Goal: Task Accomplishment & Management: Manage account settings

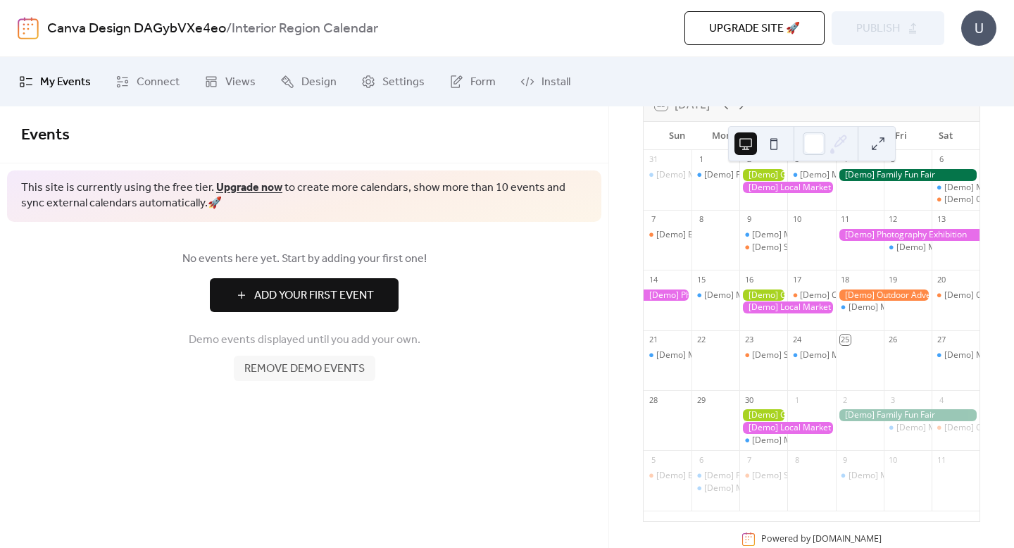
scroll to position [148, 0]
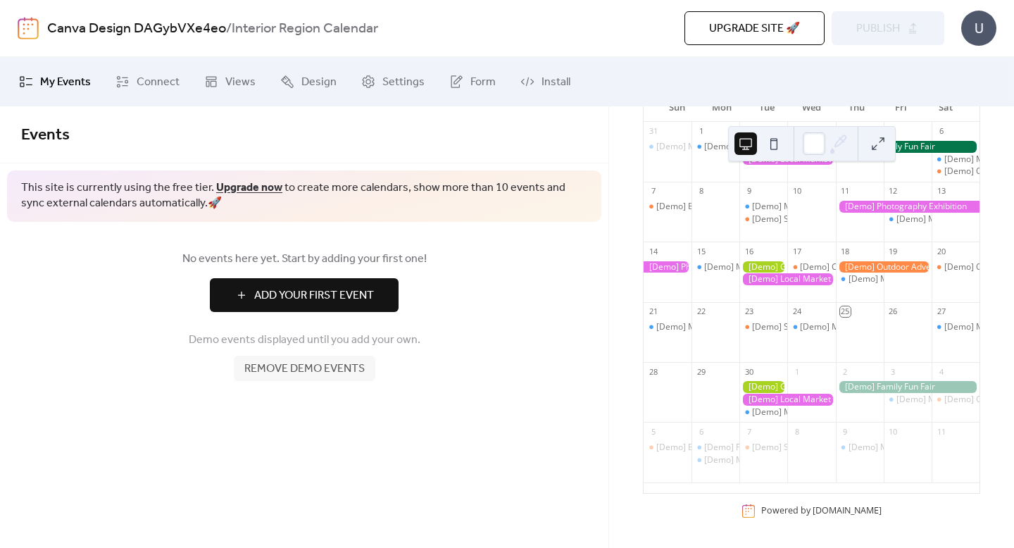
click at [286, 366] on span "Remove demo events" at bounding box center [304, 369] width 120 height 17
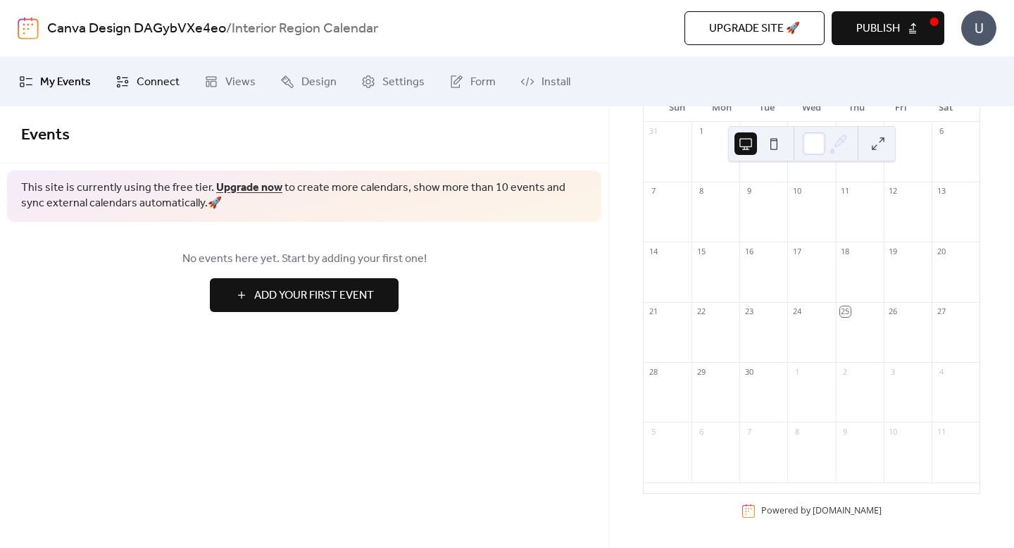
click at [118, 75] on icon at bounding box center [123, 82] width 14 height 14
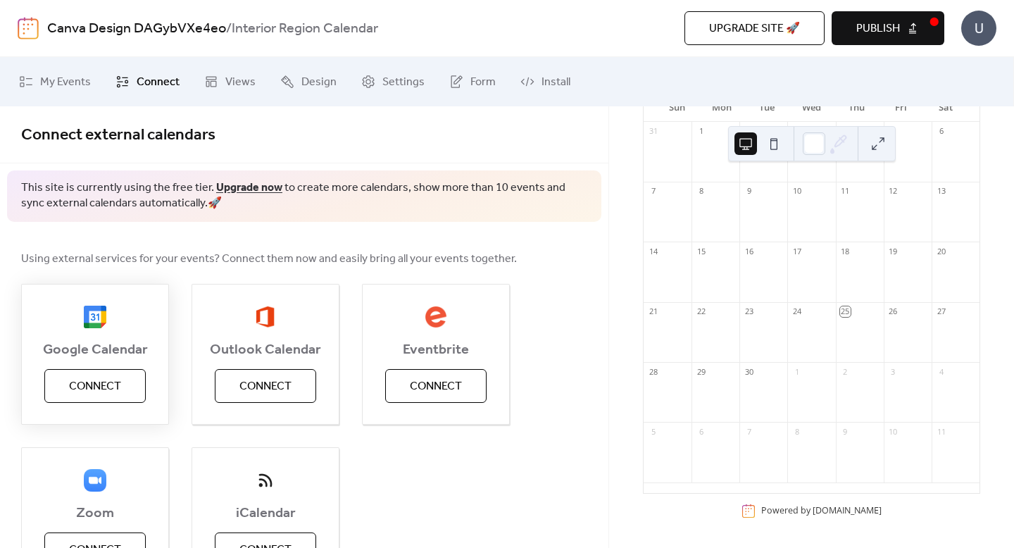
click at [96, 380] on span "Connect" at bounding box center [95, 386] width 52 height 17
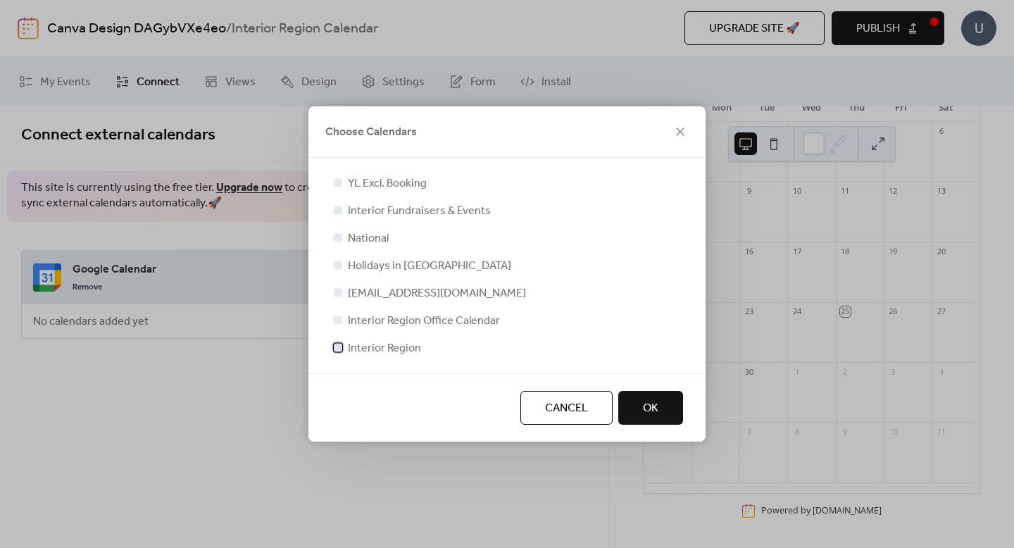
click at [341, 348] on div at bounding box center [338, 347] width 8 height 8
click at [647, 406] on span "OK" at bounding box center [650, 408] width 15 height 17
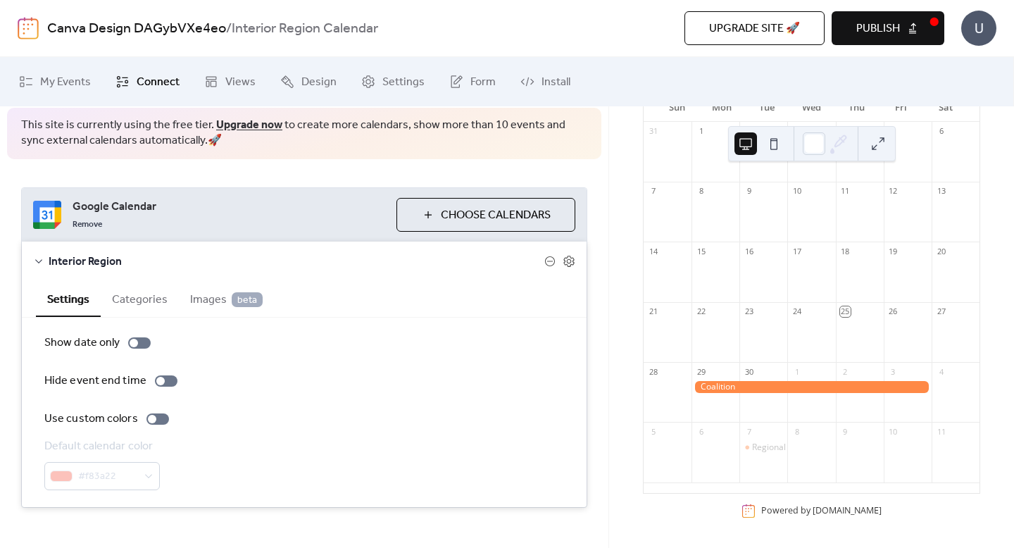
scroll to position [68, 0]
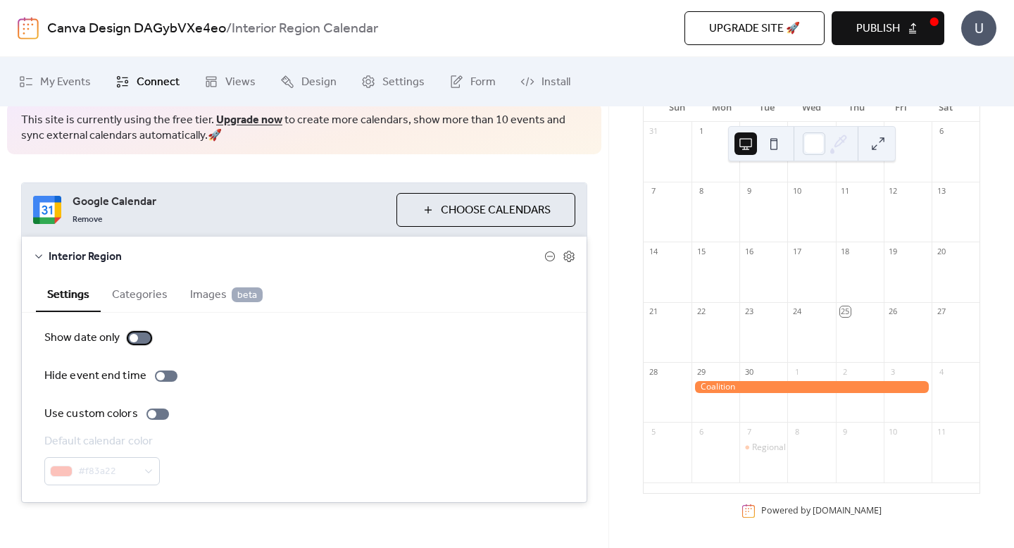
click at [140, 337] on div at bounding box center [139, 338] width 23 height 11
click at [141, 337] on div at bounding box center [145, 338] width 8 height 8
click at [159, 418] on div at bounding box center [158, 414] width 23 height 11
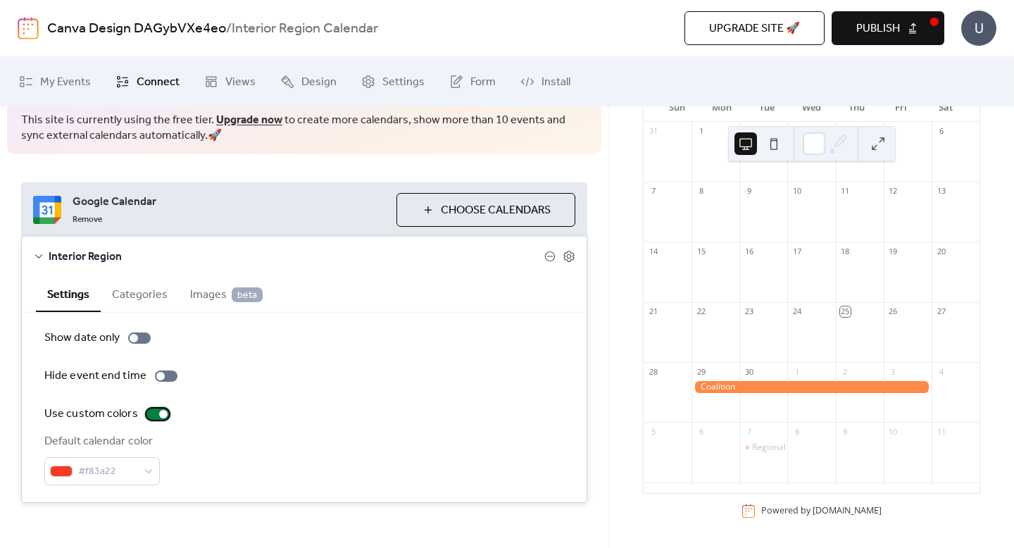
scroll to position [146, 0]
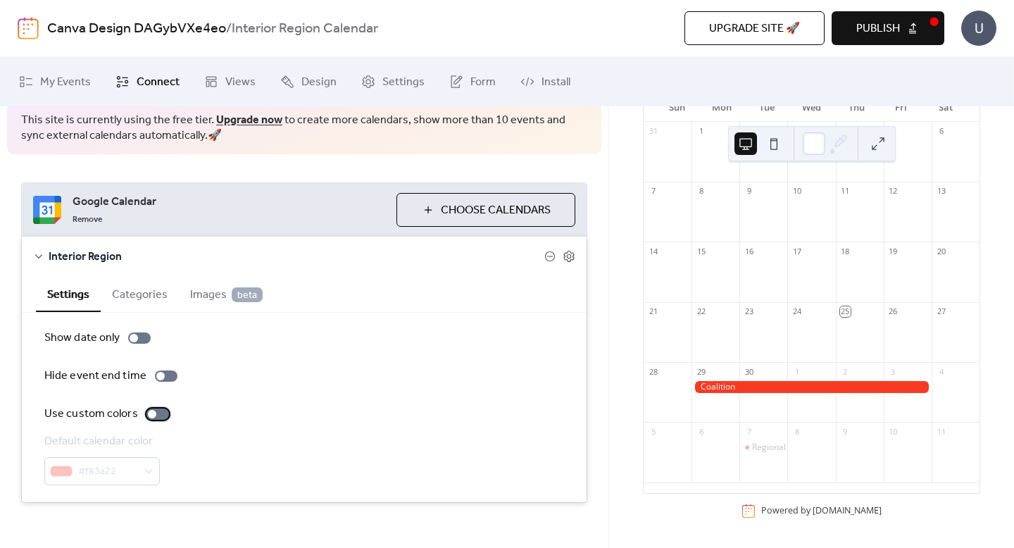
click at [159, 418] on div at bounding box center [158, 414] width 23 height 11
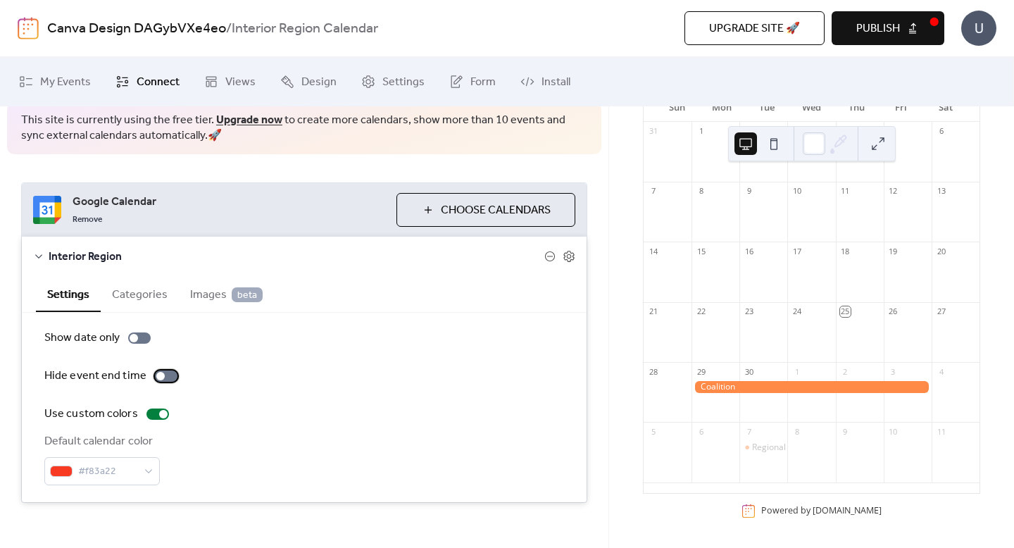
scroll to position [147, 0]
click at [161, 382] on label "Hide event end time" at bounding box center [113, 376] width 139 height 17
click at [161, 381] on div at bounding box center [166, 376] width 23 height 11
click at [137, 301] on button "Categories" at bounding box center [140, 293] width 78 height 35
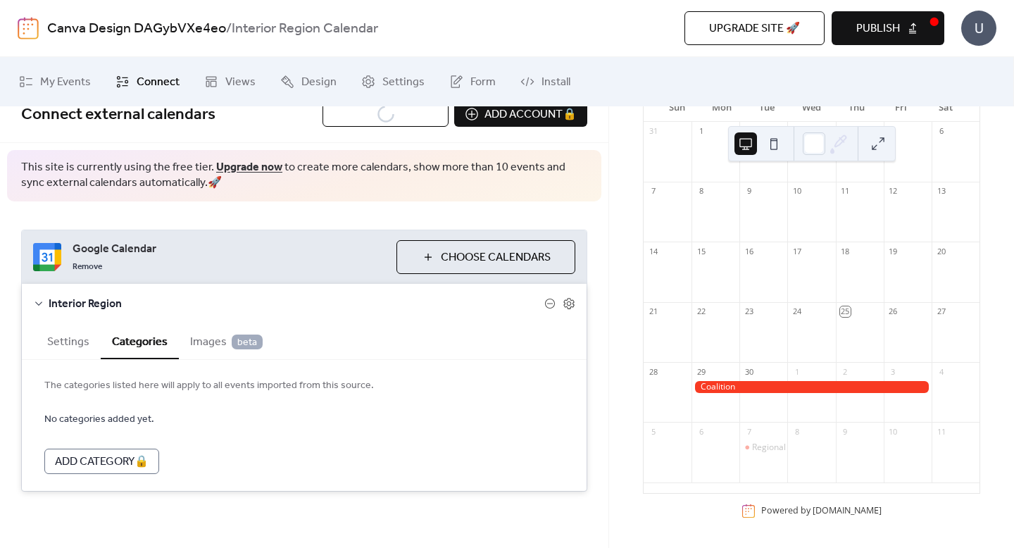
scroll to position [20, 0]
click at [77, 349] on button "Settings" at bounding box center [68, 340] width 65 height 35
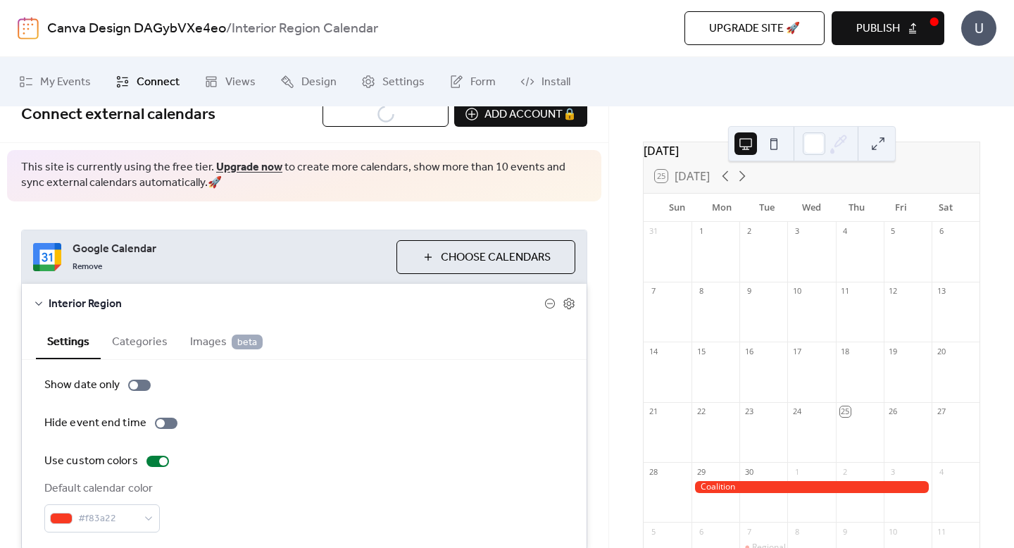
scroll to position [44, 0]
click at [750, 179] on icon at bounding box center [742, 171] width 17 height 17
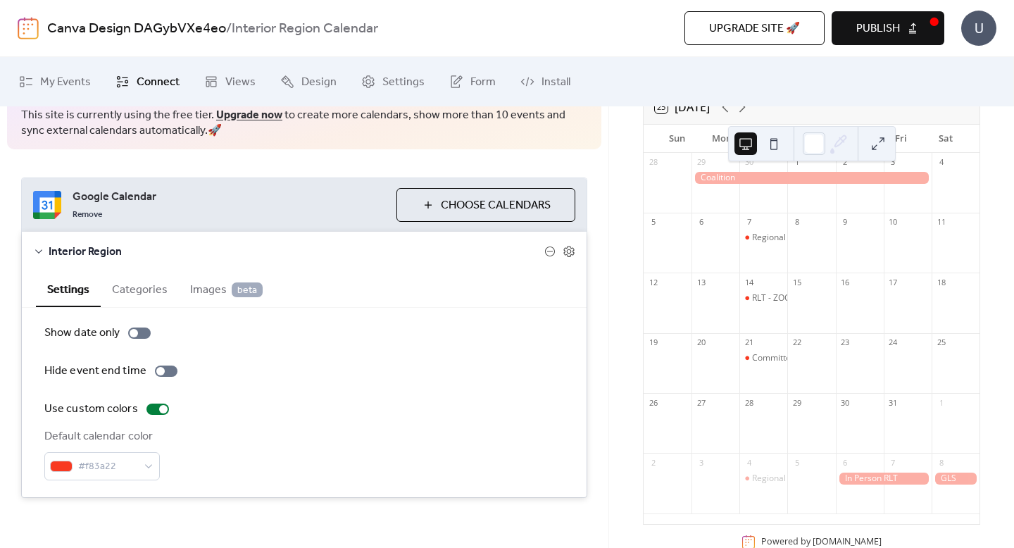
scroll to position [79, 0]
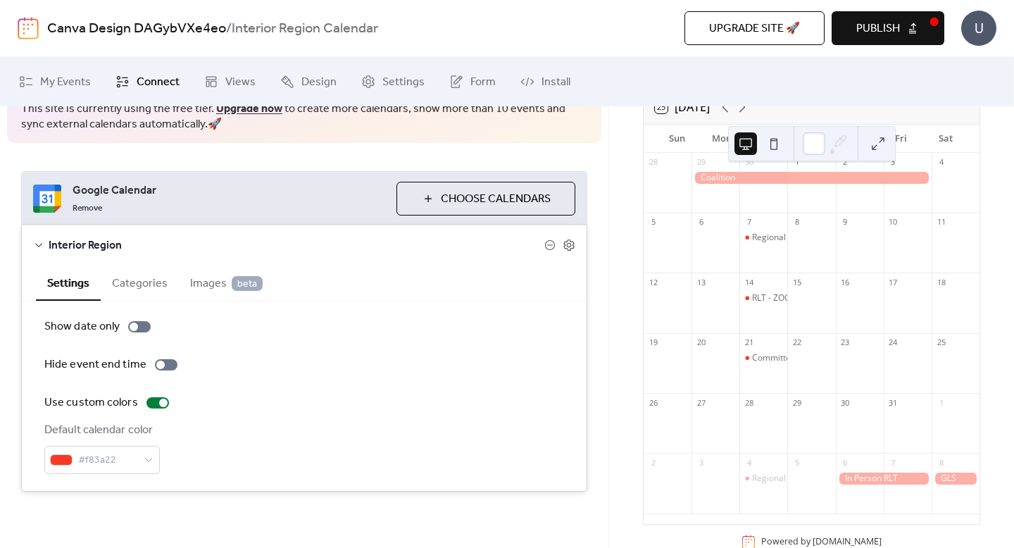
click at [480, 202] on span "Choose Calendars" at bounding box center [496, 199] width 110 height 17
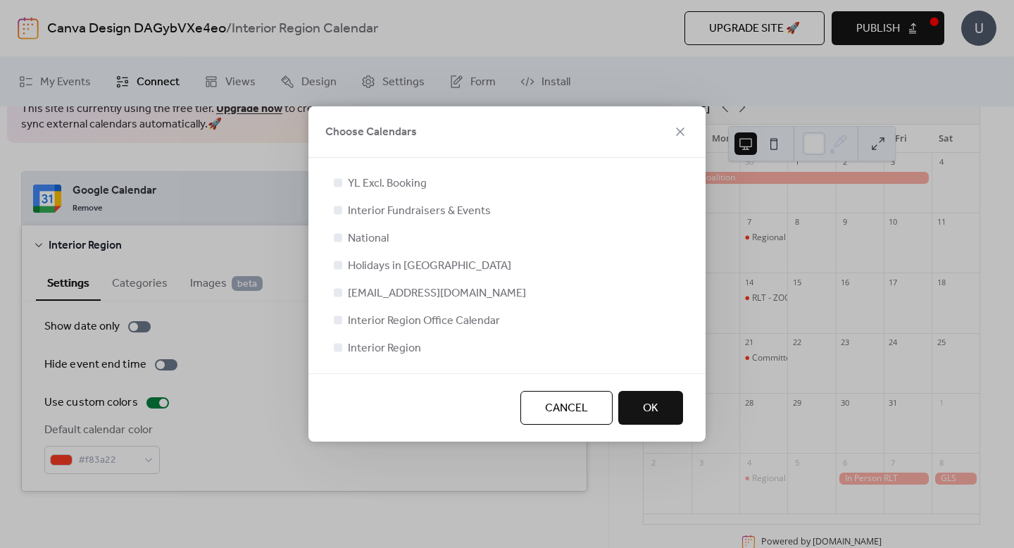
click at [341, 211] on div at bounding box center [338, 210] width 8 height 8
click at [339, 210] on div at bounding box center [338, 210] width 8 height 8
click at [533, 411] on button "Cancel" at bounding box center [567, 408] width 92 height 34
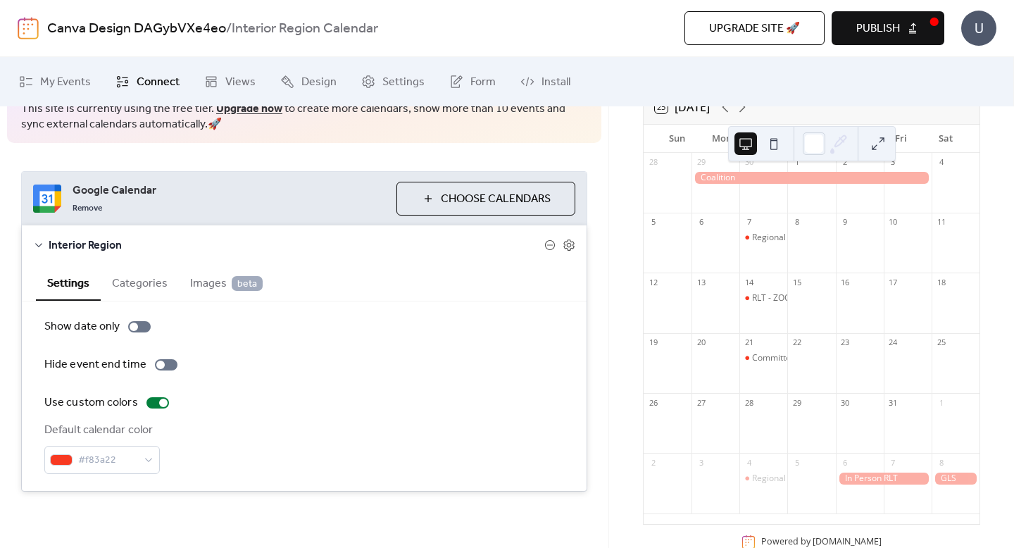
click at [36, 246] on icon at bounding box center [38, 245] width 11 height 11
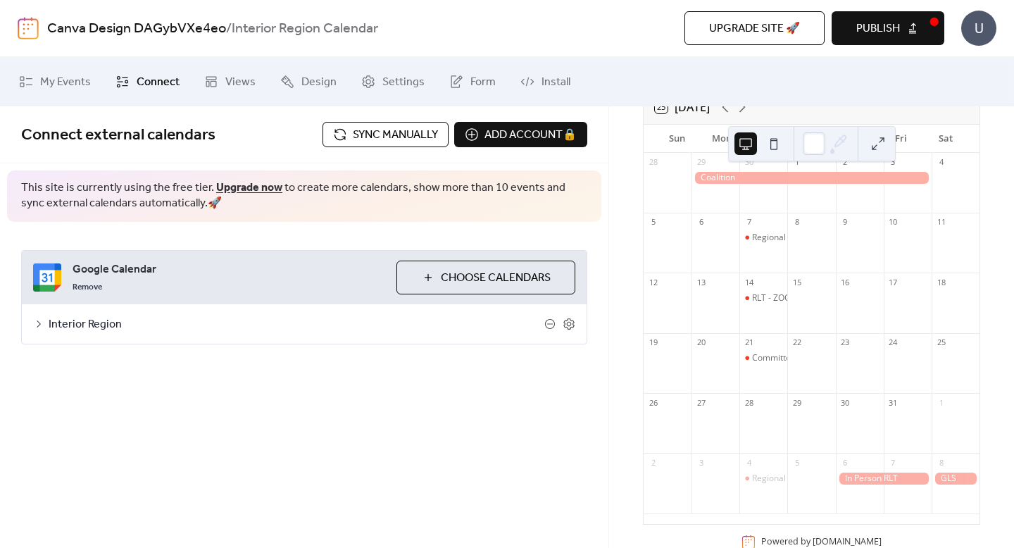
click at [452, 274] on span "Choose Calendars" at bounding box center [496, 278] width 110 height 17
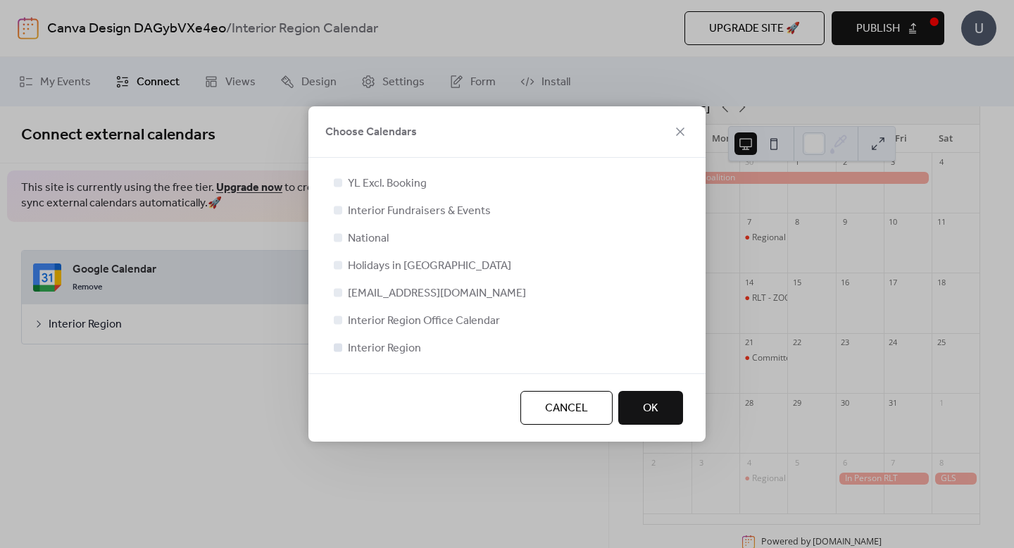
drag, startPoint x: 336, startPoint y: 322, endPoint x: 387, endPoint y: 349, distance: 57.7
click at [336, 322] on div at bounding box center [338, 320] width 8 height 8
click at [542, 406] on button "Cancel" at bounding box center [567, 408] width 92 height 34
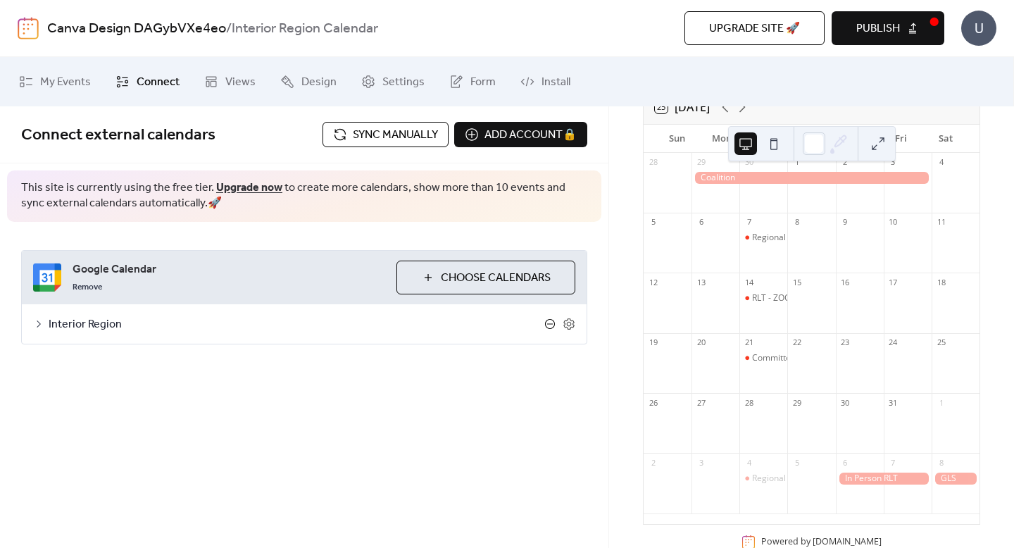
click at [551, 325] on icon at bounding box center [550, 323] width 11 height 11
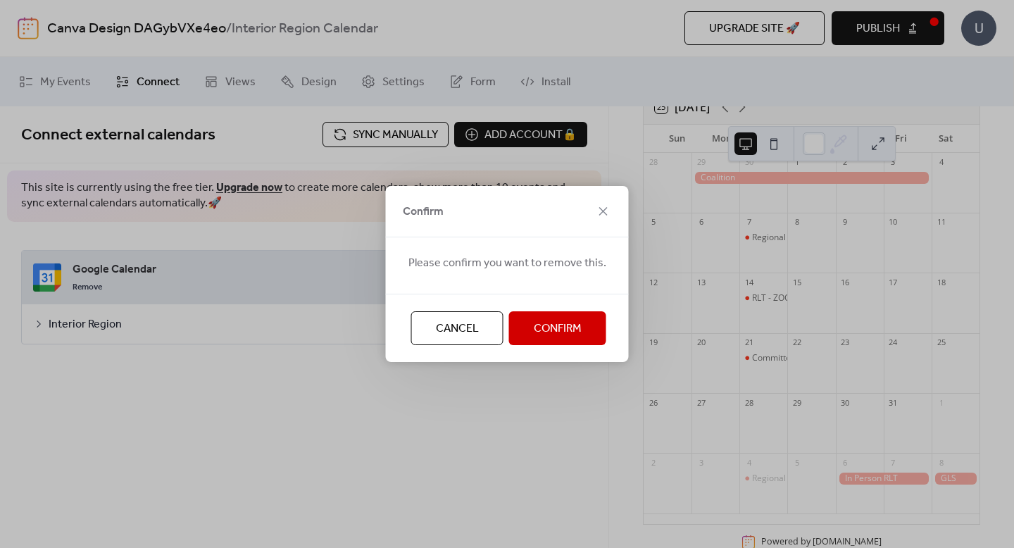
click at [554, 330] on span "Confirm" at bounding box center [558, 329] width 48 height 17
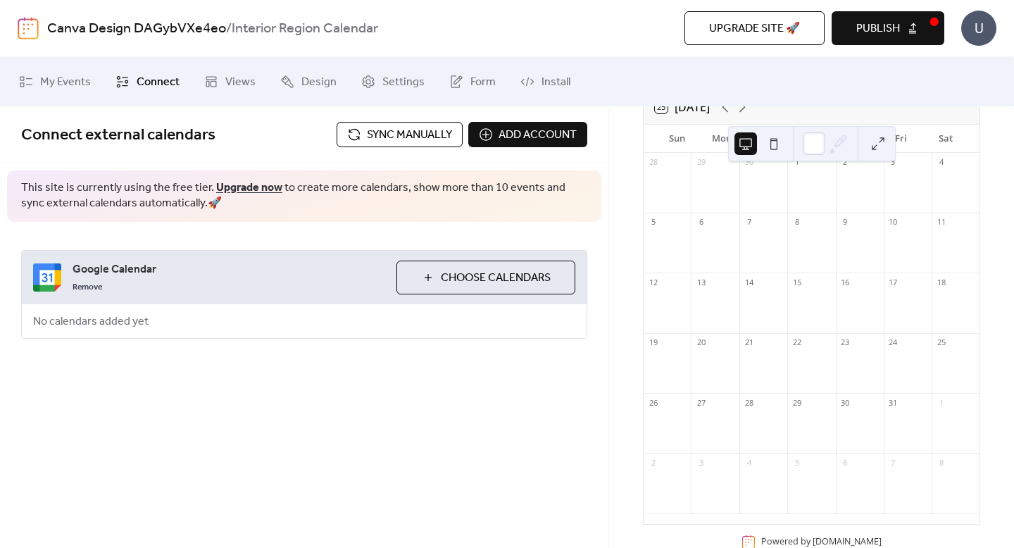
click at [509, 276] on span "Choose Calendars" at bounding box center [496, 278] width 110 height 17
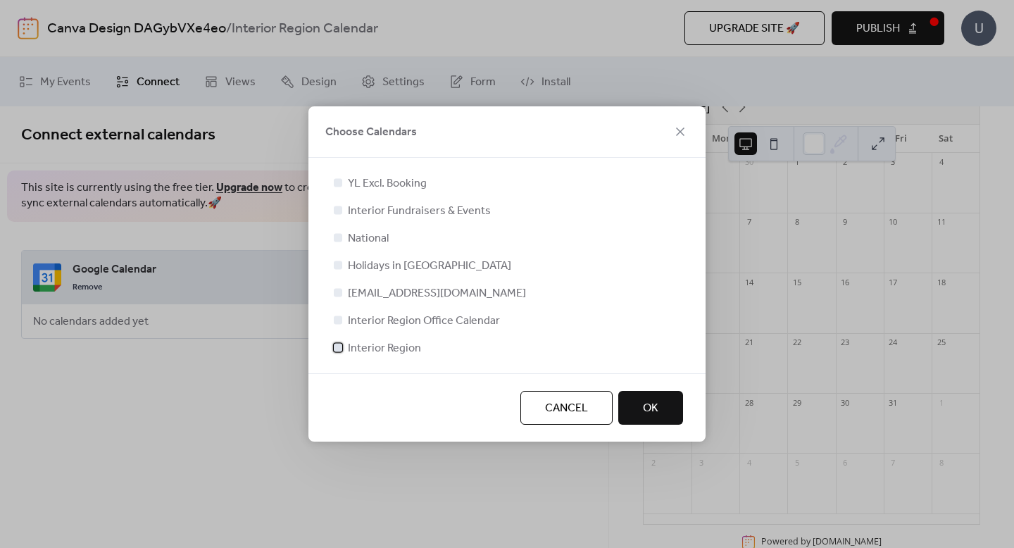
click at [339, 345] on div at bounding box center [338, 347] width 8 height 8
click at [338, 241] on div at bounding box center [338, 237] width 8 height 8
click at [340, 237] on div at bounding box center [338, 237] width 8 height 8
drag, startPoint x: 340, startPoint y: 237, endPoint x: 344, endPoint y: 251, distance: 14.3
click at [340, 237] on div at bounding box center [338, 237] width 8 height 8
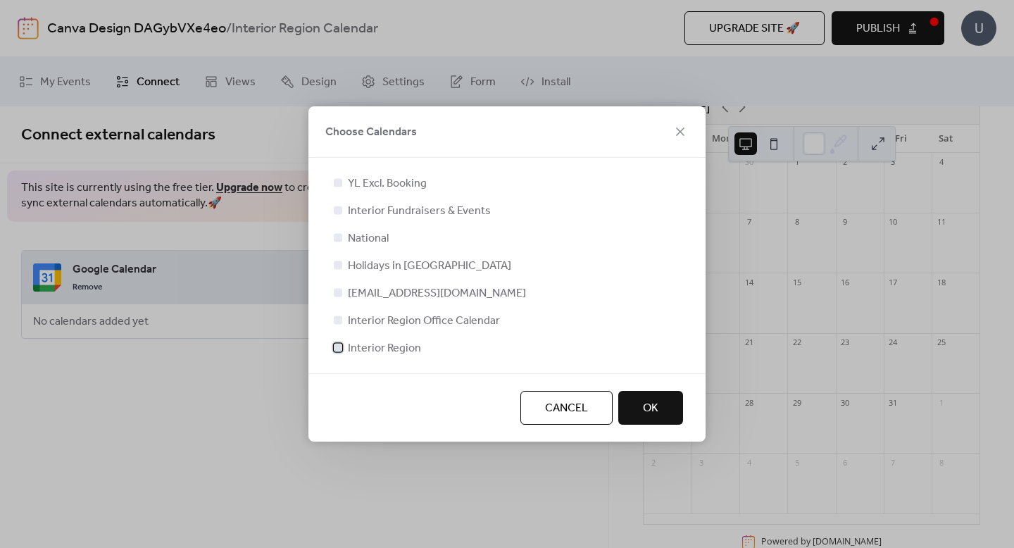
click at [336, 347] on icon at bounding box center [338, 347] width 5 height 4
click at [339, 239] on div at bounding box center [338, 237] width 8 height 8
click at [341, 347] on div at bounding box center [338, 347] width 8 height 8
click at [337, 347] on div at bounding box center [338, 347] width 8 height 8
click at [340, 242] on div at bounding box center [338, 237] width 14 height 14
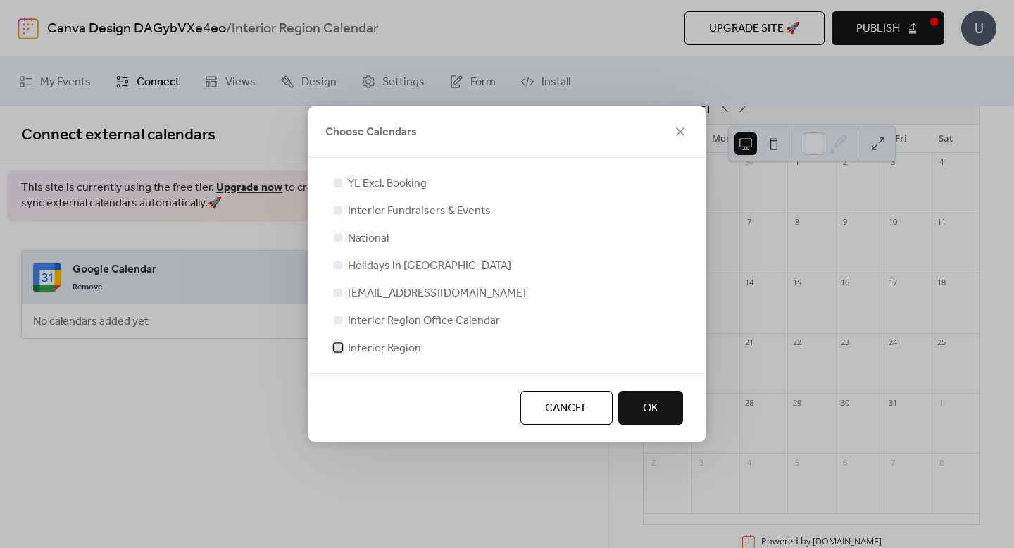
click at [340, 349] on div at bounding box center [338, 347] width 8 height 8
click at [659, 399] on button "OK" at bounding box center [651, 408] width 65 height 34
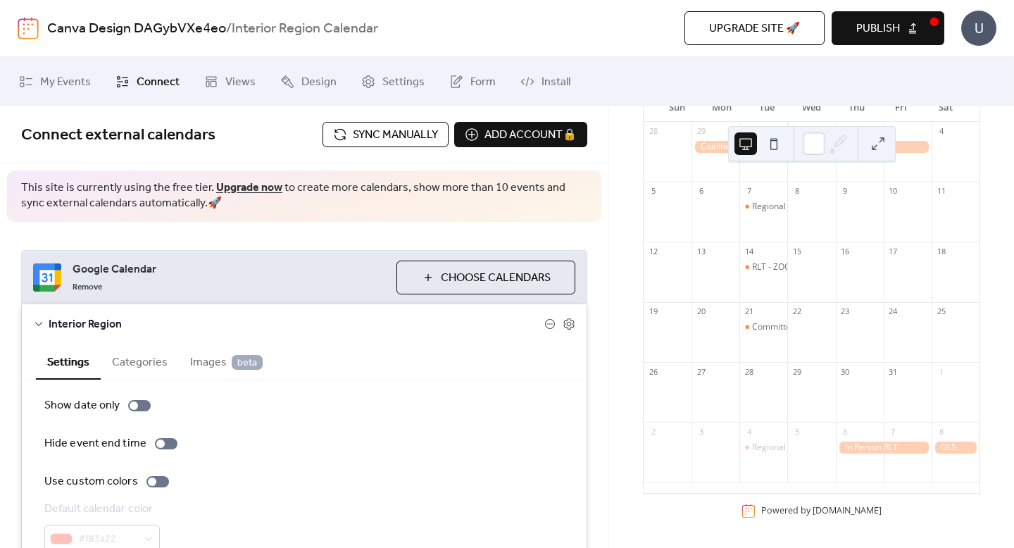
click at [146, 366] on button "Categories" at bounding box center [140, 361] width 78 height 35
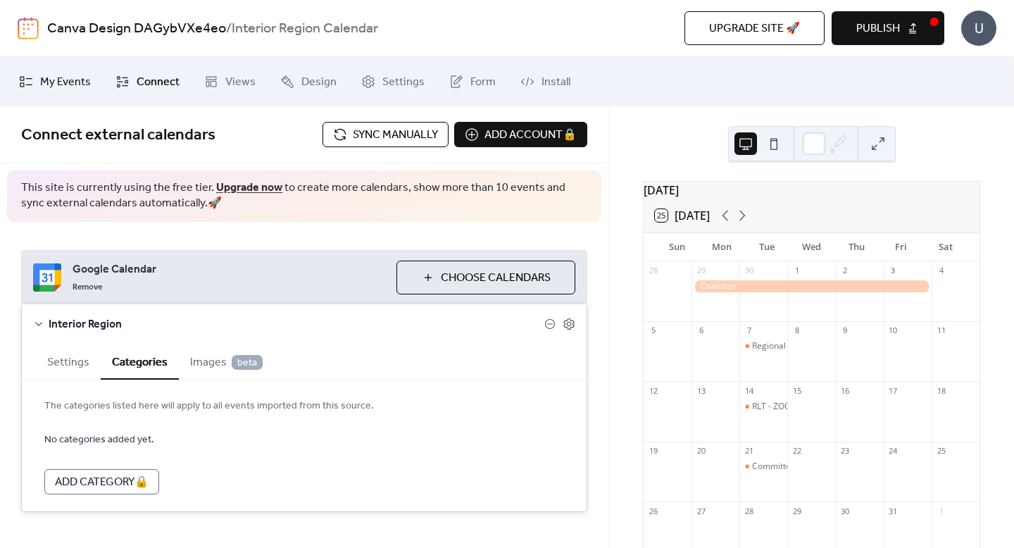
click at [64, 83] on span "My Events" at bounding box center [65, 82] width 51 height 17
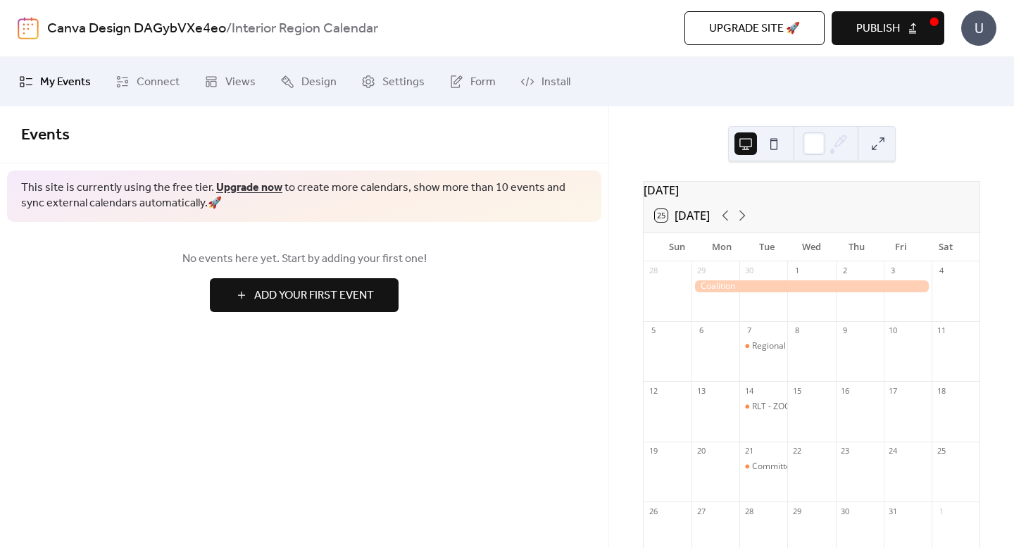
click at [898, 35] on span "Publish" at bounding box center [879, 28] width 44 height 17
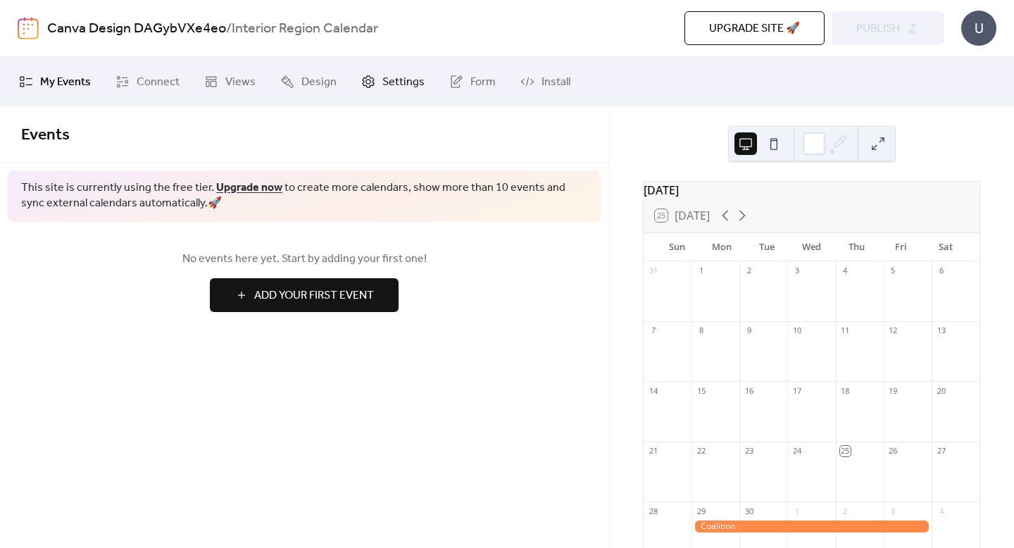
click at [385, 75] on span "Settings" at bounding box center [404, 82] width 42 height 17
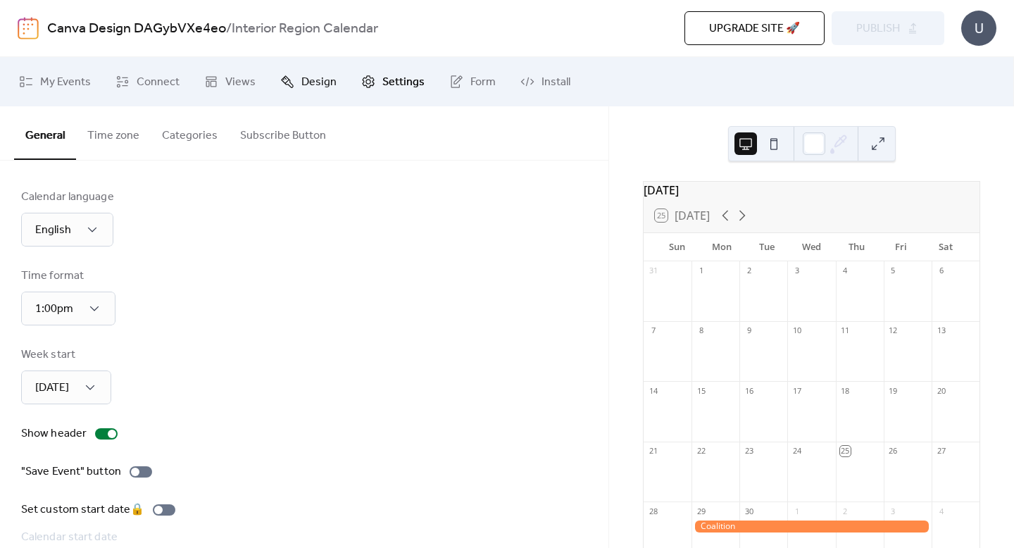
click at [310, 81] on span "Design" at bounding box center [319, 82] width 35 height 17
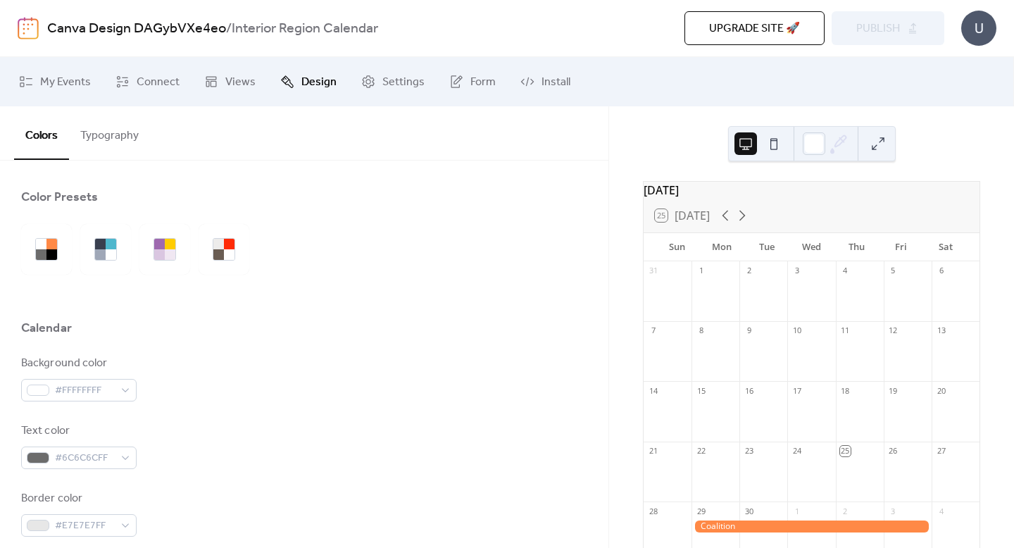
click at [174, 32] on link "Canva Design DAGybVXe4eo" at bounding box center [136, 28] width 179 height 27
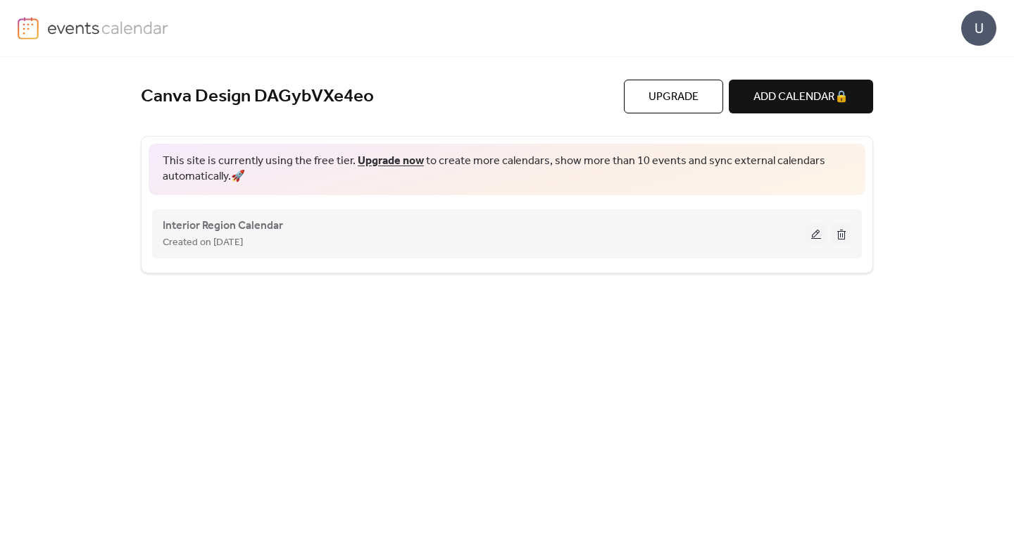
click at [726, 230] on div "Interior Region Calendar Created on [DATE]" at bounding box center [485, 234] width 644 height 34
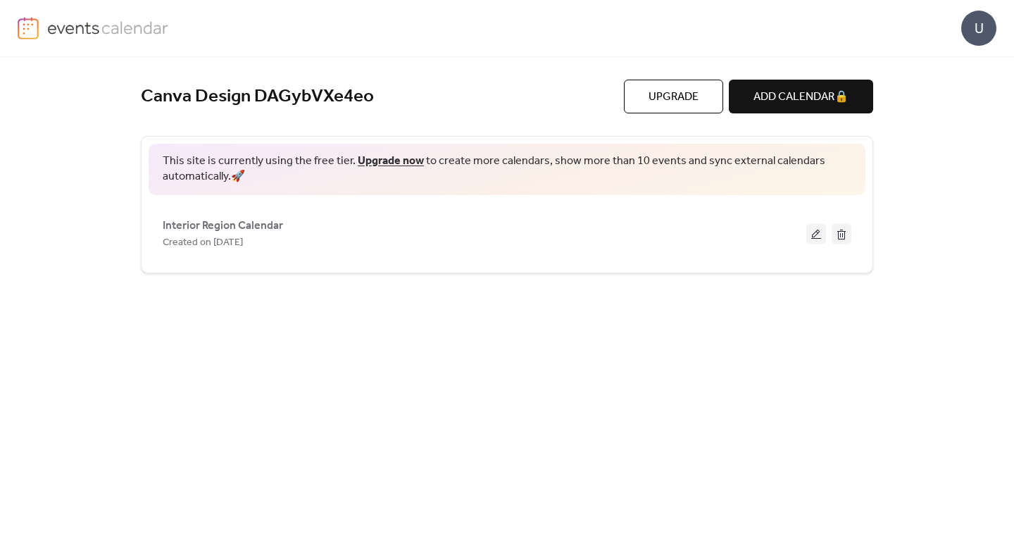
click at [54, 31] on img at bounding box center [108, 27] width 122 height 21
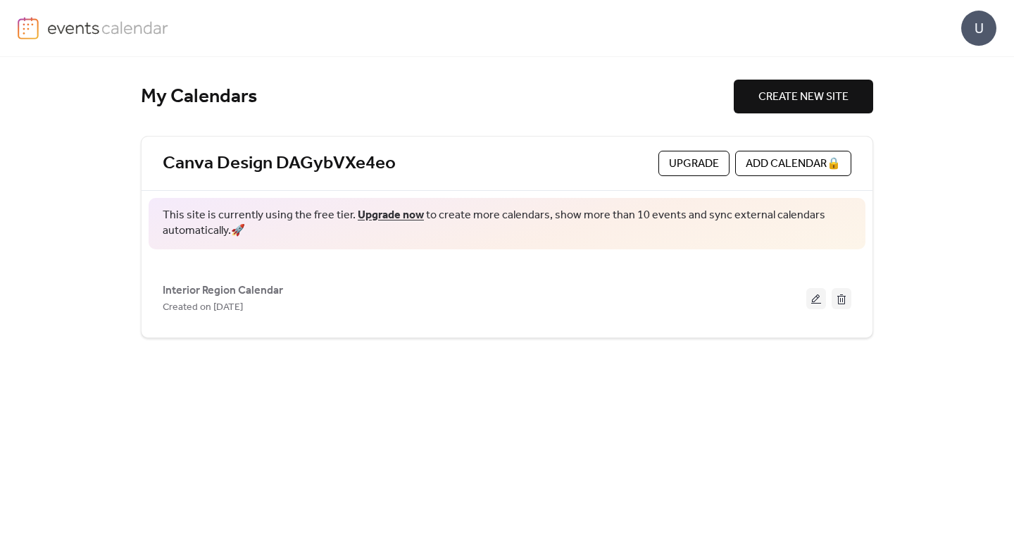
click at [28, 27] on img at bounding box center [28, 28] width 21 height 23
click at [81, 34] on img at bounding box center [108, 27] width 122 height 21
click at [584, 107] on div "My Calendars" at bounding box center [437, 97] width 593 height 25
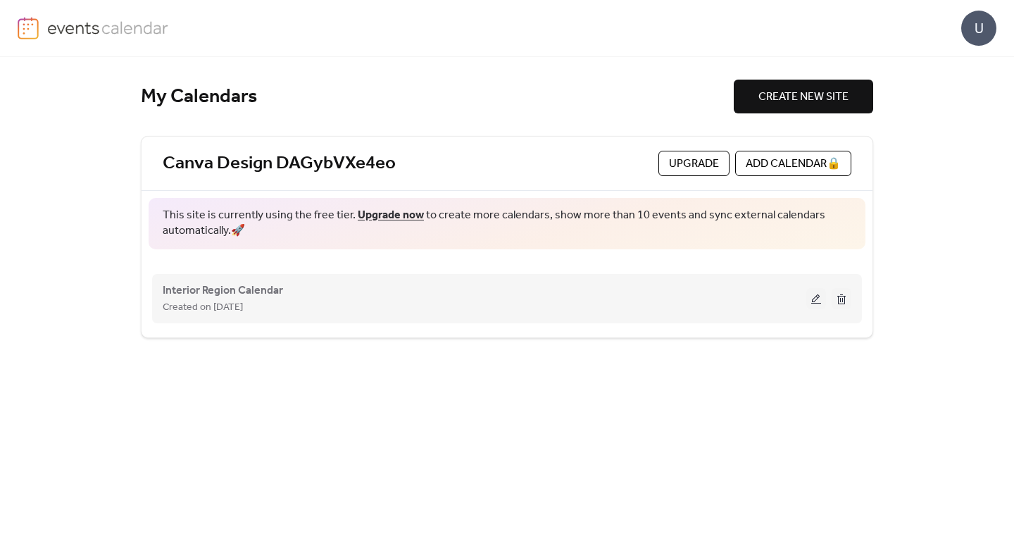
click at [314, 276] on div "Interior Region Calendar Created on [DATE]" at bounding box center [507, 299] width 689 height 56
click at [291, 285] on div "Interior Region Calendar Created on [DATE]" at bounding box center [485, 299] width 644 height 34
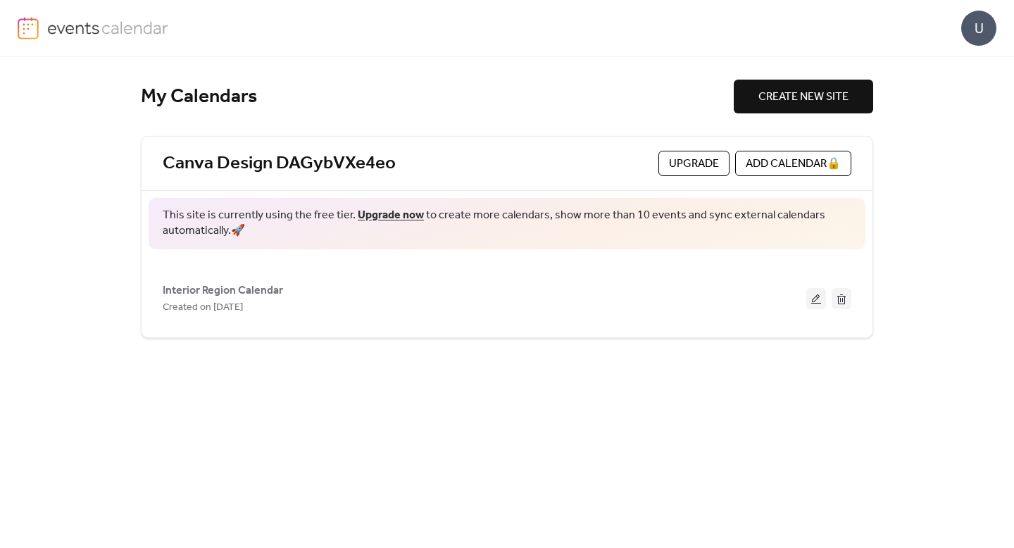
click at [229, 289] on span "Interior Region Calendar" at bounding box center [223, 290] width 120 height 17
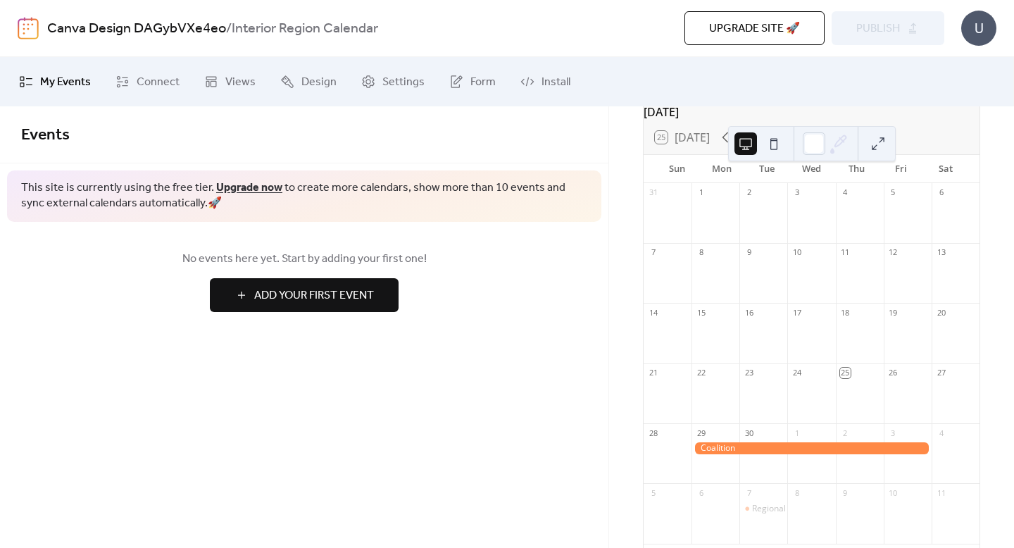
scroll to position [148, 0]
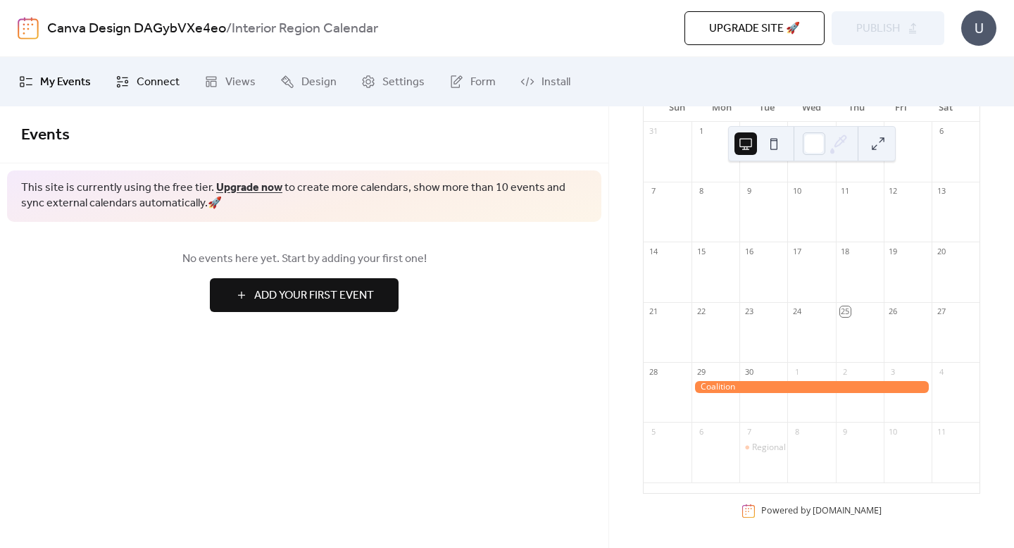
click at [154, 75] on span "Connect" at bounding box center [158, 82] width 43 height 17
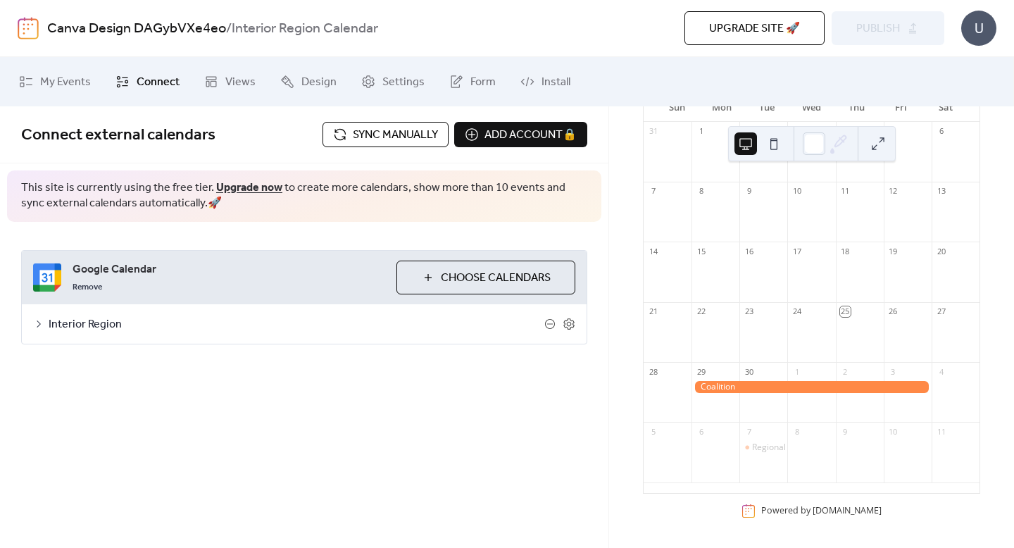
click at [382, 138] on span "Sync manually" at bounding box center [395, 135] width 85 height 17
click at [230, 89] on span "Views" at bounding box center [240, 82] width 30 height 17
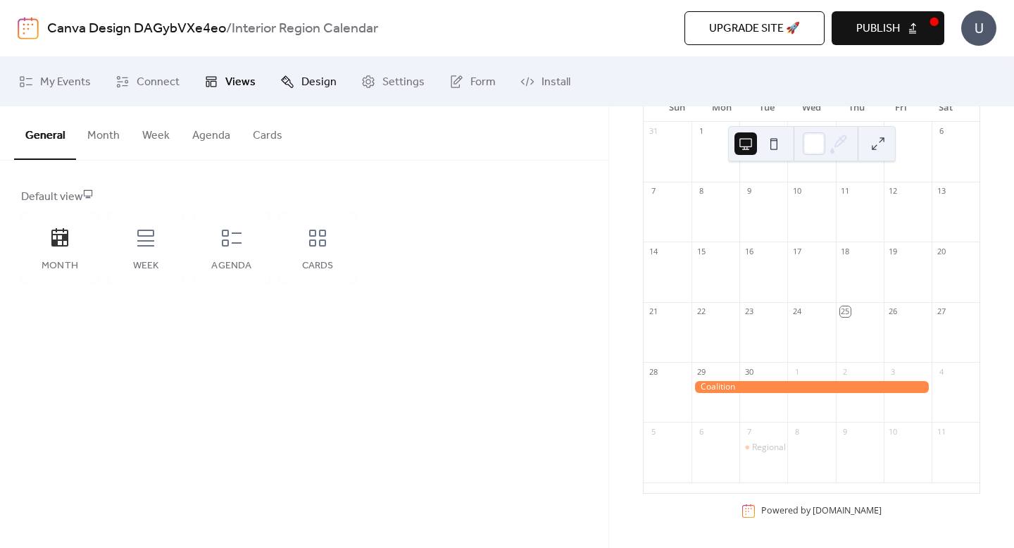
click at [304, 85] on span "Design" at bounding box center [319, 82] width 35 height 17
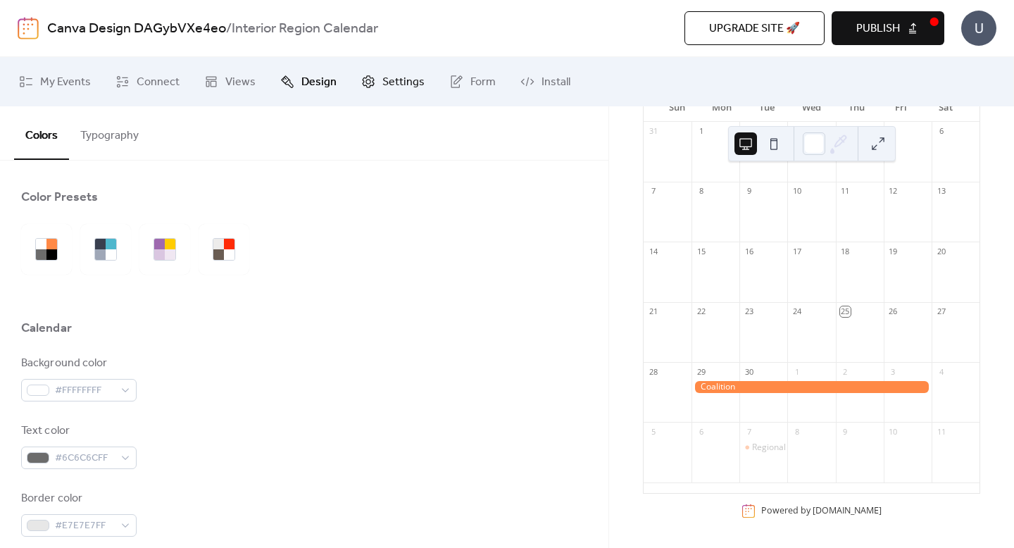
click at [368, 82] on icon at bounding box center [369, 81] width 12 height 13
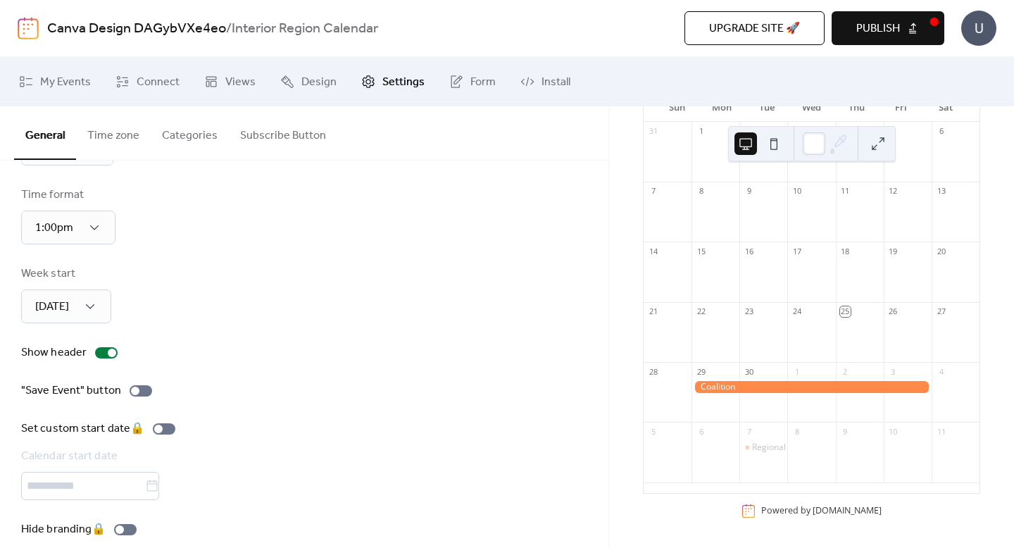
scroll to position [99, 0]
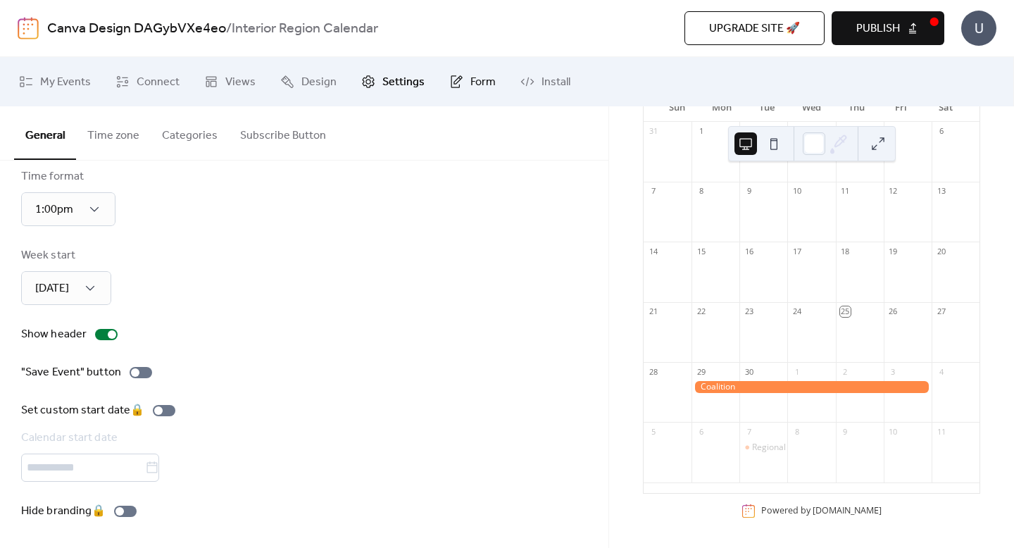
click at [461, 82] on link "Form" at bounding box center [473, 82] width 68 height 38
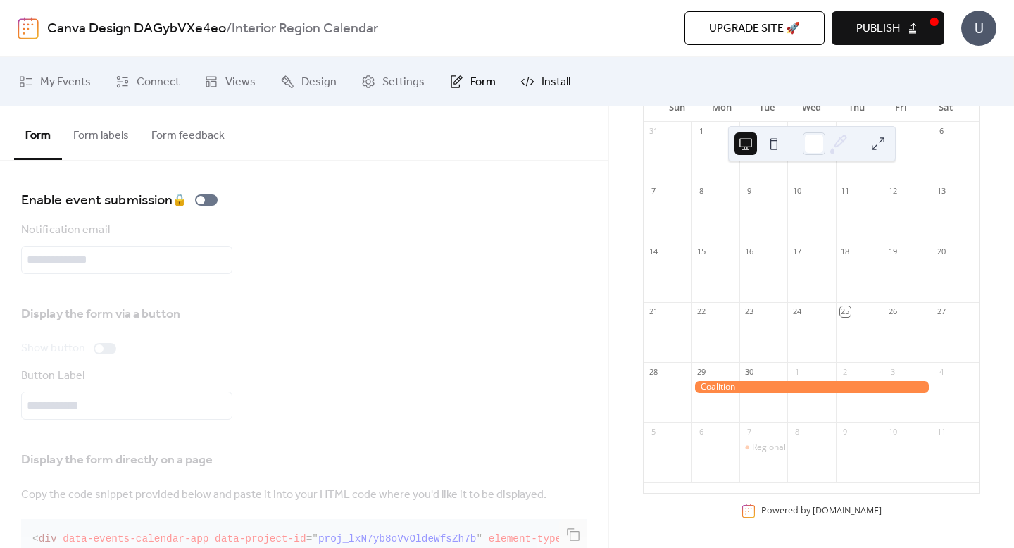
click at [533, 82] on link "Install" at bounding box center [545, 82] width 71 height 38
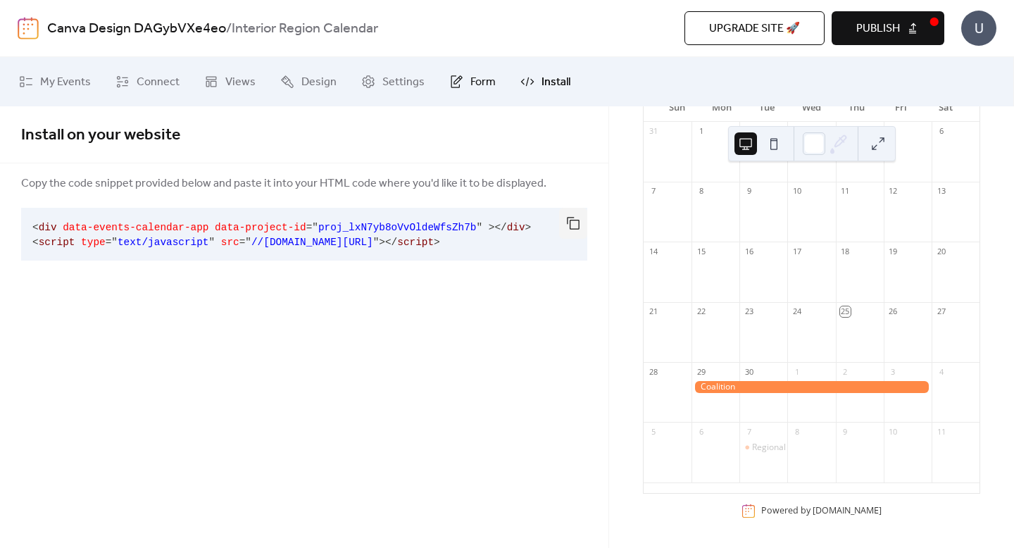
click at [462, 80] on link "Form" at bounding box center [473, 82] width 68 height 38
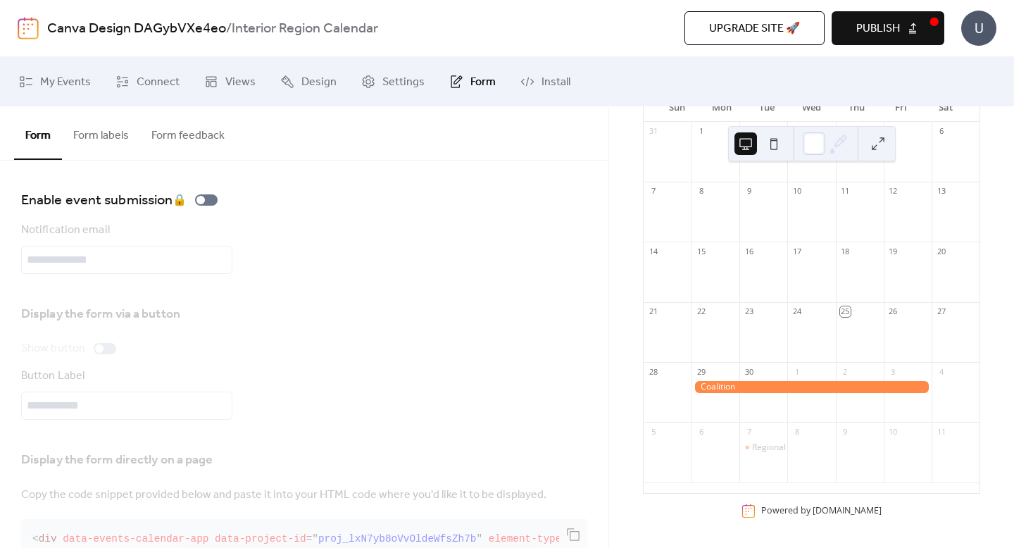
click at [89, 135] on button "Form labels" at bounding box center [101, 132] width 78 height 52
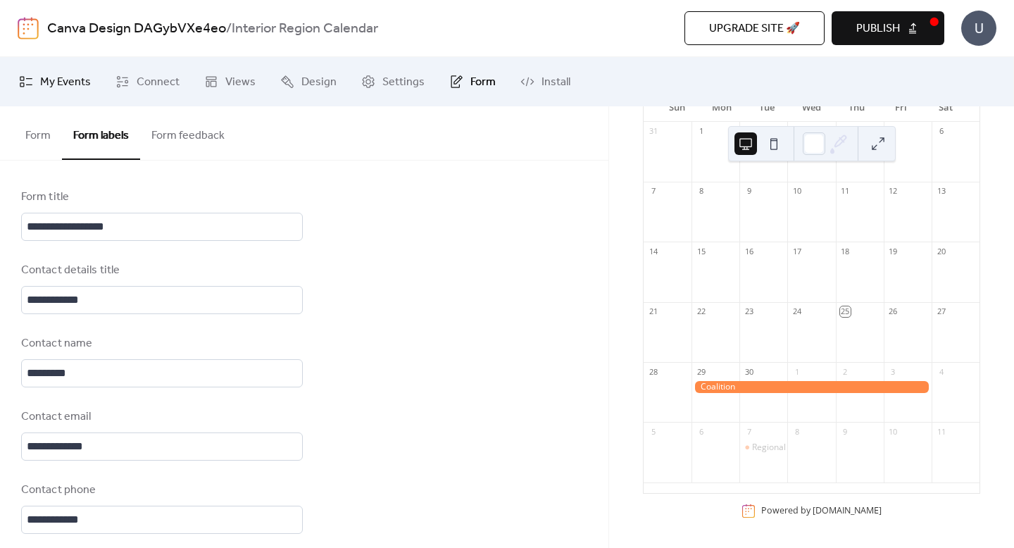
click at [52, 80] on span "My Events" at bounding box center [65, 82] width 51 height 17
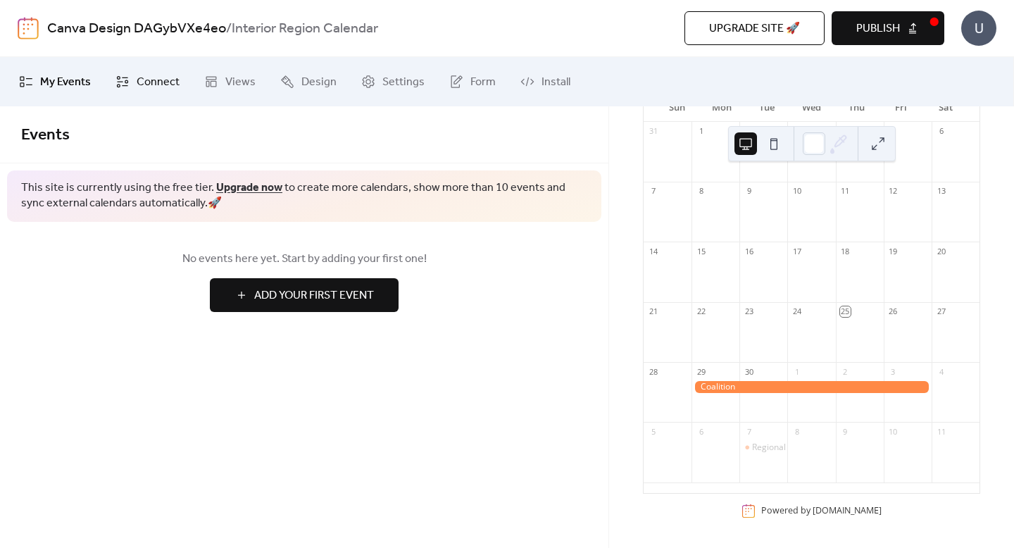
click at [149, 84] on span "Connect" at bounding box center [158, 82] width 43 height 17
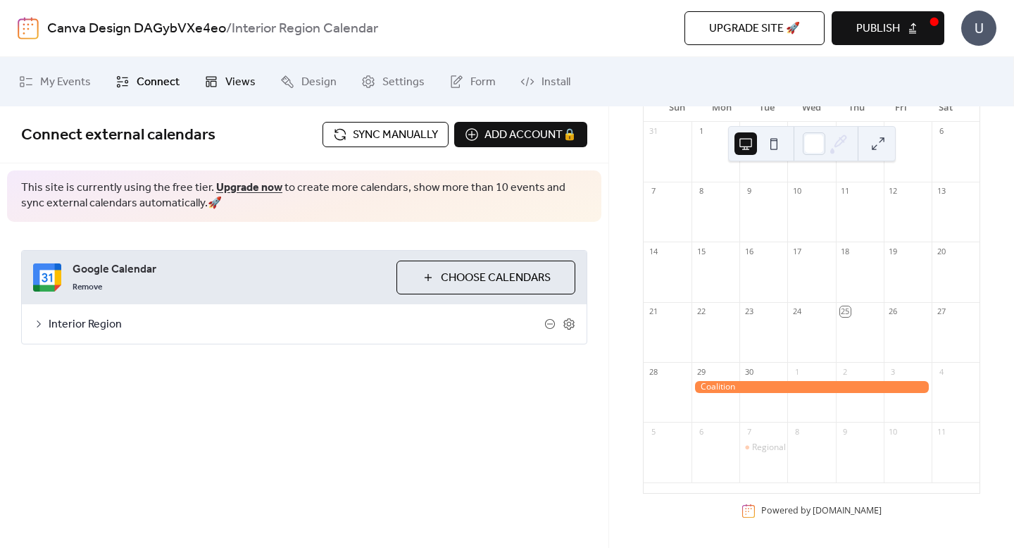
click at [219, 80] on link "Views" at bounding box center [230, 82] width 73 height 38
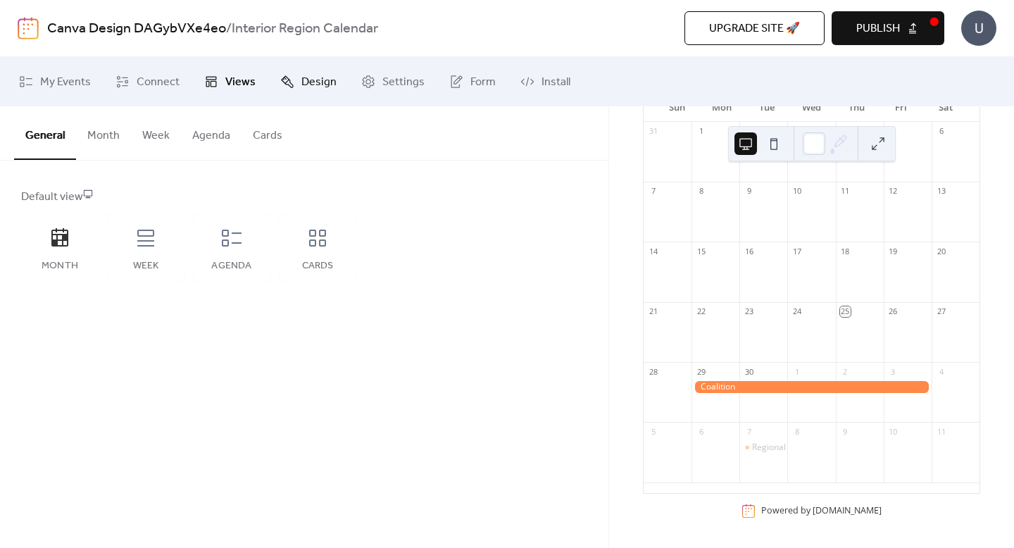
click at [273, 81] on link "Design" at bounding box center [308, 82] width 77 height 38
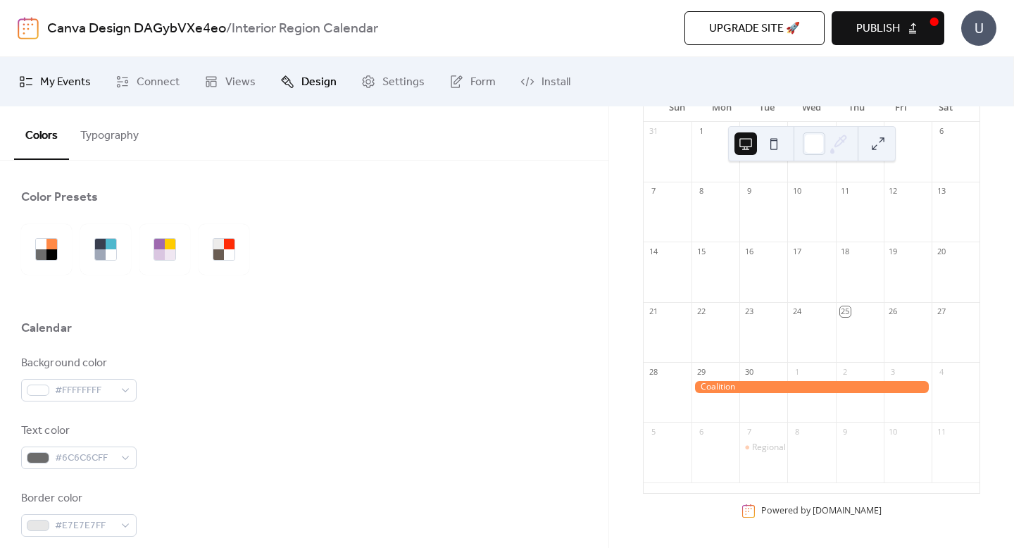
click at [53, 87] on span "My Events" at bounding box center [65, 82] width 51 height 17
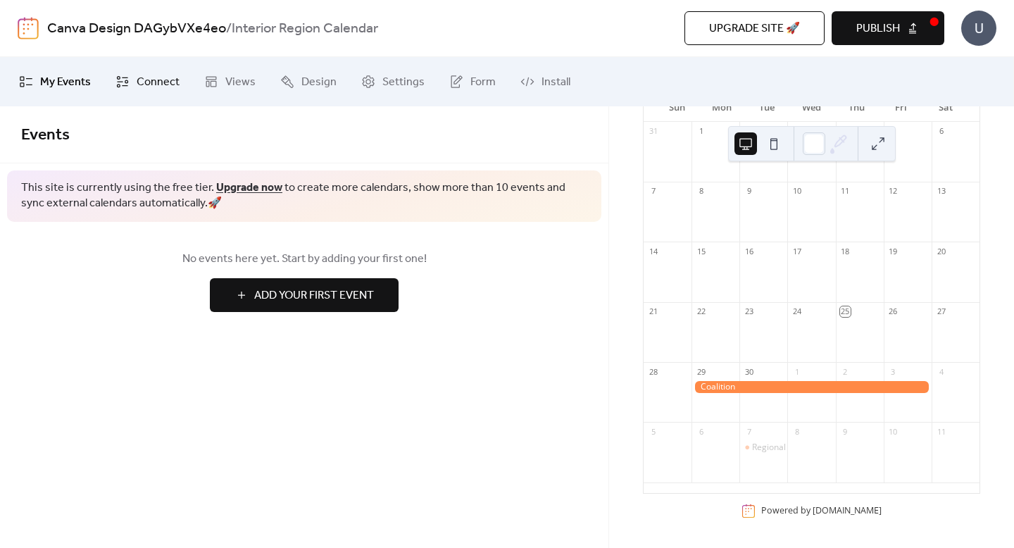
click at [155, 81] on span "Connect" at bounding box center [158, 82] width 43 height 17
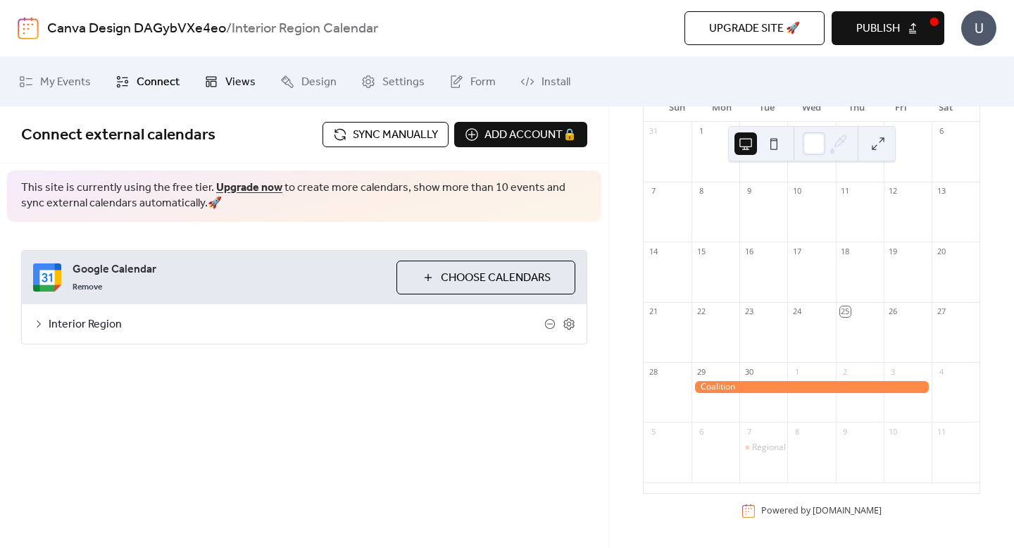
click at [211, 80] on icon at bounding box center [211, 82] width 11 height 11
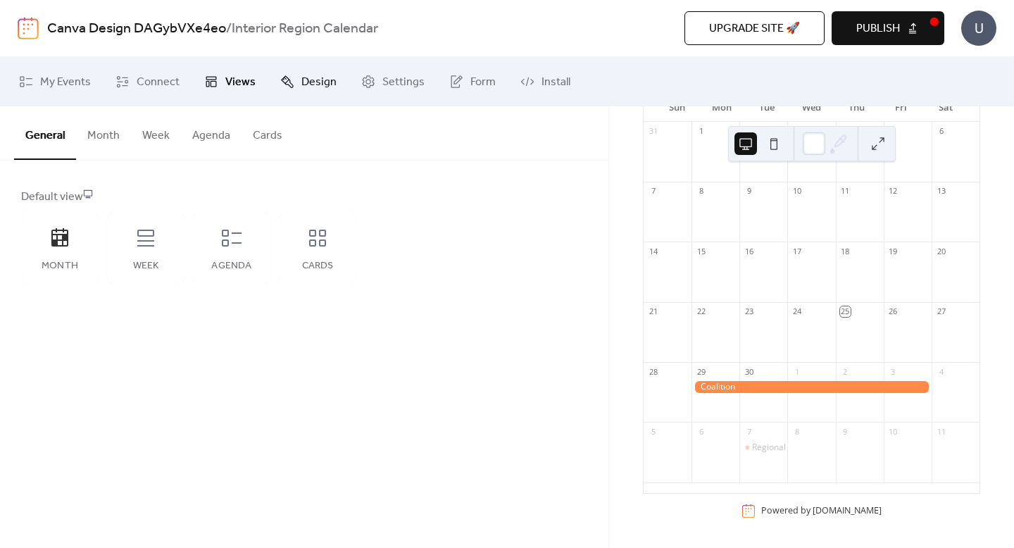
click at [287, 81] on icon at bounding box center [287, 81] width 13 height 13
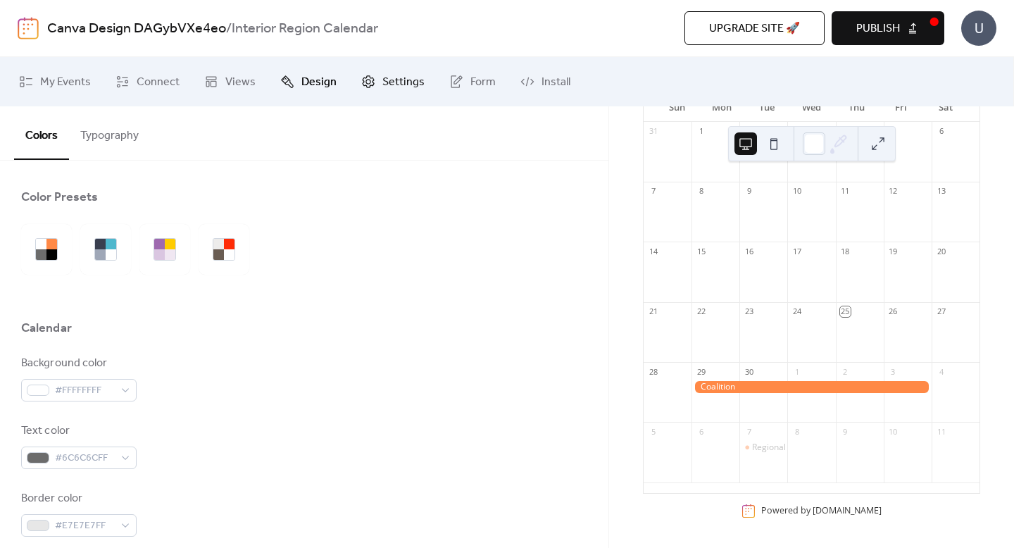
click at [395, 75] on span "Settings" at bounding box center [404, 82] width 42 height 17
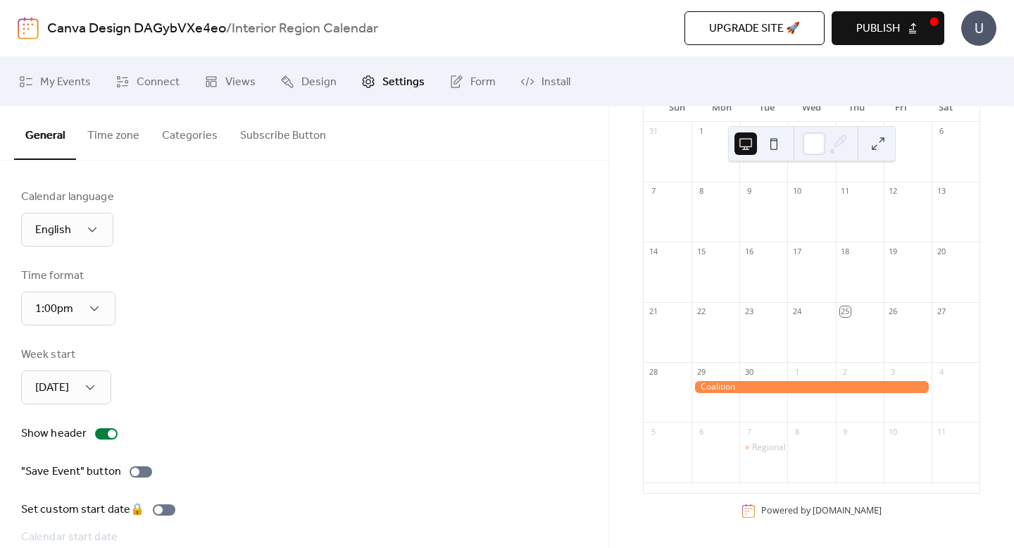
click at [34, 30] on img at bounding box center [28, 28] width 21 height 23
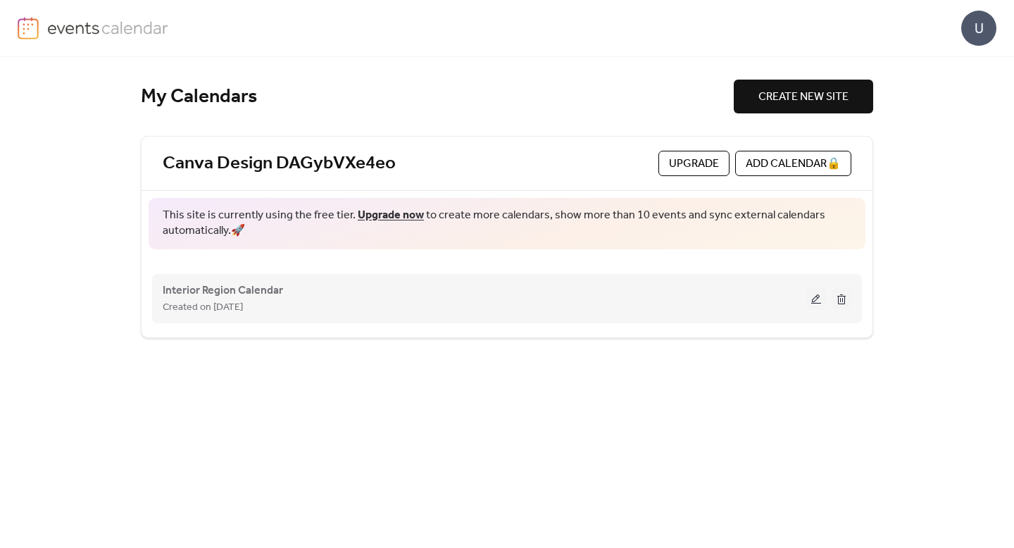
click at [847, 301] on button at bounding box center [842, 298] width 20 height 21
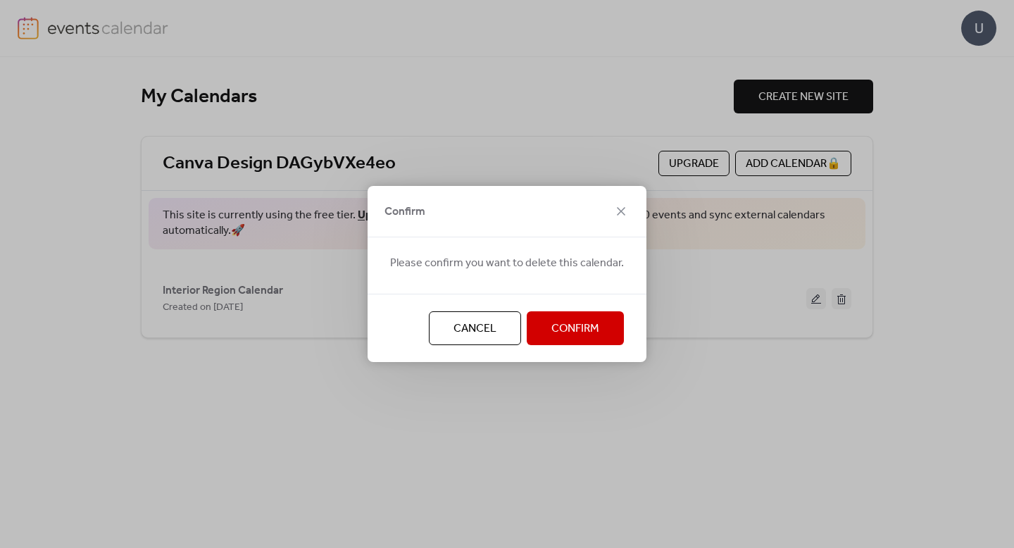
click at [584, 329] on span "Confirm" at bounding box center [576, 329] width 48 height 17
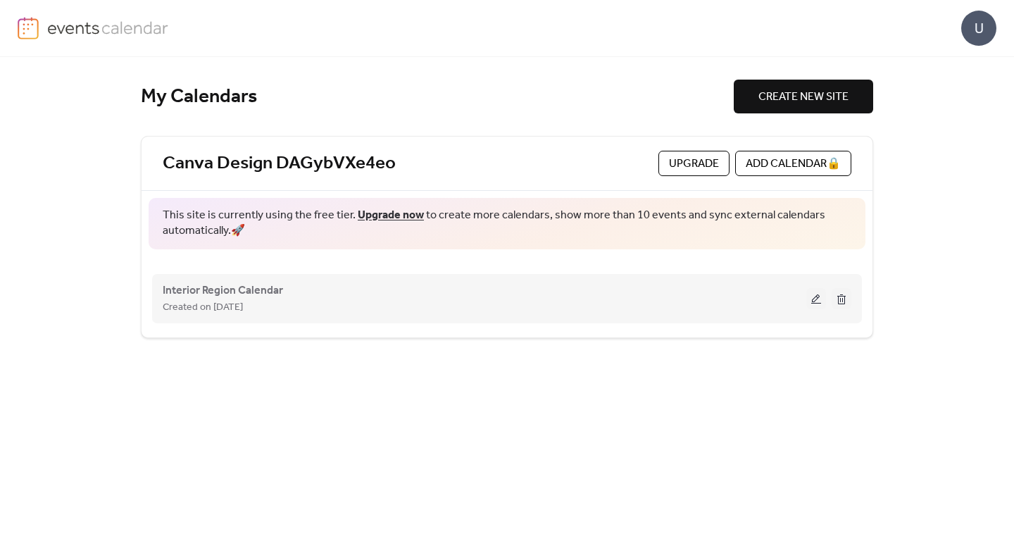
click at [843, 304] on button at bounding box center [842, 298] width 20 height 21
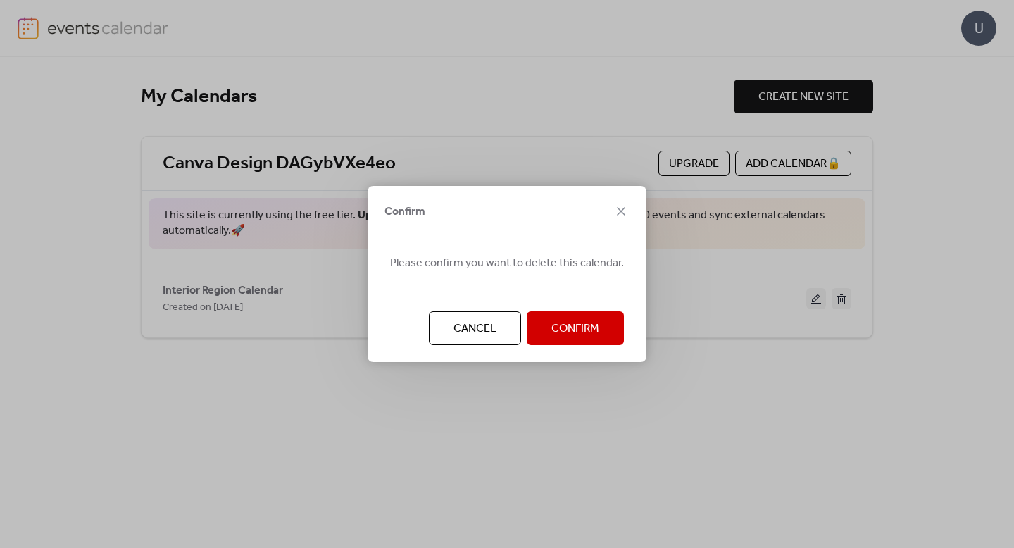
click at [545, 329] on button "Confirm" at bounding box center [575, 328] width 97 height 34
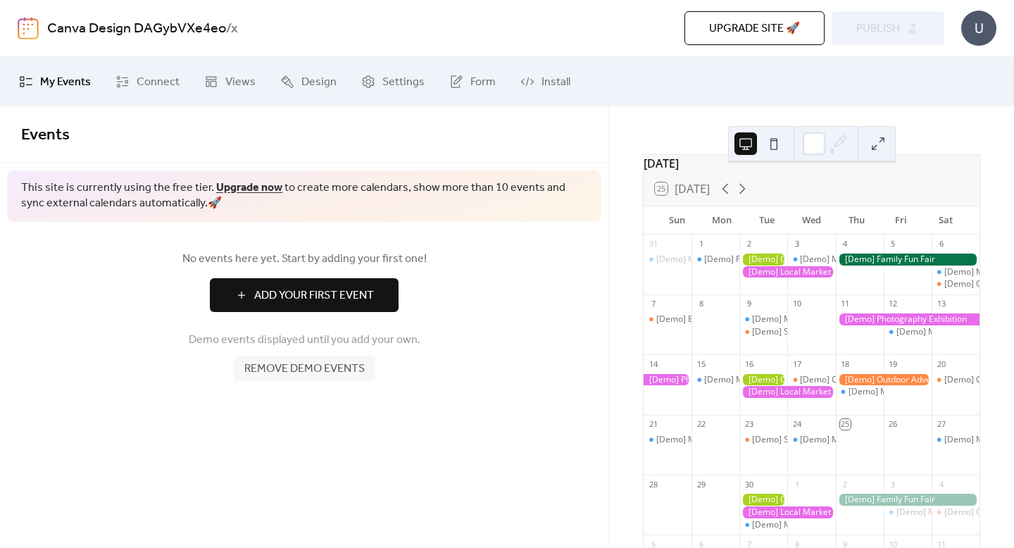
scroll to position [32, 0]
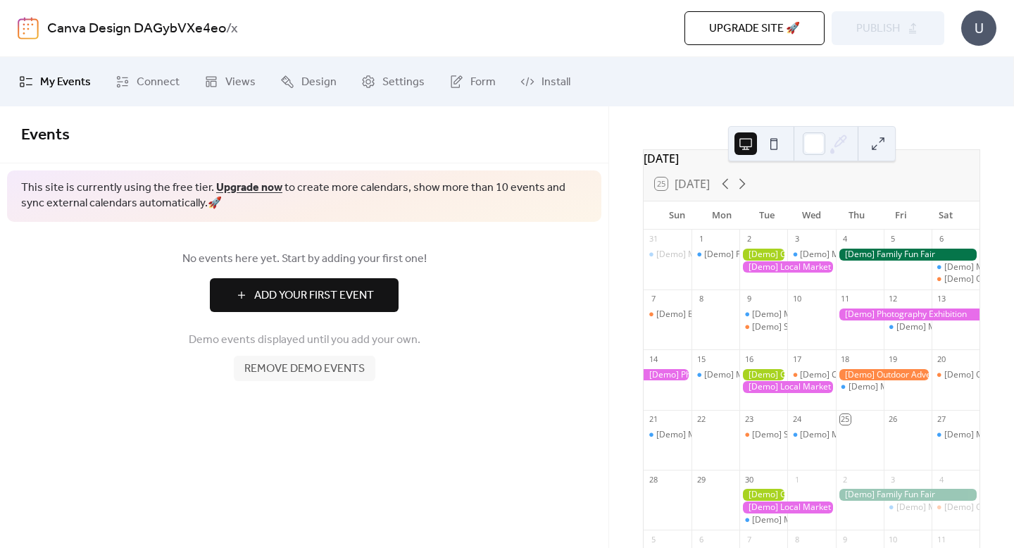
click at [254, 372] on span "Remove demo events" at bounding box center [304, 369] width 120 height 17
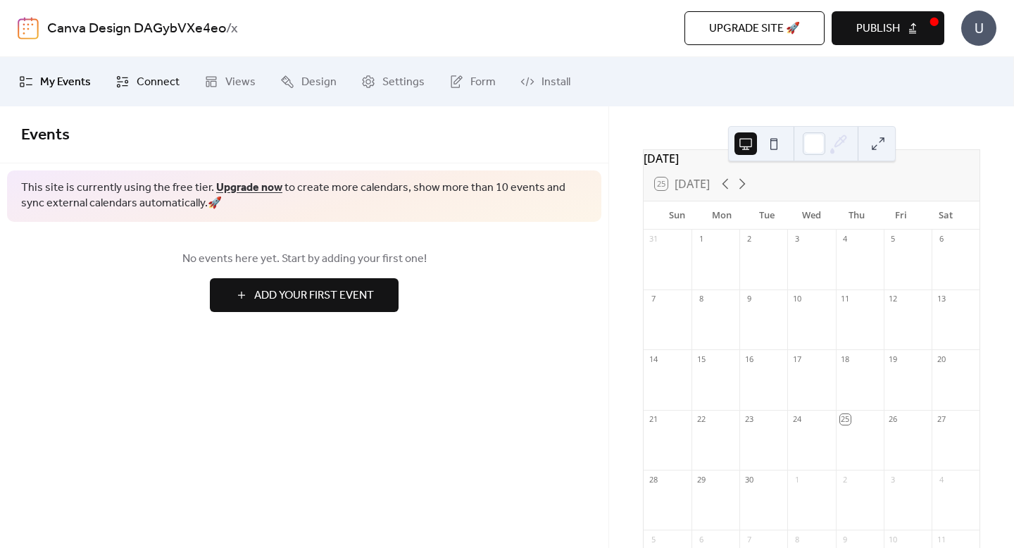
click at [146, 91] on span "Connect" at bounding box center [158, 82] width 43 height 17
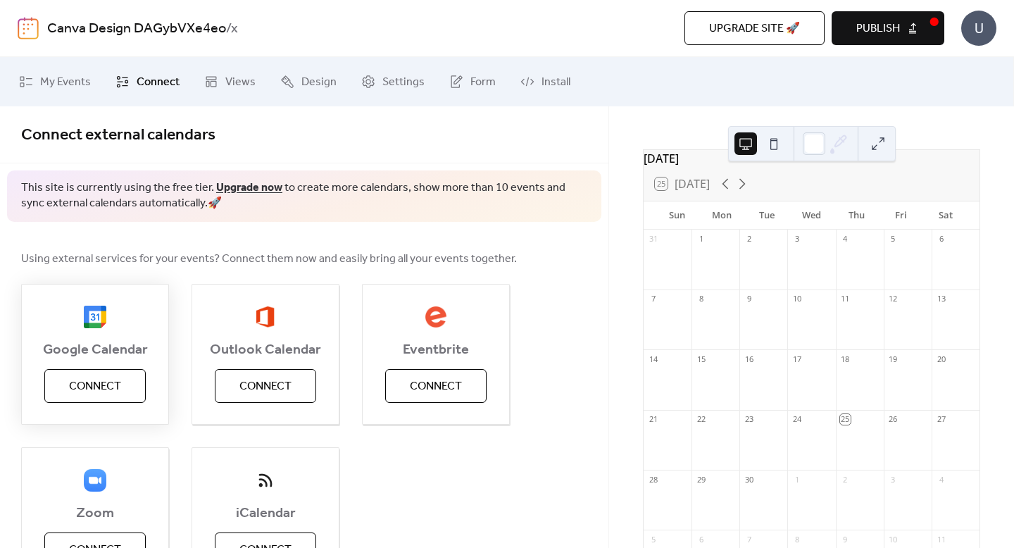
click at [102, 386] on span "Connect" at bounding box center [95, 386] width 52 height 17
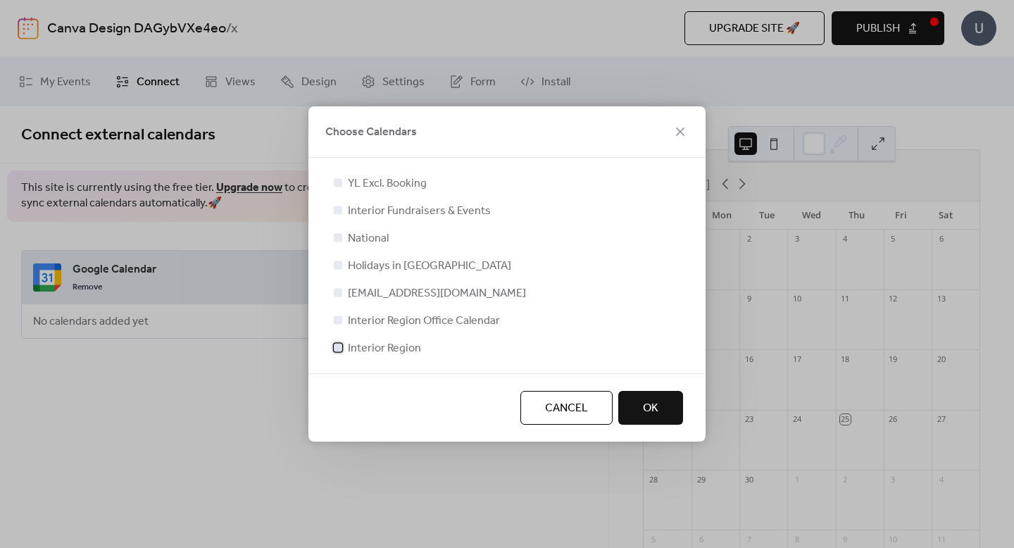
click at [338, 342] on div at bounding box center [338, 347] width 14 height 14
click at [638, 399] on button "OK" at bounding box center [651, 408] width 65 height 34
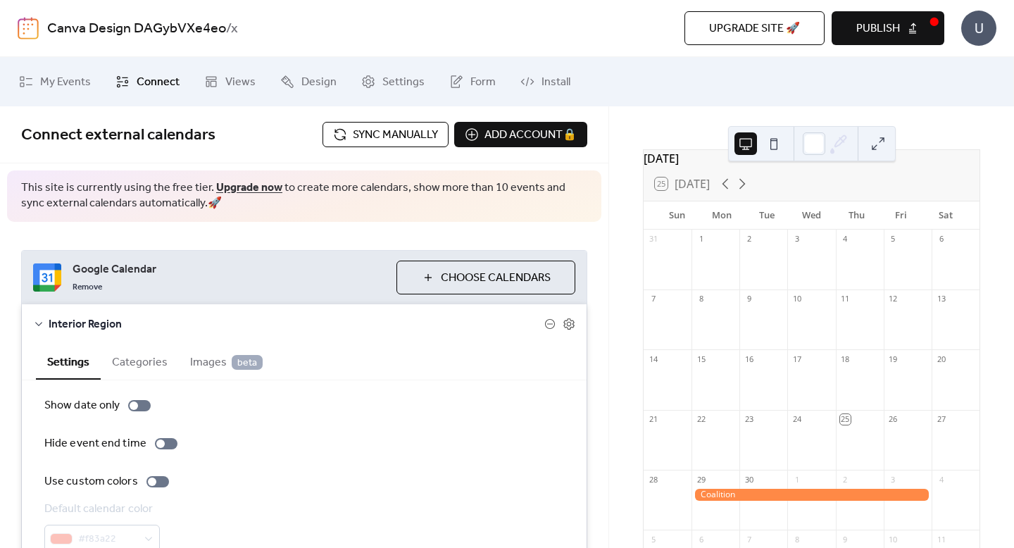
click at [890, 24] on span "Publish" at bounding box center [879, 28] width 44 height 17
click at [58, 90] on span "My Events" at bounding box center [65, 82] width 51 height 17
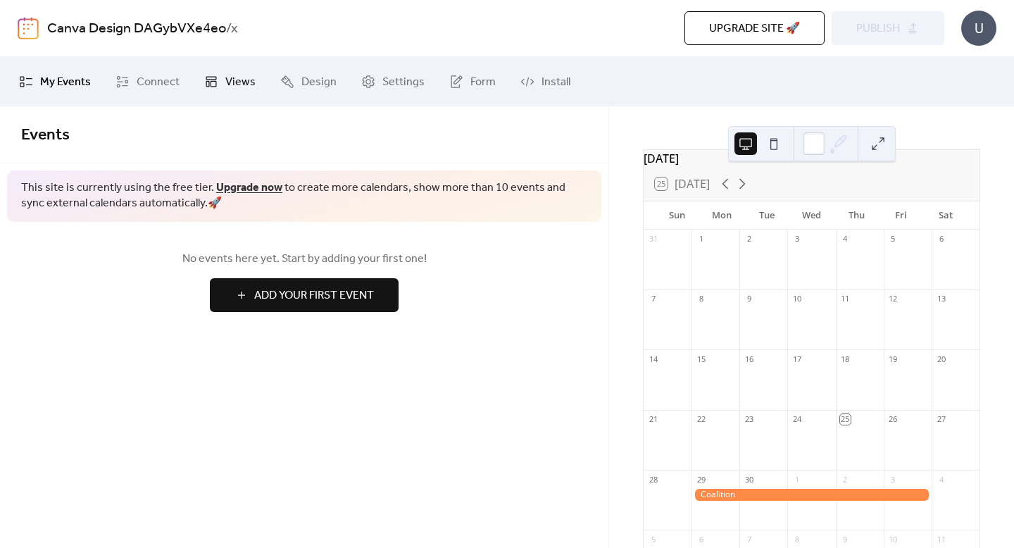
click at [213, 80] on icon at bounding box center [211, 82] width 11 height 11
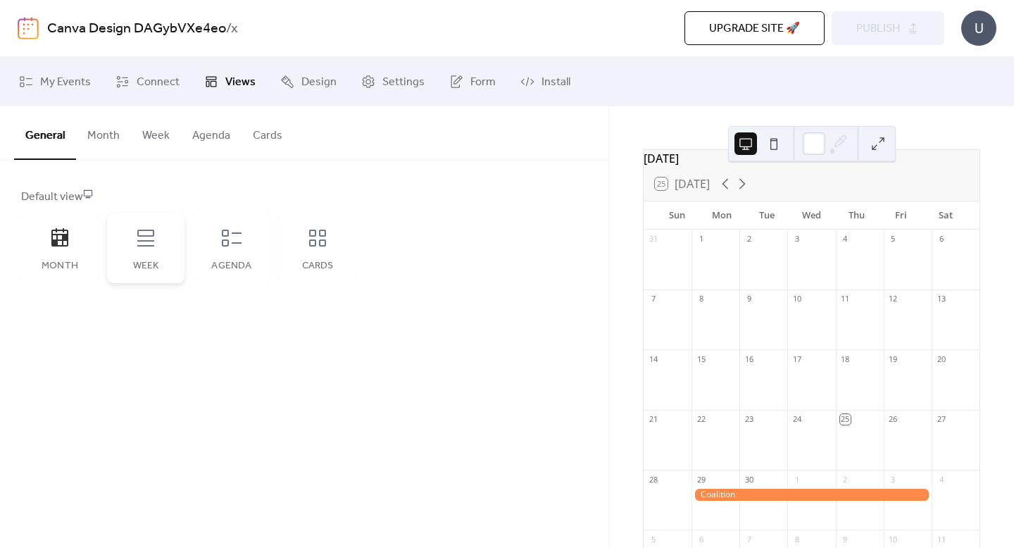
click at [141, 246] on icon at bounding box center [145, 238] width 17 height 17
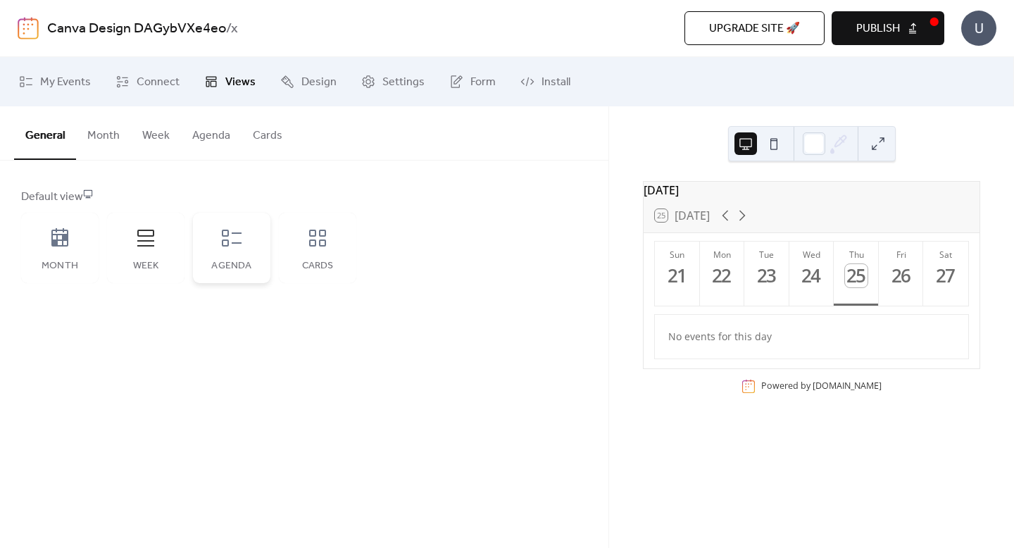
click at [223, 252] on div "Agenda" at bounding box center [231, 248] width 77 height 70
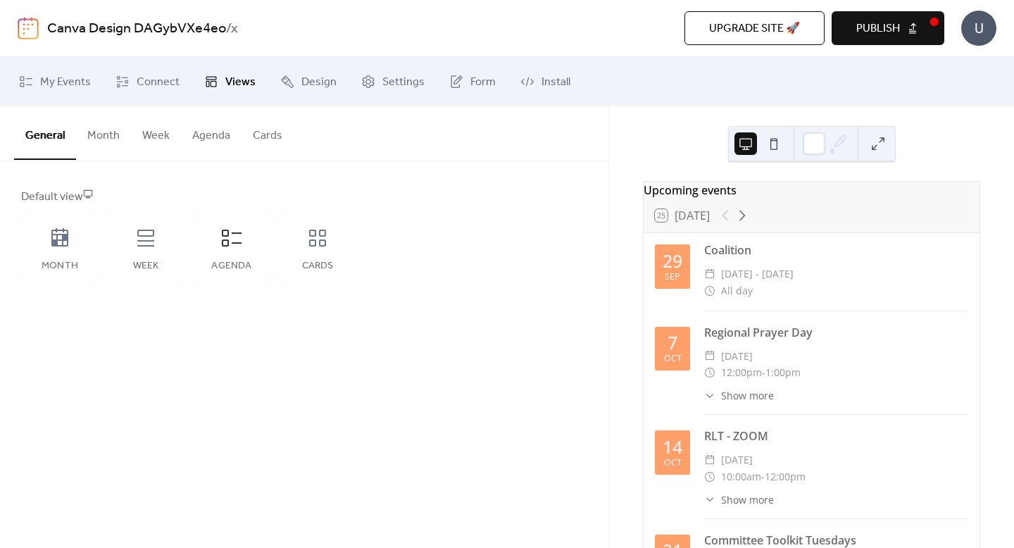
click at [885, 25] on span "Publish" at bounding box center [879, 28] width 44 height 17
click at [336, 250] on div "Cards" at bounding box center [317, 248] width 77 height 70
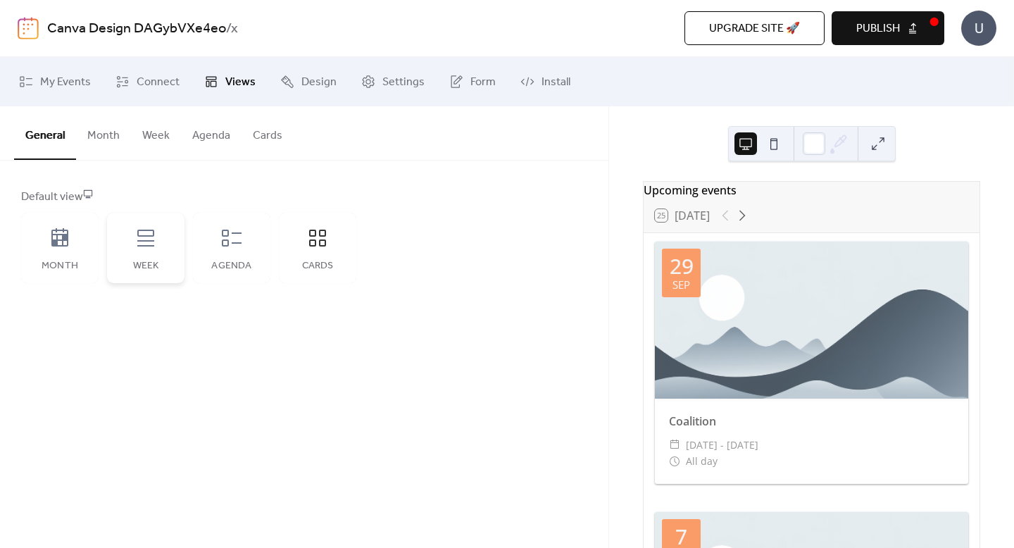
click at [130, 242] on div "Week" at bounding box center [145, 248] width 77 height 70
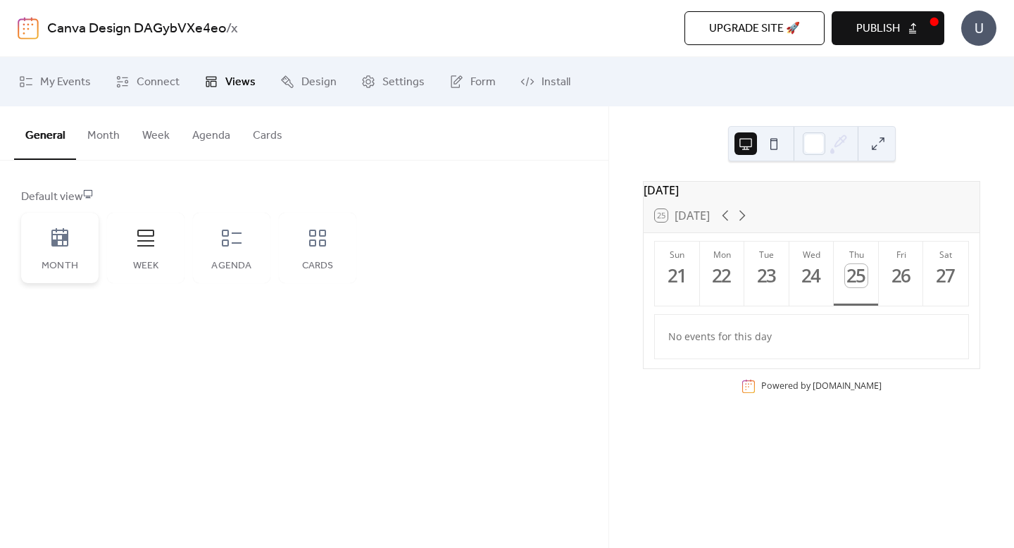
click at [80, 238] on div "Month" at bounding box center [59, 248] width 77 height 70
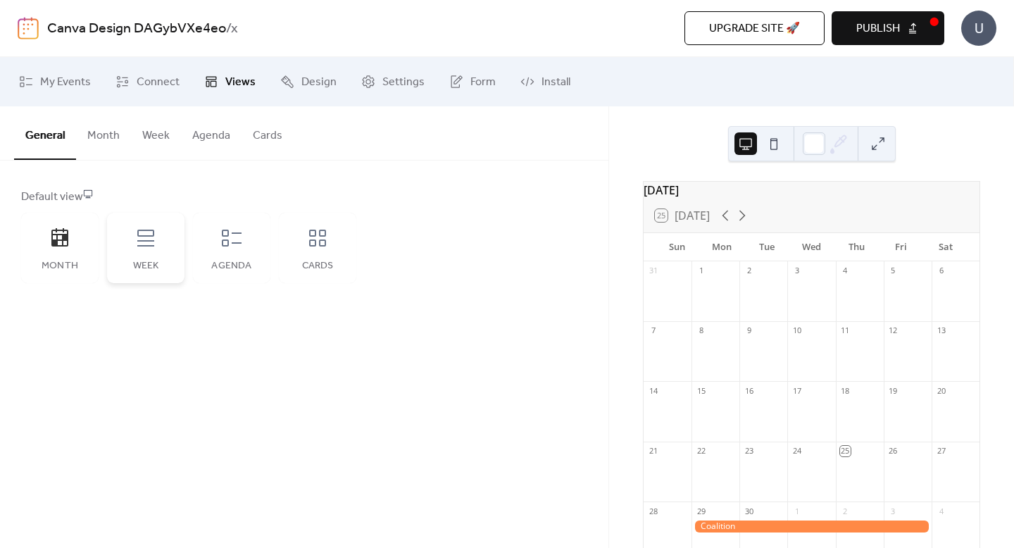
click at [146, 239] on icon at bounding box center [146, 238] width 23 height 23
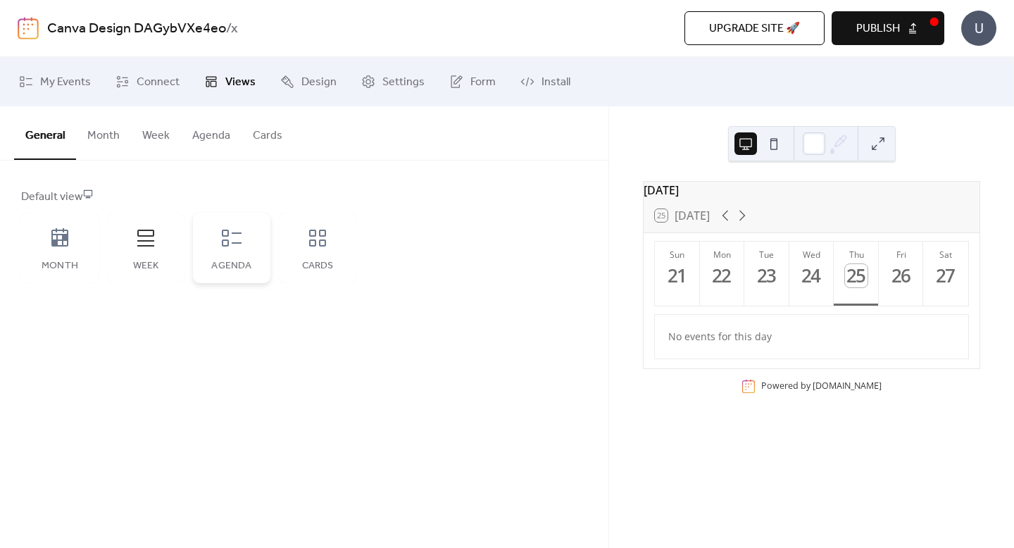
click at [214, 239] on div "Agenda" at bounding box center [231, 248] width 77 height 70
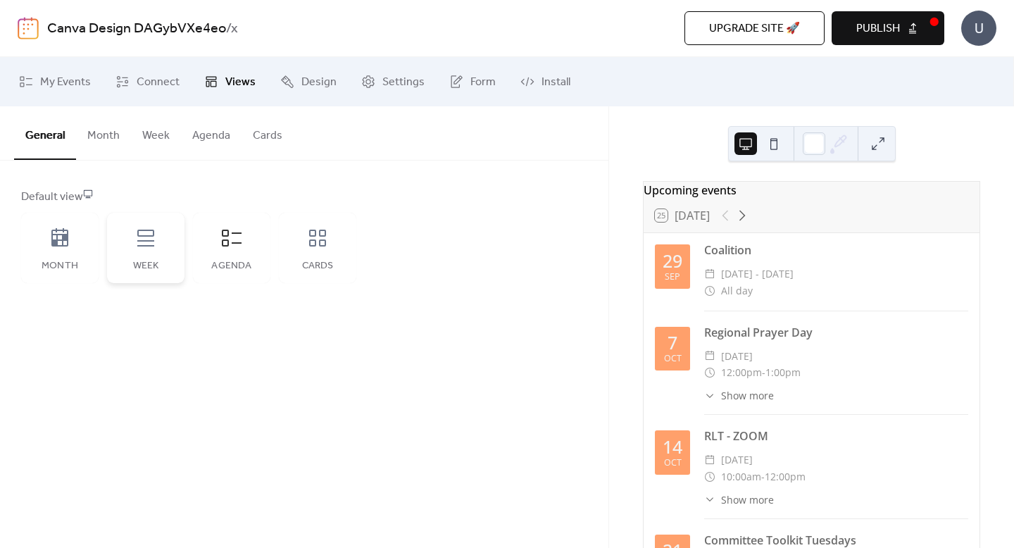
click at [136, 240] on icon at bounding box center [146, 238] width 23 height 23
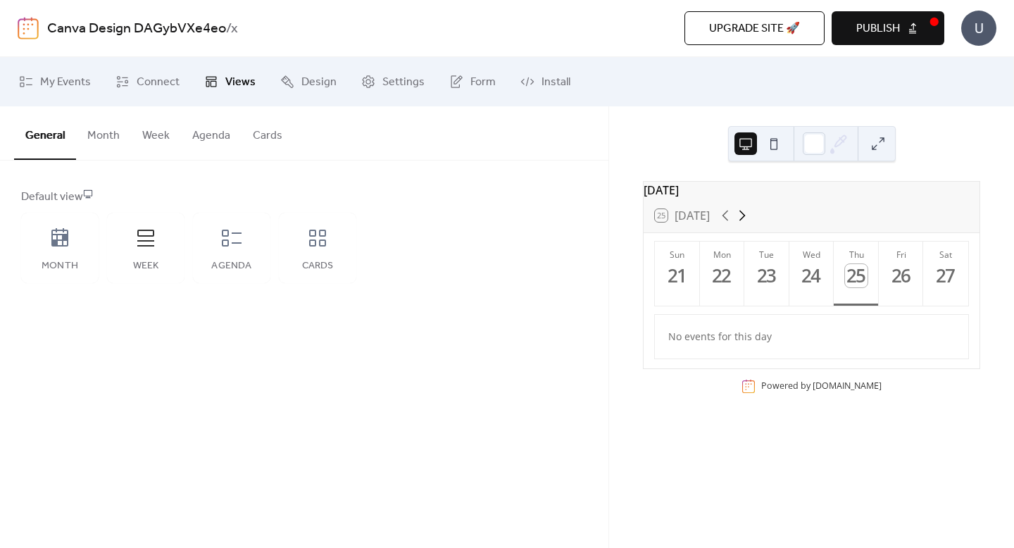
click at [748, 221] on icon at bounding box center [742, 215] width 17 height 17
click at [724, 282] on div "29" at bounding box center [722, 275] width 23 height 23
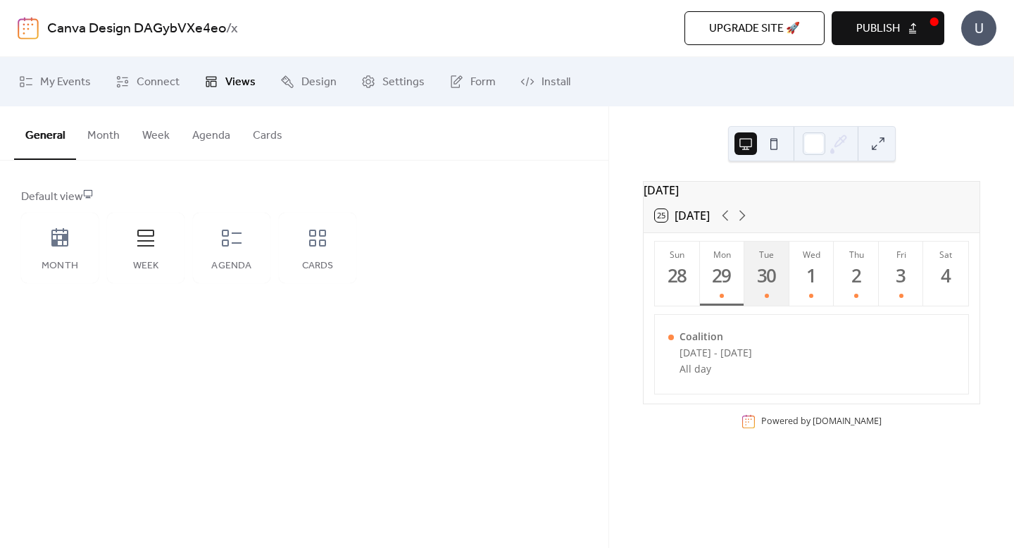
click at [762, 282] on div "30" at bounding box center [767, 275] width 23 height 23
click at [796, 283] on button "Wed 1" at bounding box center [812, 274] width 45 height 64
click at [747, 224] on icon at bounding box center [742, 215] width 17 height 17
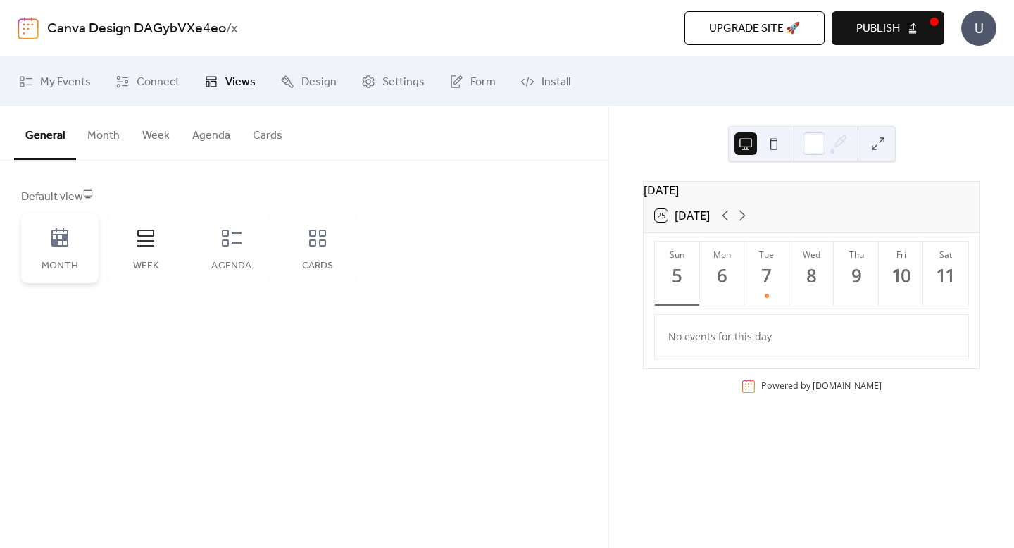
click at [66, 254] on div "Month" at bounding box center [59, 248] width 77 height 70
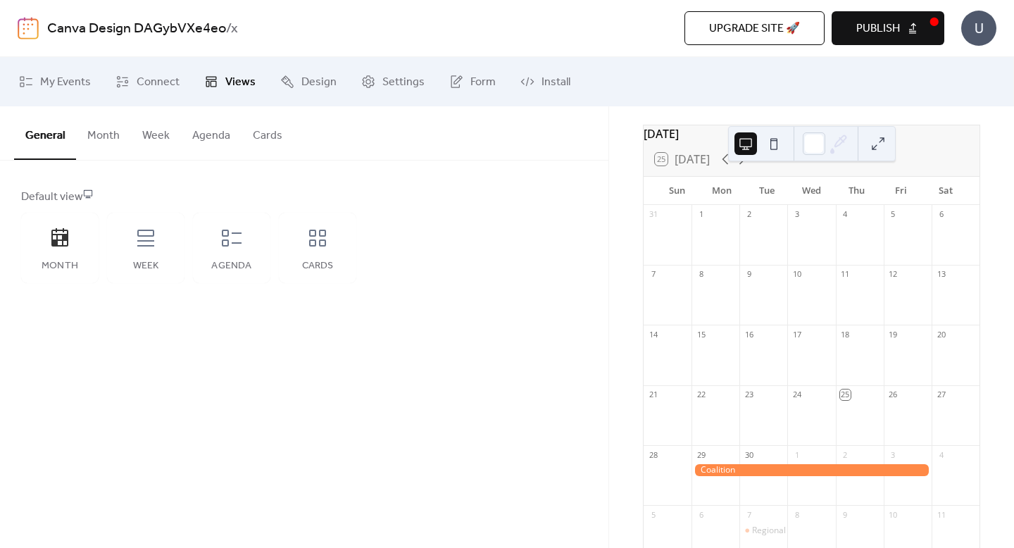
scroll to position [55, 0]
click at [747, 167] on icon at bounding box center [742, 160] width 17 height 17
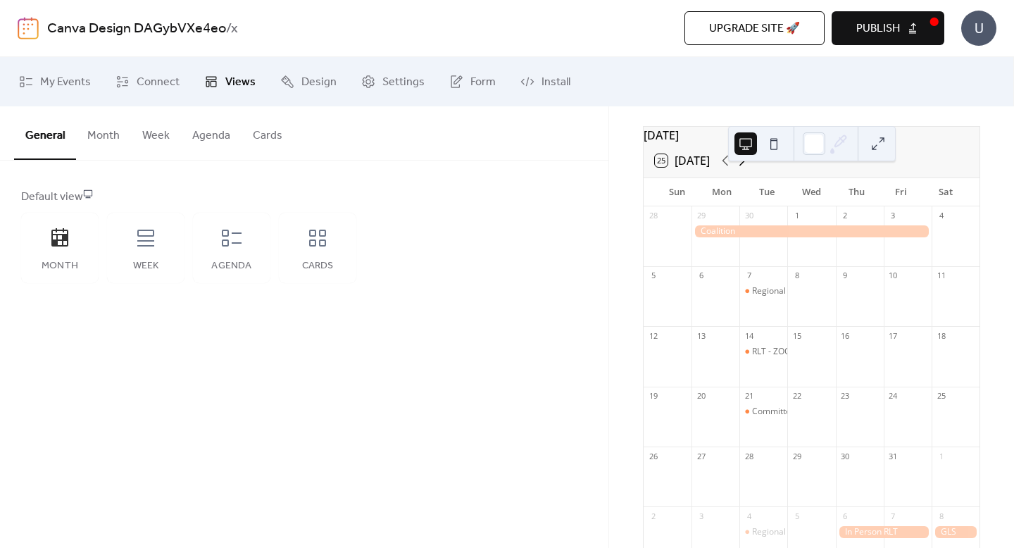
click at [743, 169] on icon at bounding box center [742, 160] width 17 height 17
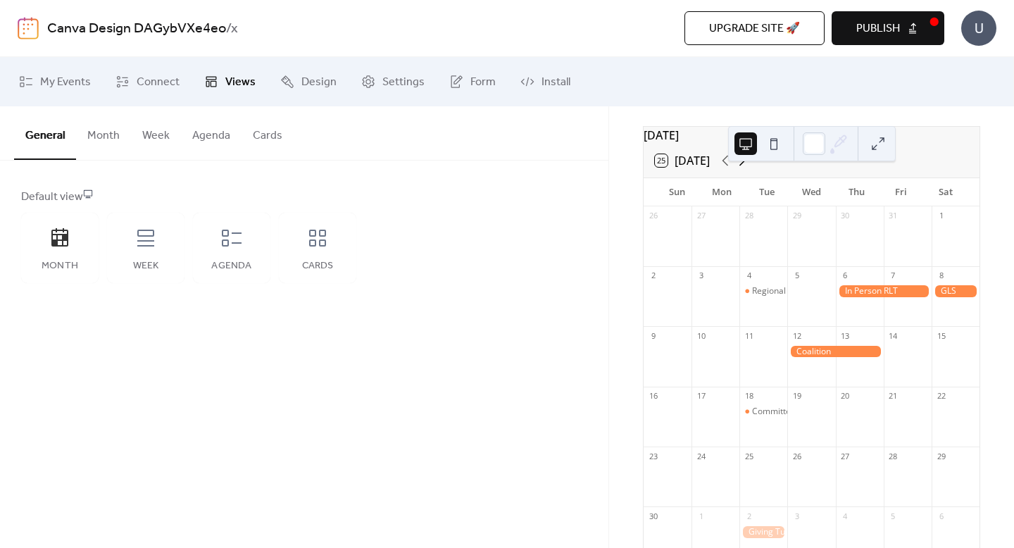
click at [743, 169] on icon at bounding box center [742, 160] width 17 height 17
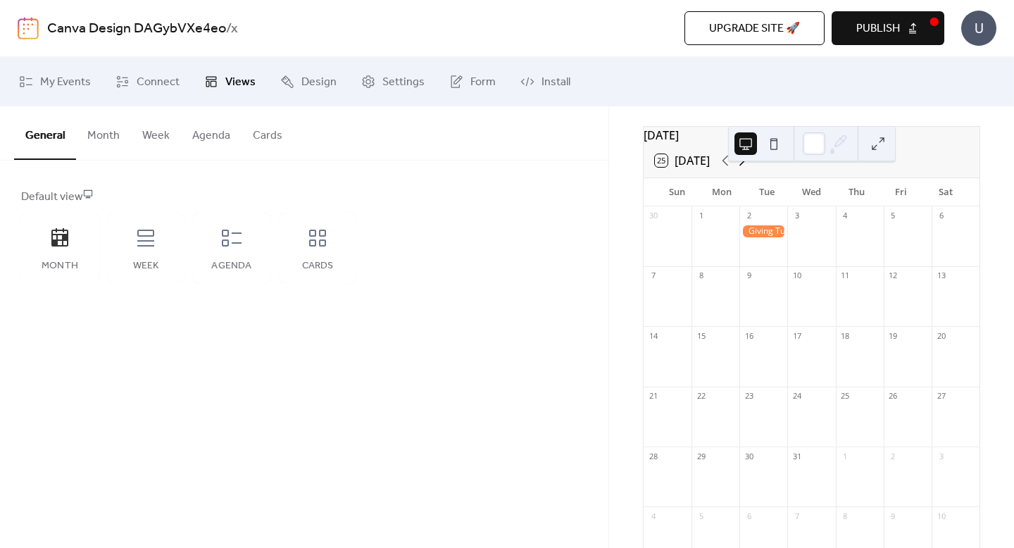
click at [743, 169] on icon at bounding box center [742, 160] width 17 height 17
click at [730, 169] on icon at bounding box center [725, 160] width 17 height 17
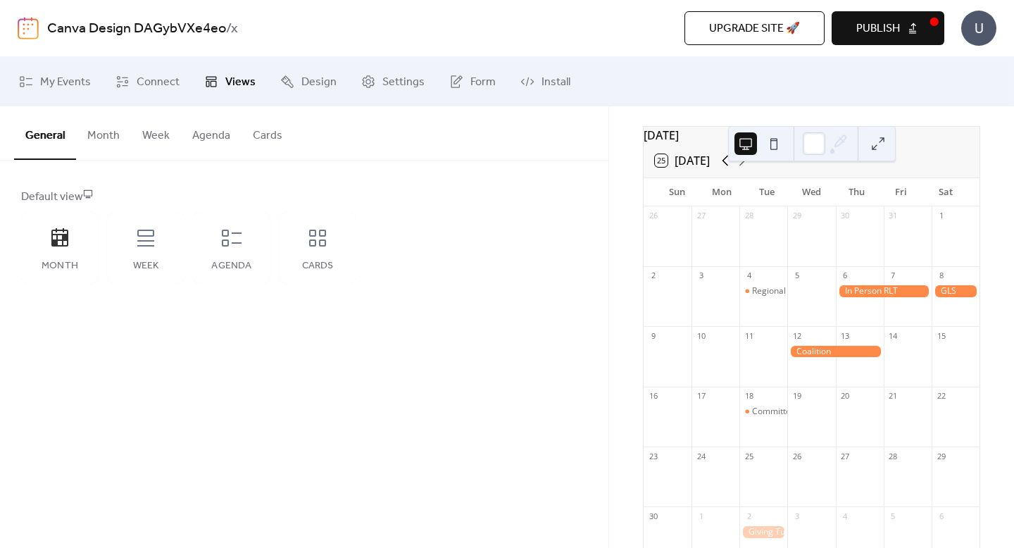
click at [730, 169] on icon at bounding box center [725, 160] width 17 height 17
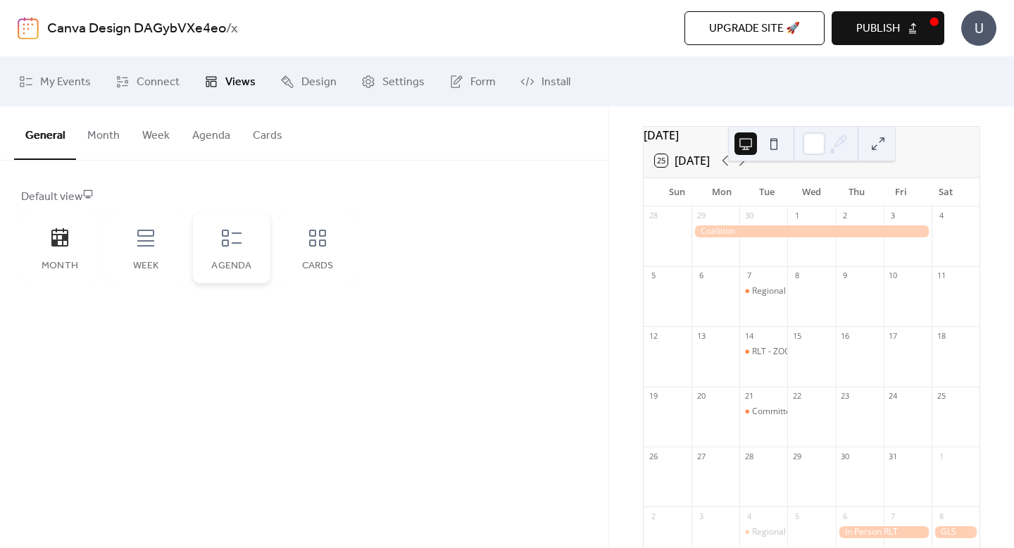
click at [228, 244] on icon at bounding box center [232, 238] width 20 height 17
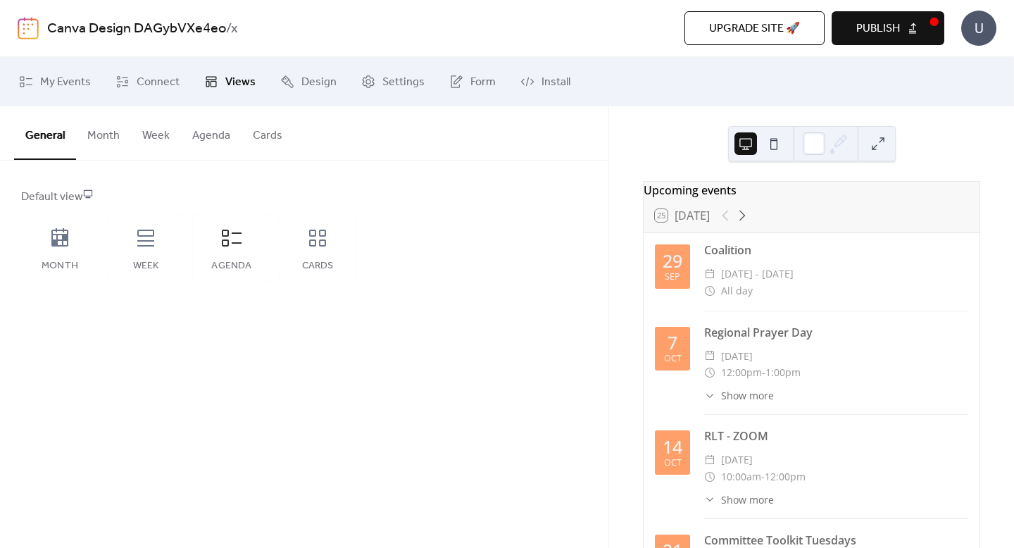
click at [769, 140] on button at bounding box center [774, 143] width 23 height 23
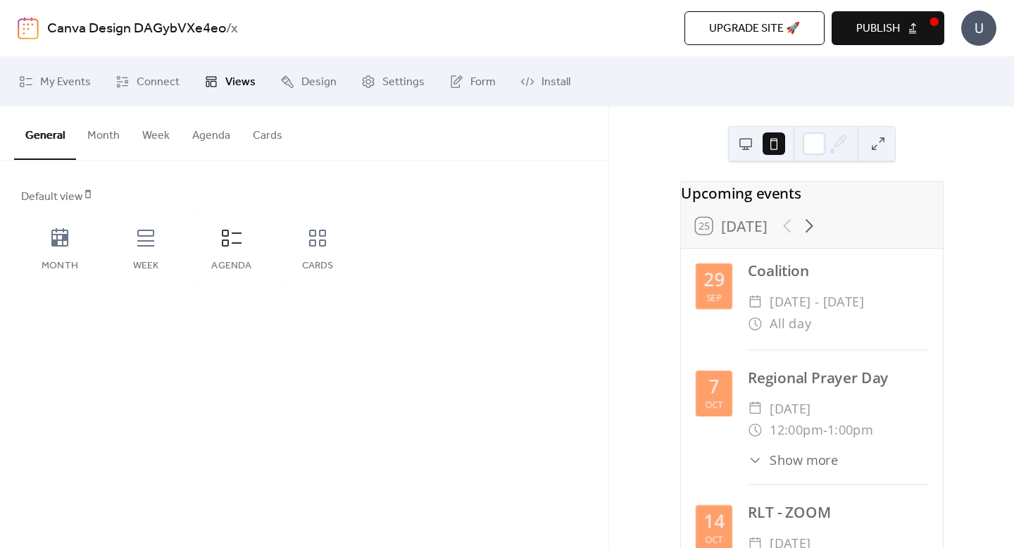
click at [743, 142] on button at bounding box center [746, 143] width 23 height 23
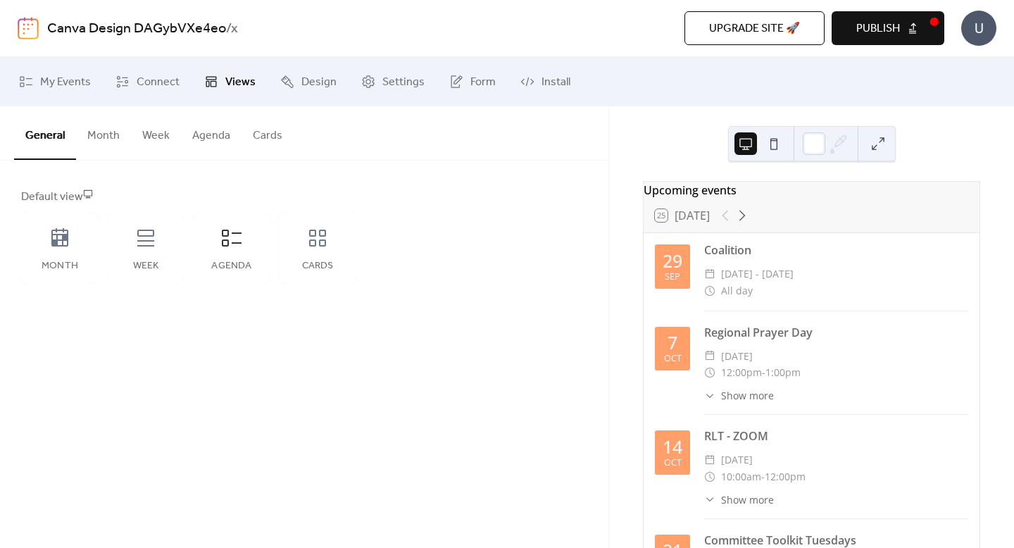
click at [876, 141] on button at bounding box center [878, 143] width 23 height 23
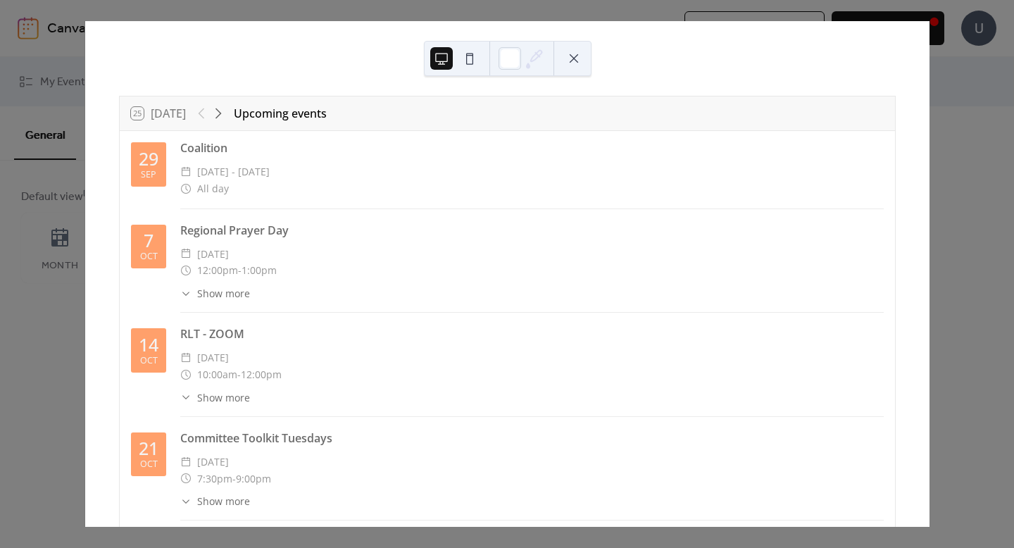
click at [566, 59] on button at bounding box center [574, 58] width 23 height 23
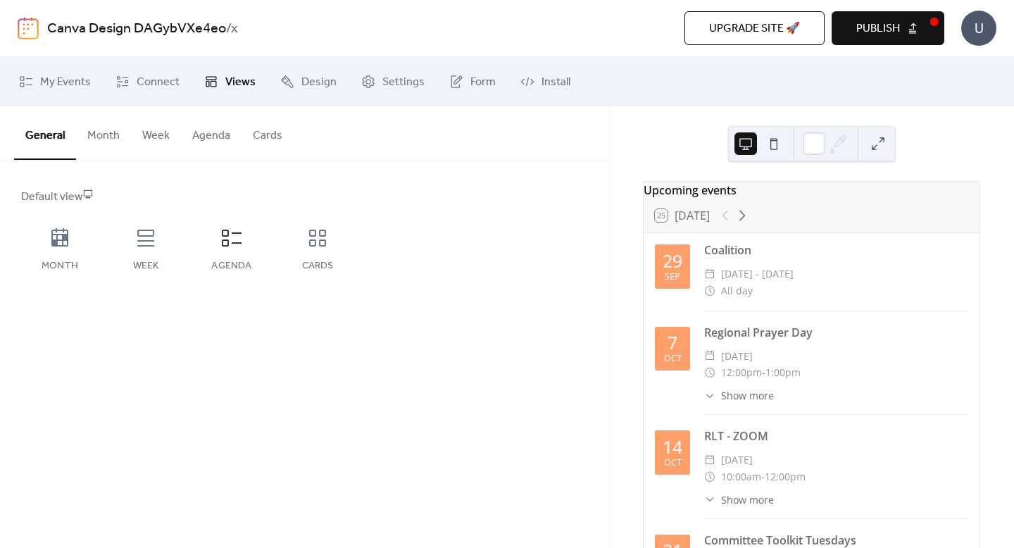
click at [112, 134] on button "Month" at bounding box center [103, 132] width 55 height 52
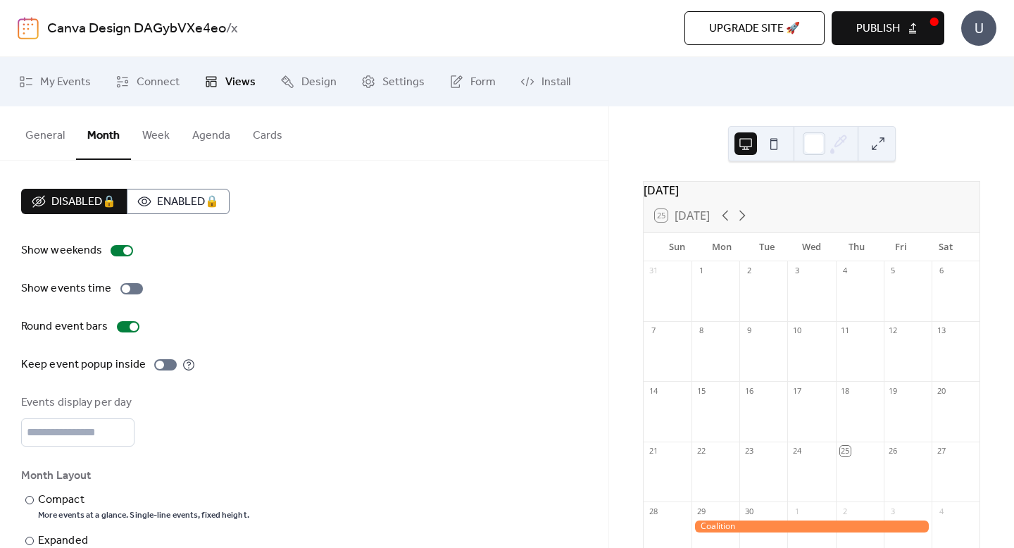
click at [149, 134] on button "Week" at bounding box center [156, 132] width 50 height 52
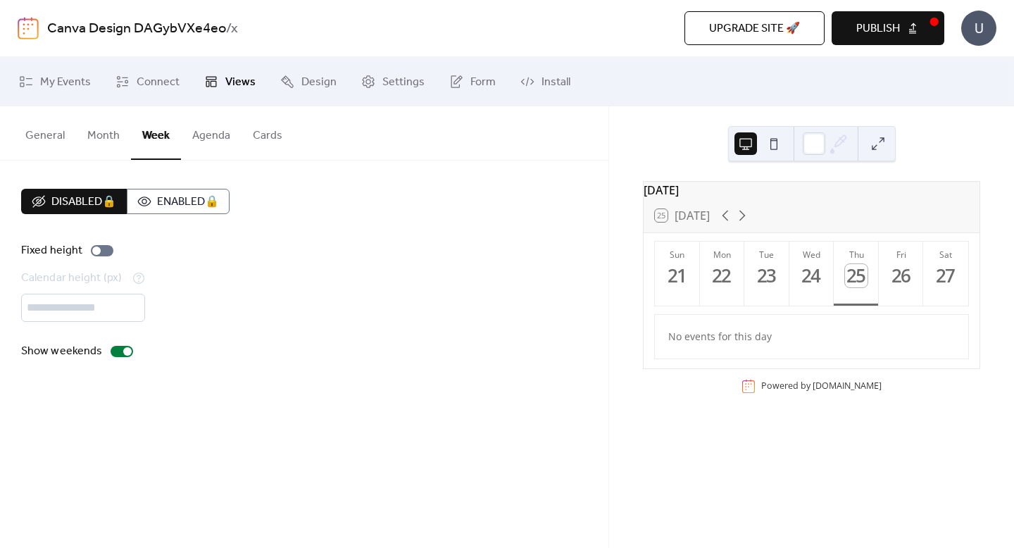
click at [191, 135] on button "Agenda" at bounding box center [211, 132] width 61 height 52
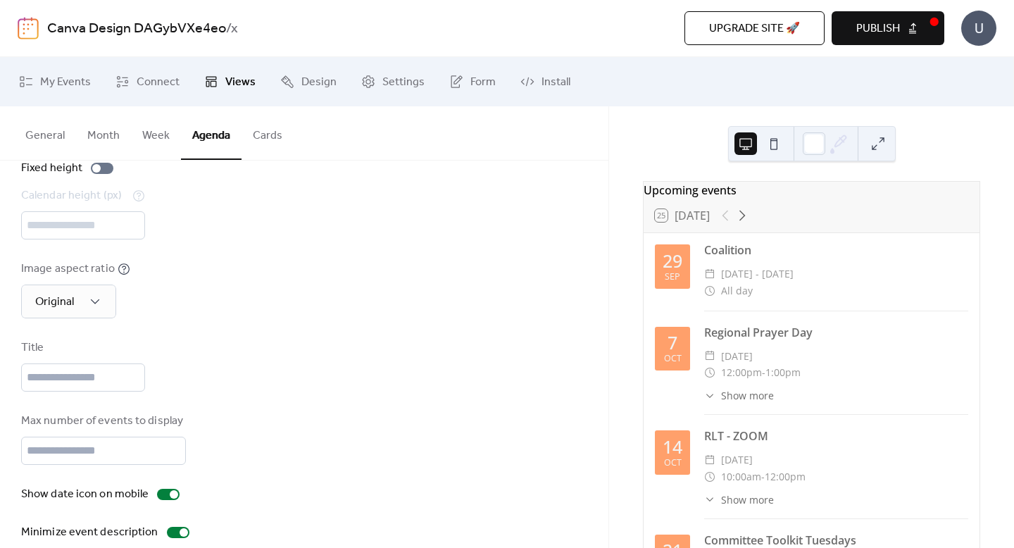
scroll to position [104, 0]
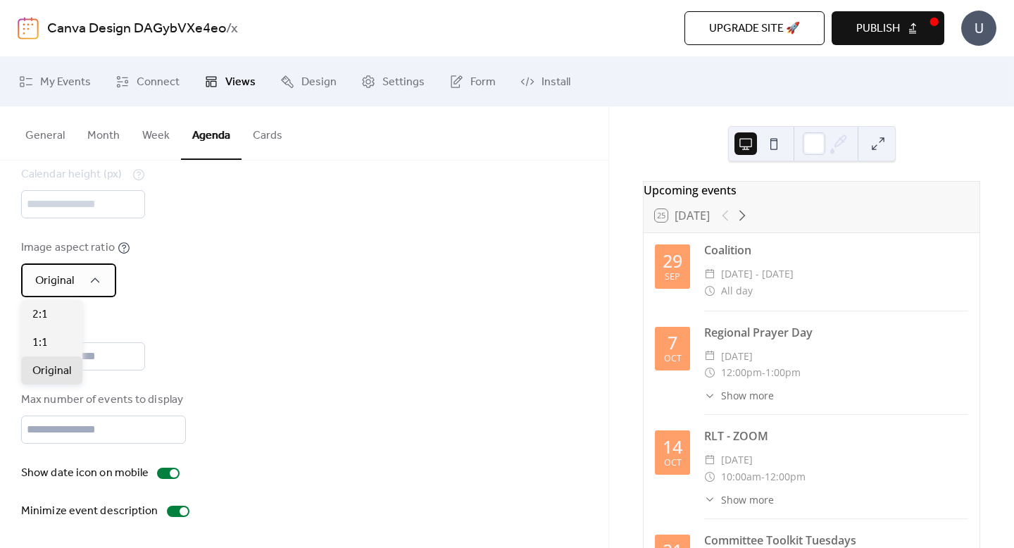
click at [78, 280] on div "Original" at bounding box center [68, 280] width 95 height 34
click at [45, 337] on span "1:1" at bounding box center [39, 343] width 15 height 17
click at [50, 281] on div "1:1" at bounding box center [57, 280] width 72 height 34
click at [54, 310] on div "2:1" at bounding box center [51, 314] width 61 height 28
click at [53, 276] on div "2:1" at bounding box center [57, 280] width 72 height 34
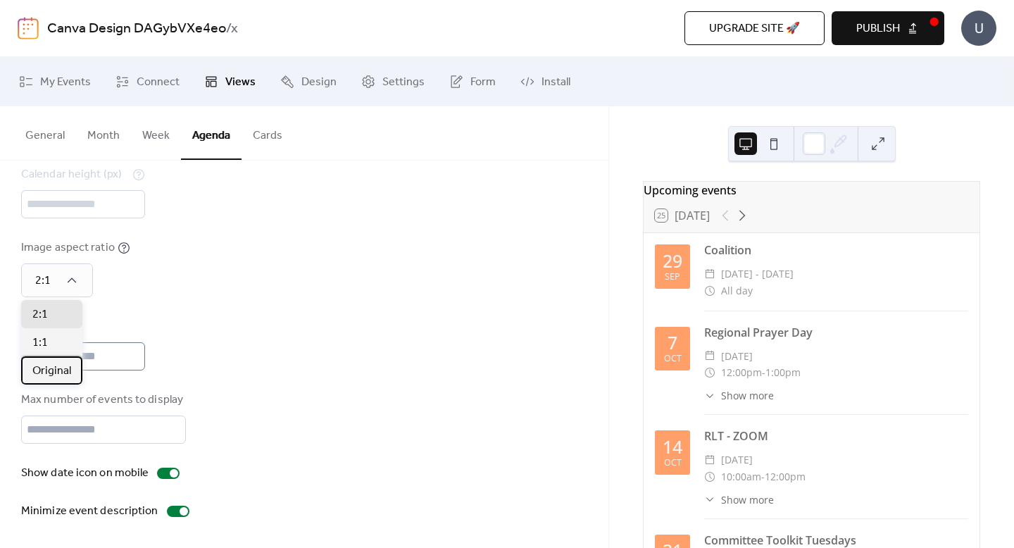
drag, startPoint x: 60, startPoint y: 360, endPoint x: 80, endPoint y: 356, distance: 20.0
click at [60, 360] on div "Original" at bounding box center [51, 370] width 61 height 28
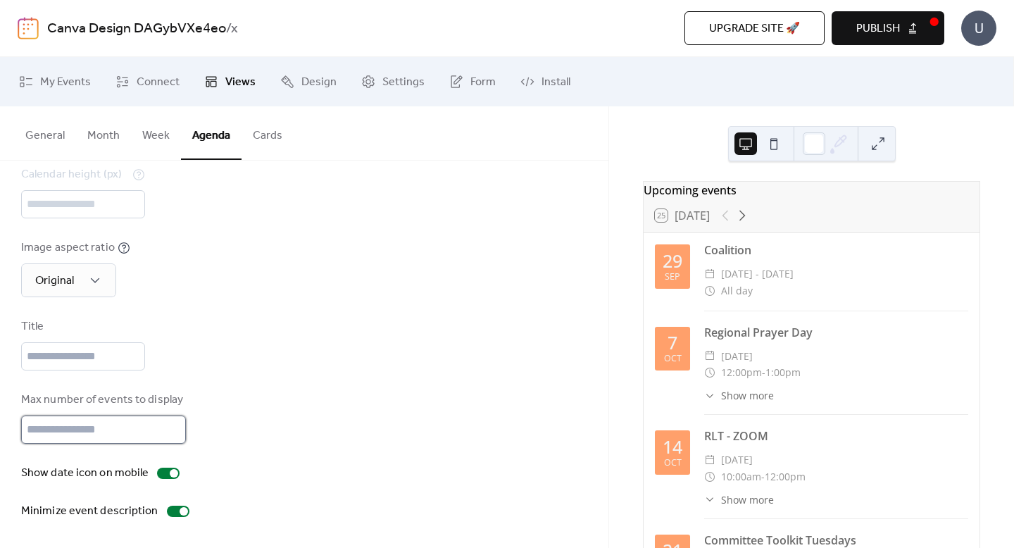
click at [97, 416] on input "**" at bounding box center [103, 430] width 165 height 28
click at [172, 427] on input "**" at bounding box center [103, 430] width 165 height 28
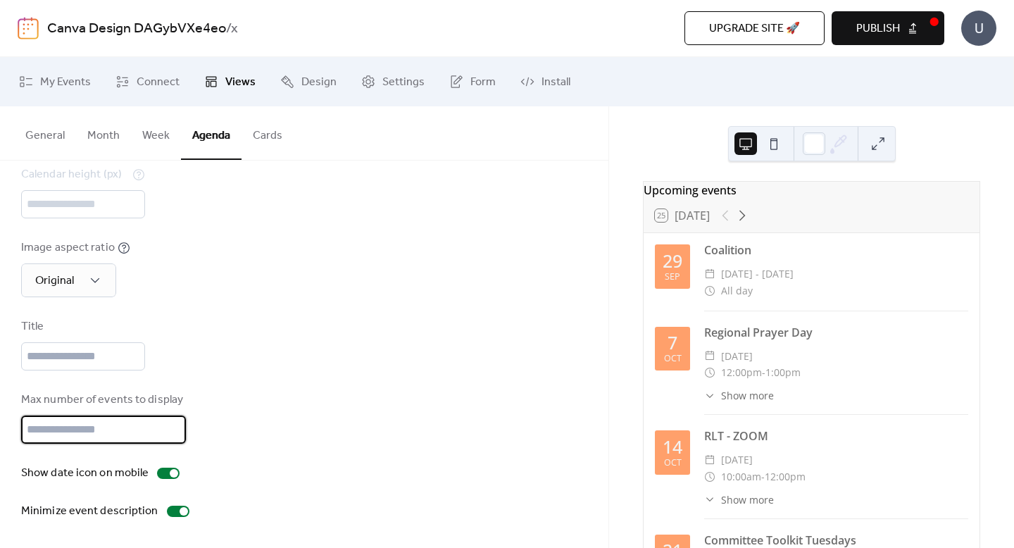
click at [167, 433] on input "**" at bounding box center [103, 430] width 165 height 28
click at [167, 433] on input "*" at bounding box center [103, 430] width 165 height 28
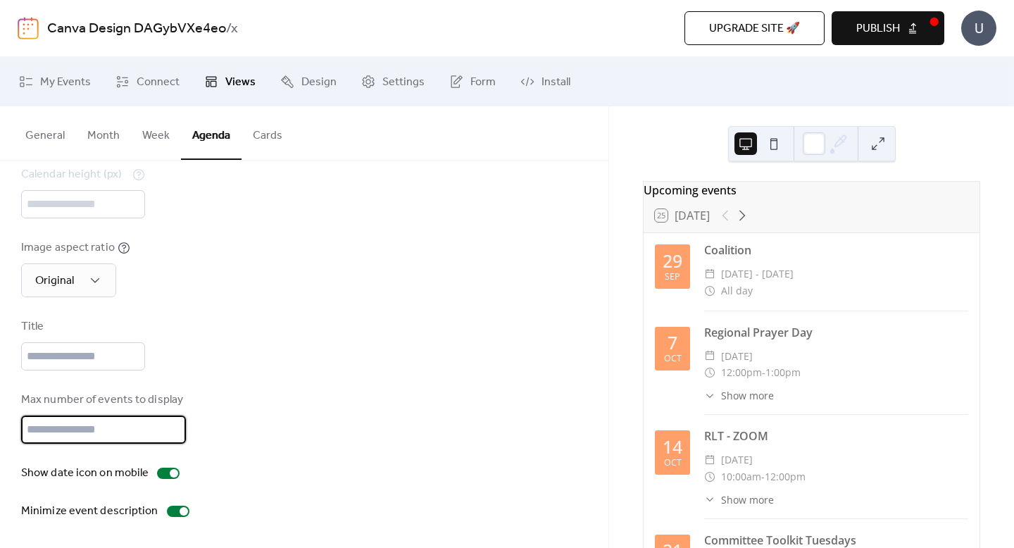
click at [167, 433] on input "*" at bounding box center [103, 430] width 165 height 28
click at [287, 411] on div "Max number of events to display *" at bounding box center [304, 418] width 566 height 52
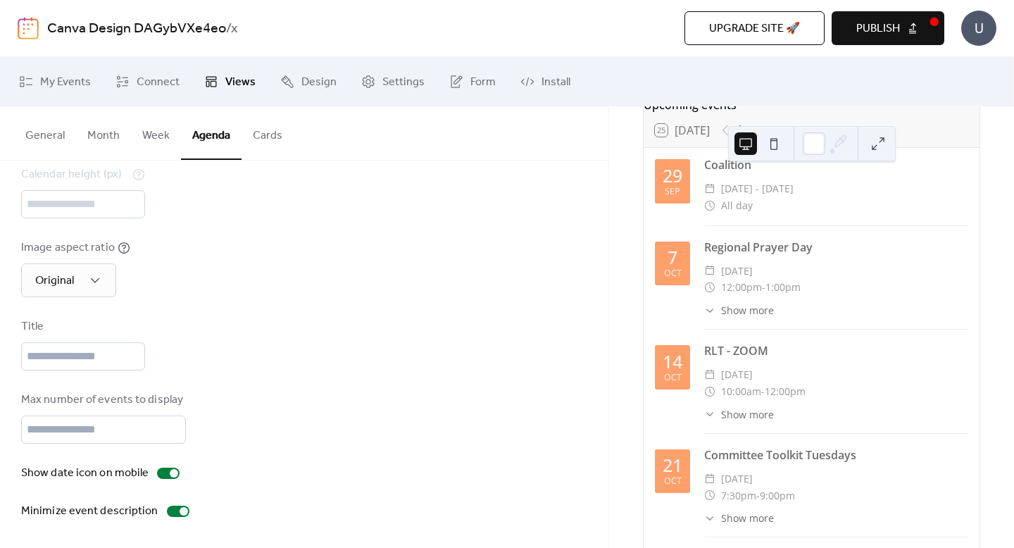
scroll to position [0, 0]
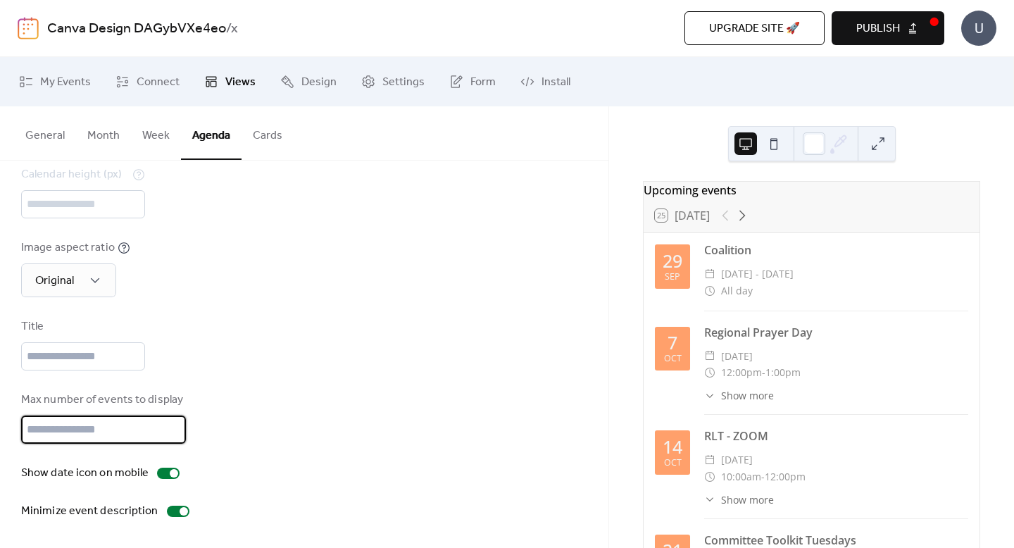
click at [171, 427] on input "*" at bounding box center [103, 430] width 165 height 28
type input "*"
click at [171, 427] on input "*" at bounding box center [103, 430] width 165 height 28
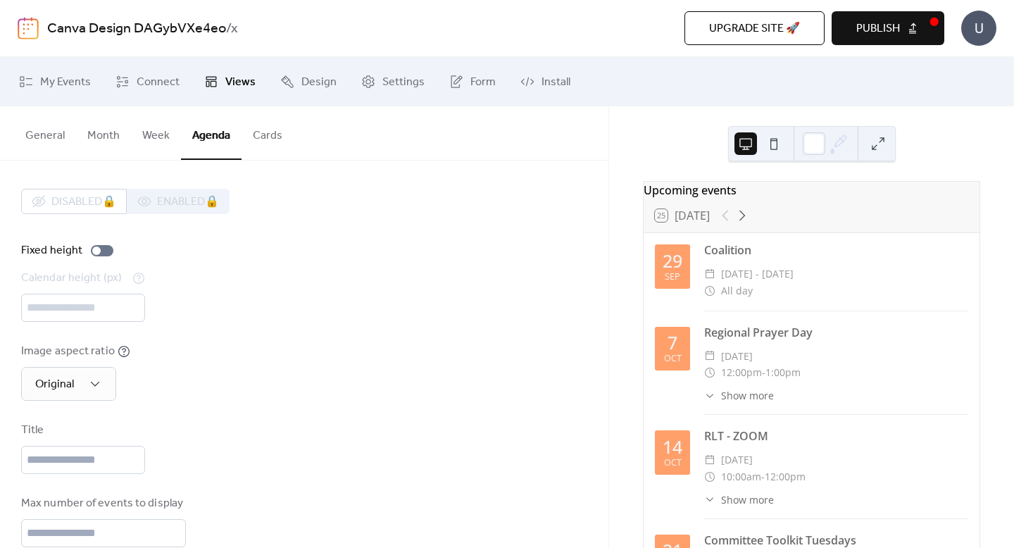
click at [45, 129] on button "General" at bounding box center [45, 132] width 62 height 52
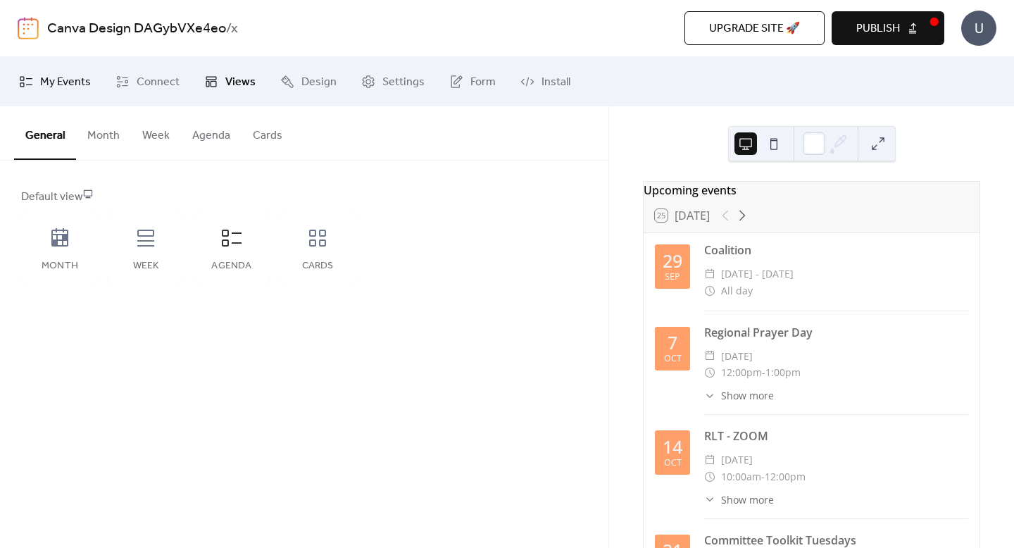
click at [65, 90] on span "My Events" at bounding box center [65, 82] width 51 height 17
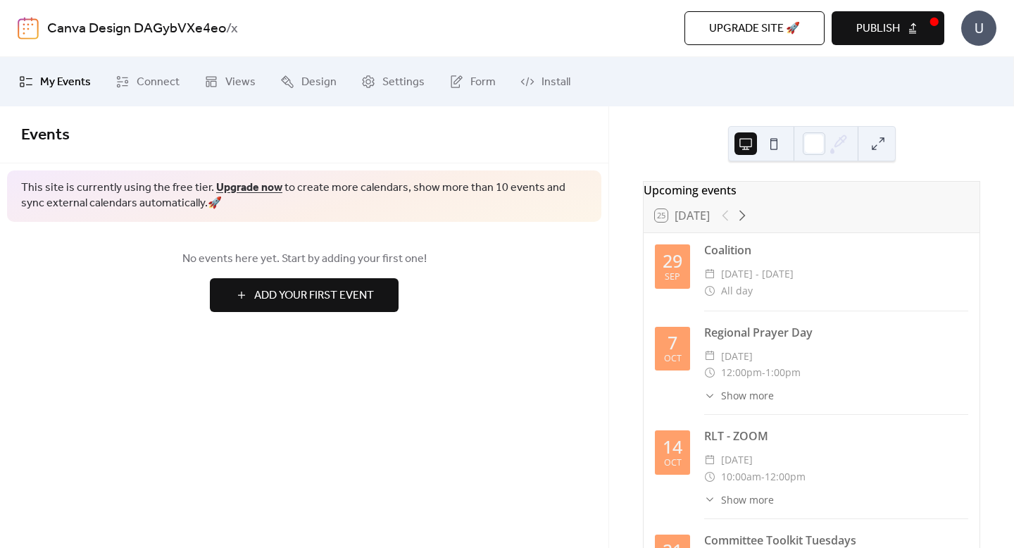
click at [271, 297] on span "Add Your First Event" at bounding box center [314, 295] width 120 height 17
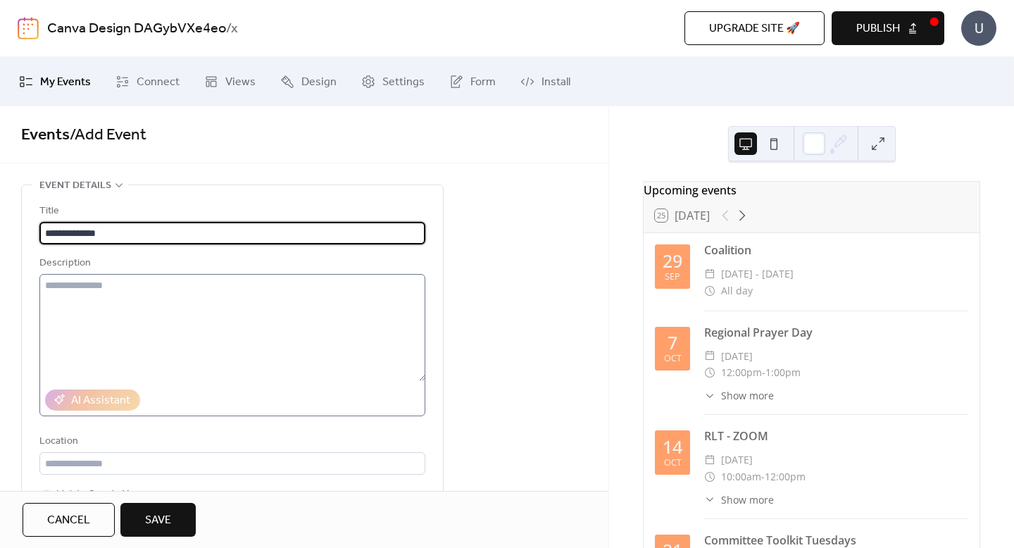
type input "**********"
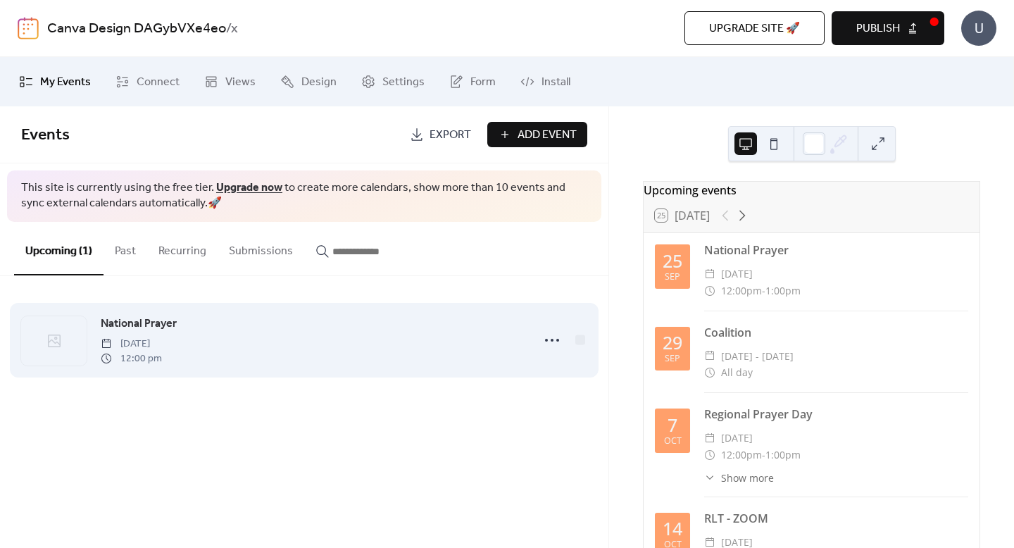
click at [143, 346] on span "Thursday, September 25, 2025" at bounding box center [131, 344] width 61 height 15
click at [553, 342] on icon at bounding box center [552, 340] width 23 height 23
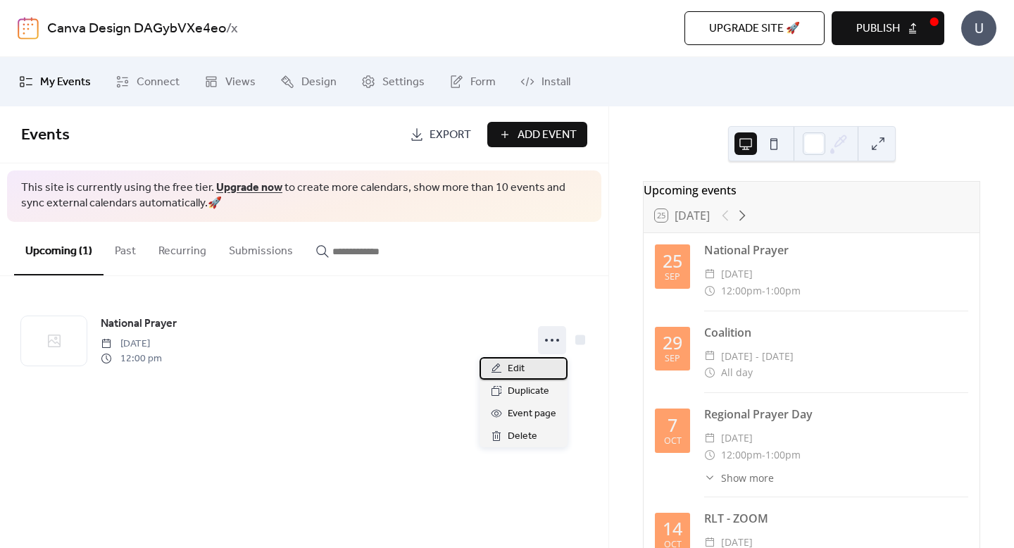
click at [528, 369] on div "Edit" at bounding box center [524, 368] width 88 height 23
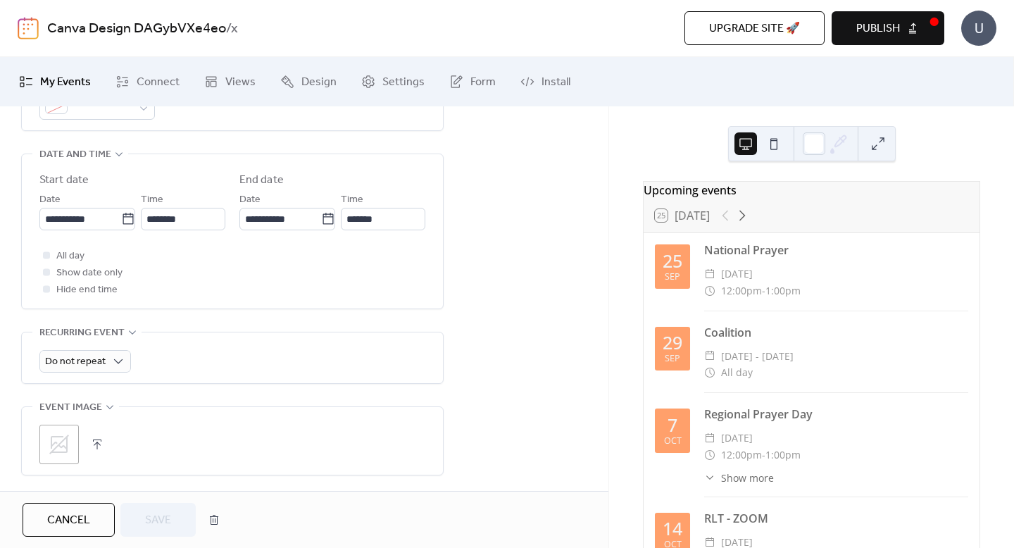
scroll to position [447, 0]
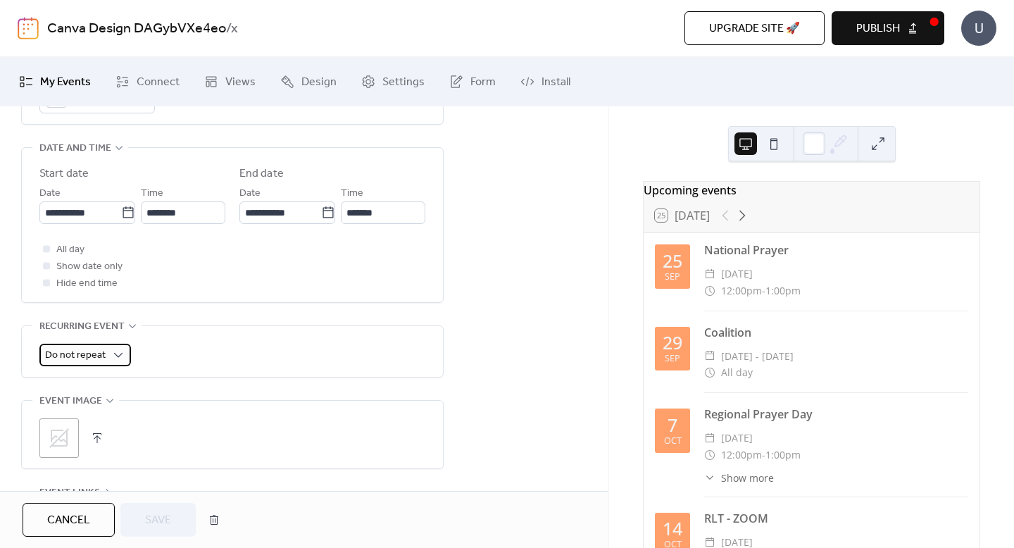
click at [87, 364] on span "Do not repeat" at bounding box center [75, 355] width 61 height 19
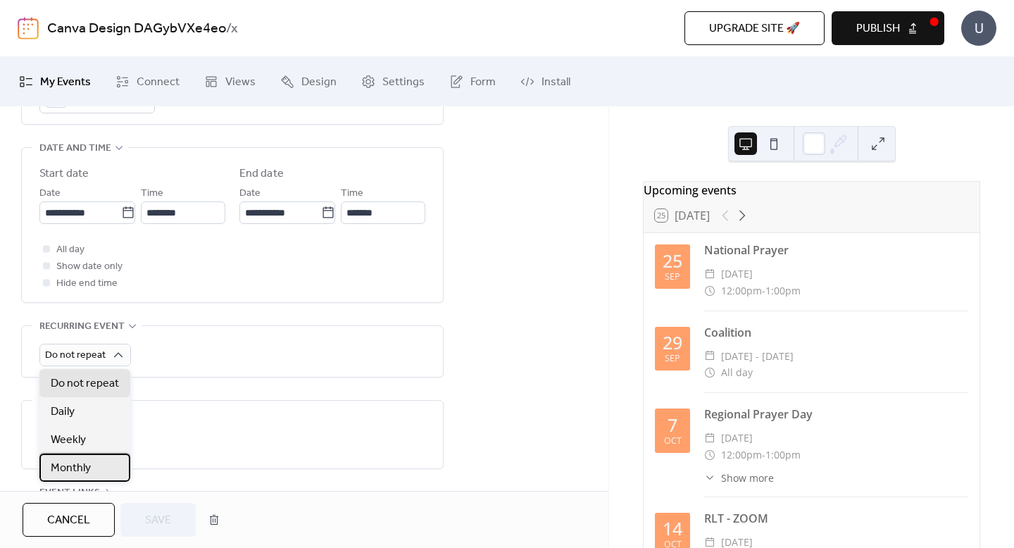
click at [73, 462] on span "Monthly" at bounding box center [71, 468] width 40 height 17
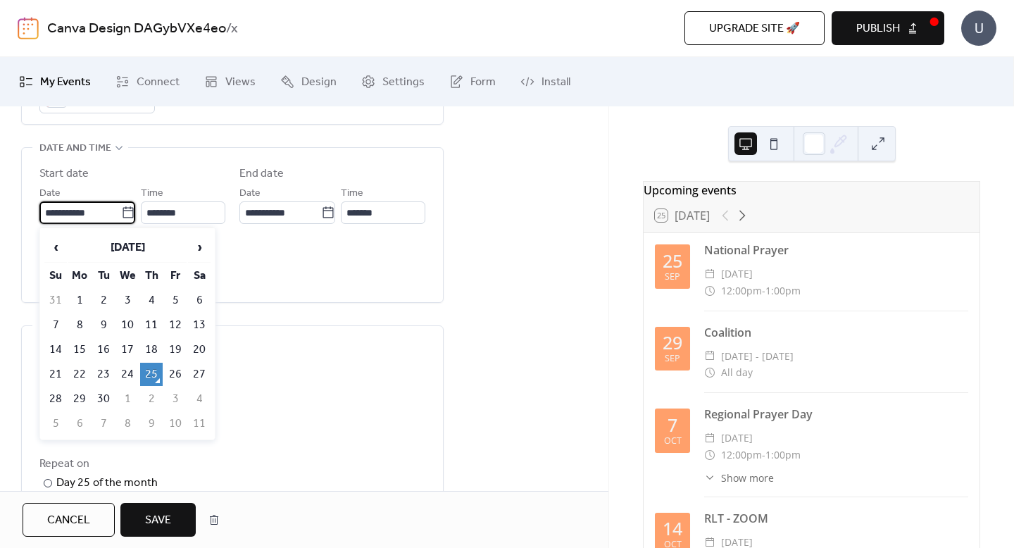
click at [83, 218] on input "**********" at bounding box center [80, 212] width 82 height 23
click at [97, 347] on td "16" at bounding box center [103, 349] width 23 height 23
type input "**********"
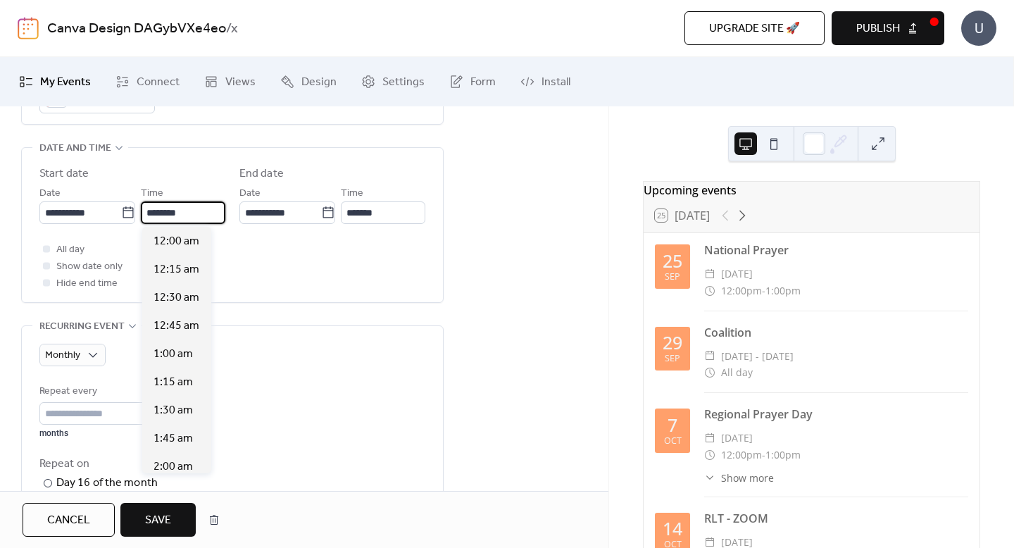
click at [202, 211] on input "********" at bounding box center [183, 212] width 85 height 23
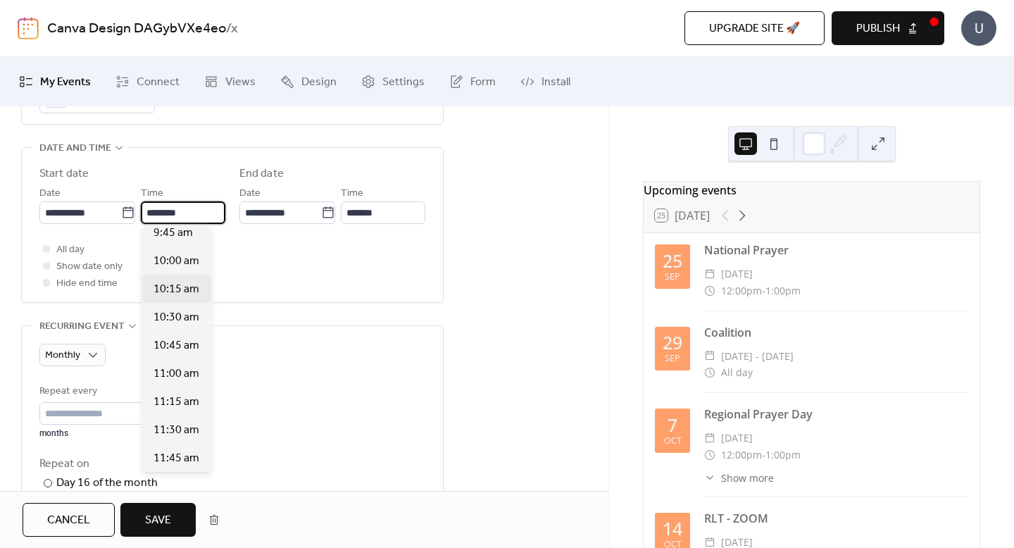
scroll to position [1106, 0]
click at [173, 256] on span "10:00 am" at bounding box center [177, 262] width 46 height 17
type input "********"
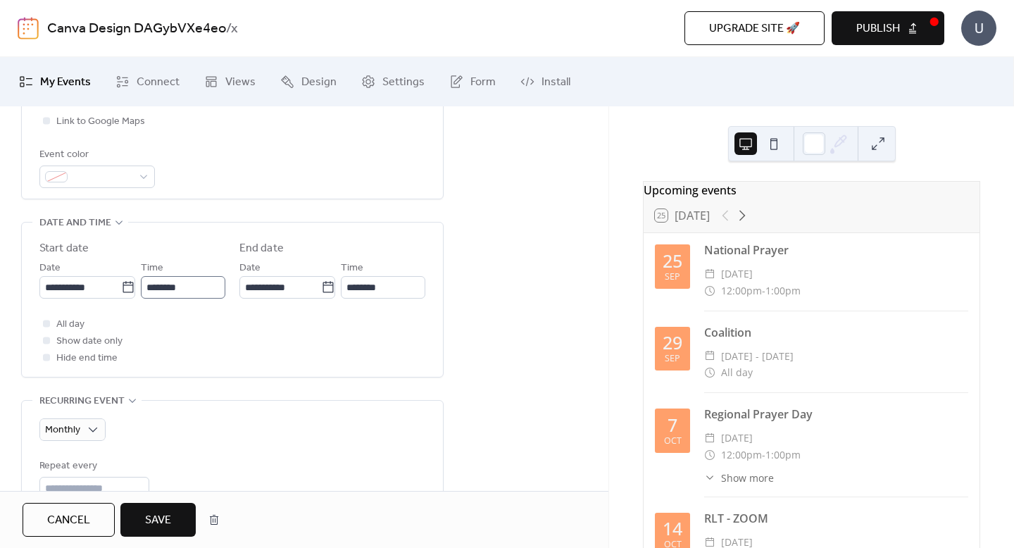
scroll to position [1, 0]
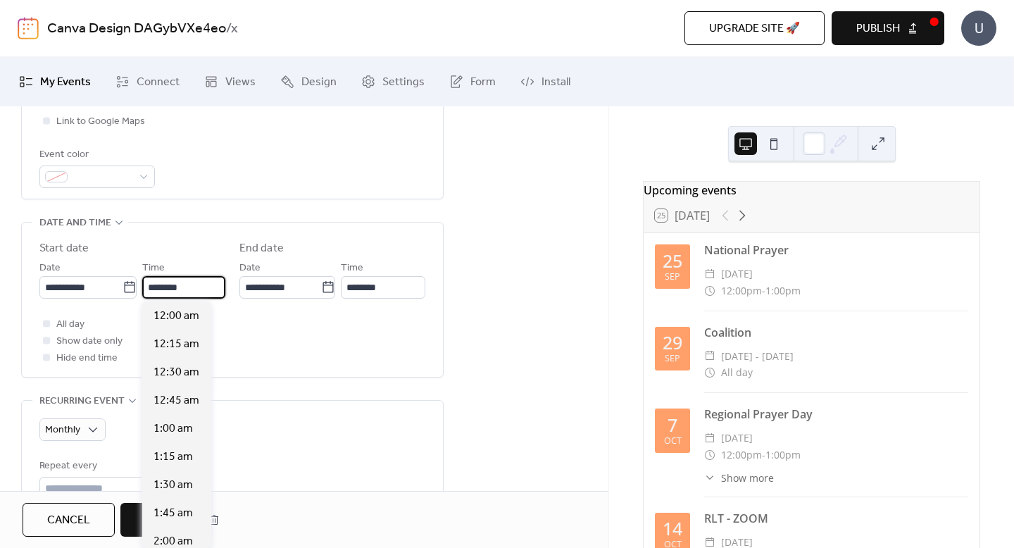
click at [201, 289] on input "********" at bounding box center [183, 287] width 83 height 23
click at [319, 345] on div "All day Show date only Hide end time" at bounding box center [232, 341] width 386 height 51
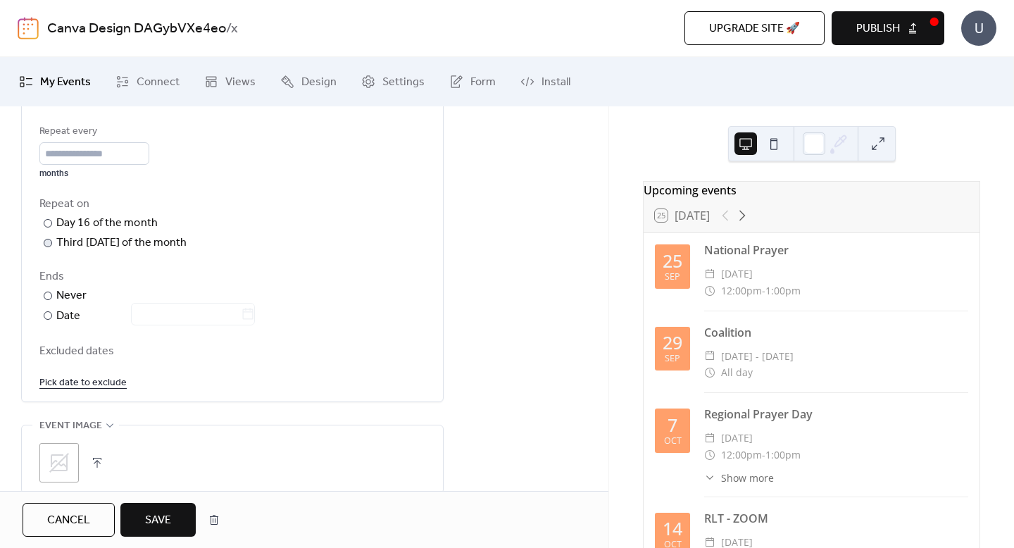
scroll to position [709, 0]
click at [47, 240] on div at bounding box center [48, 241] width 8 height 8
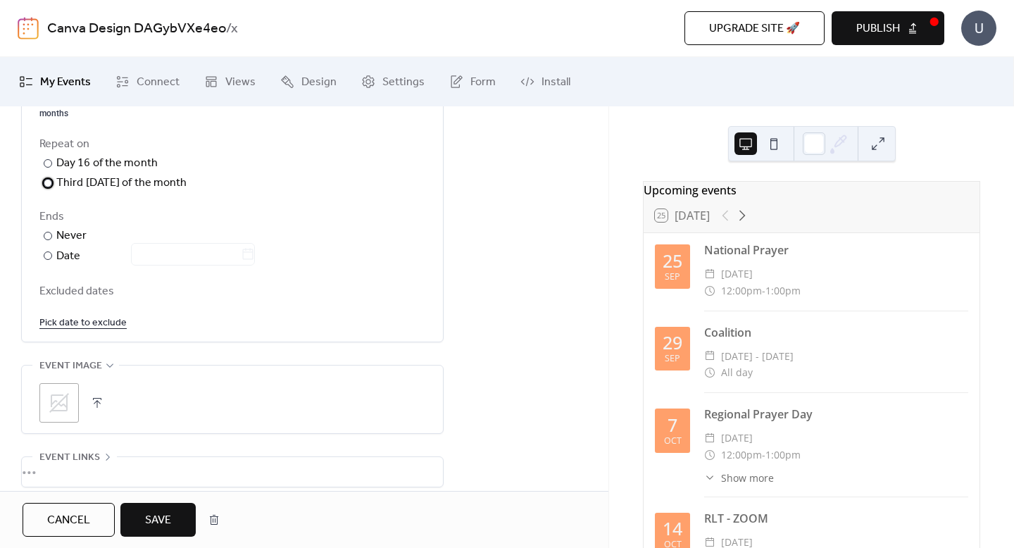
scroll to position [770, 0]
click at [74, 325] on link "Pick date to exclude" at bounding box center [82, 320] width 87 height 18
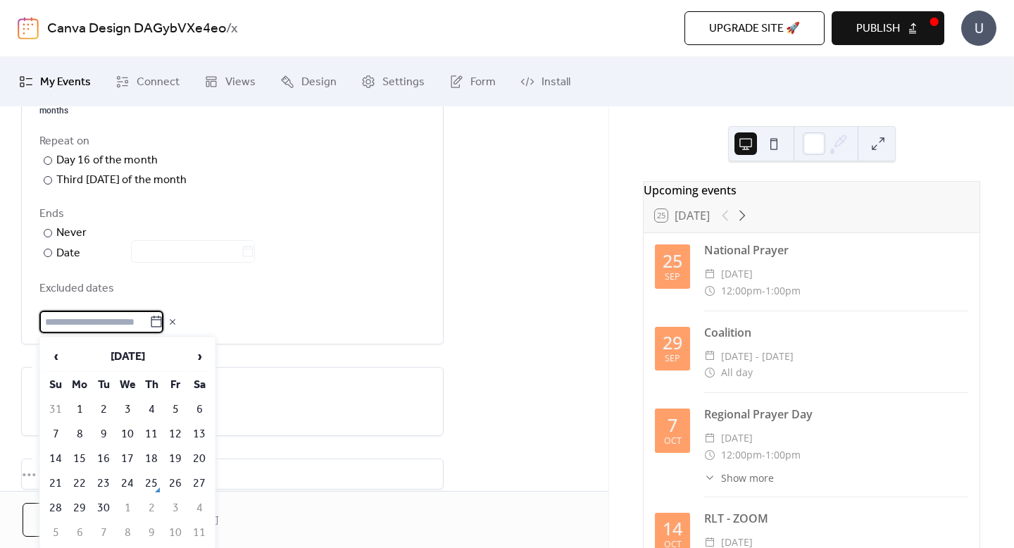
click at [236, 306] on div "Excluded dates" at bounding box center [232, 307] width 386 height 54
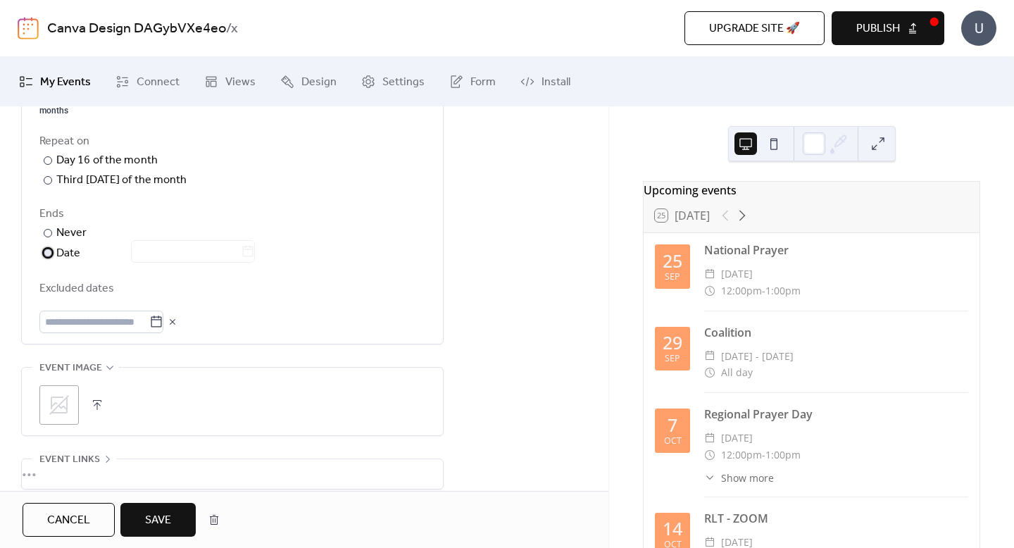
click at [47, 256] on div at bounding box center [48, 253] width 8 height 8
click at [254, 250] on icon at bounding box center [248, 251] width 14 height 14
click at [241, 250] on input "text" at bounding box center [186, 251] width 110 height 23
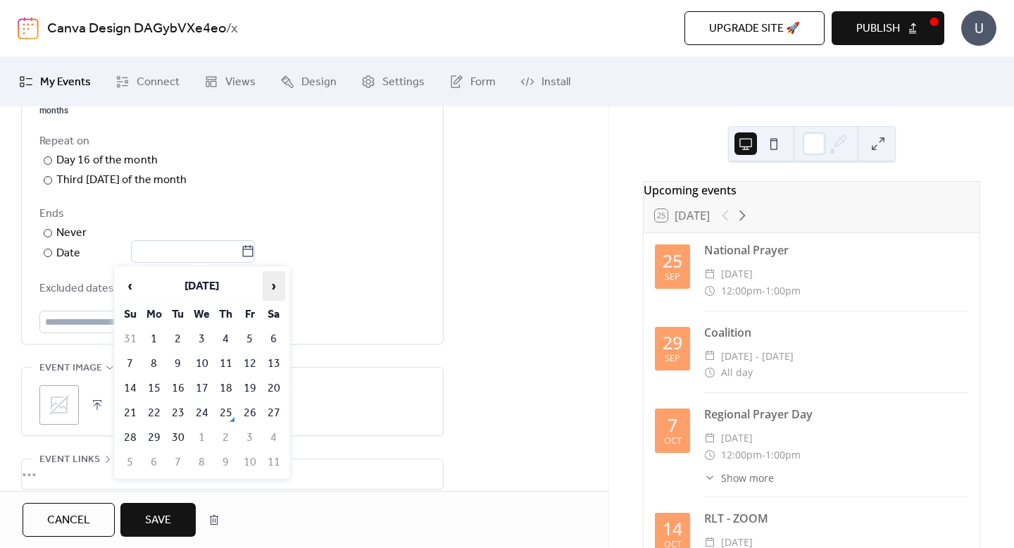
click at [274, 289] on span "›" at bounding box center [273, 286] width 21 height 28
click at [274, 288] on span "›" at bounding box center [273, 286] width 21 height 28
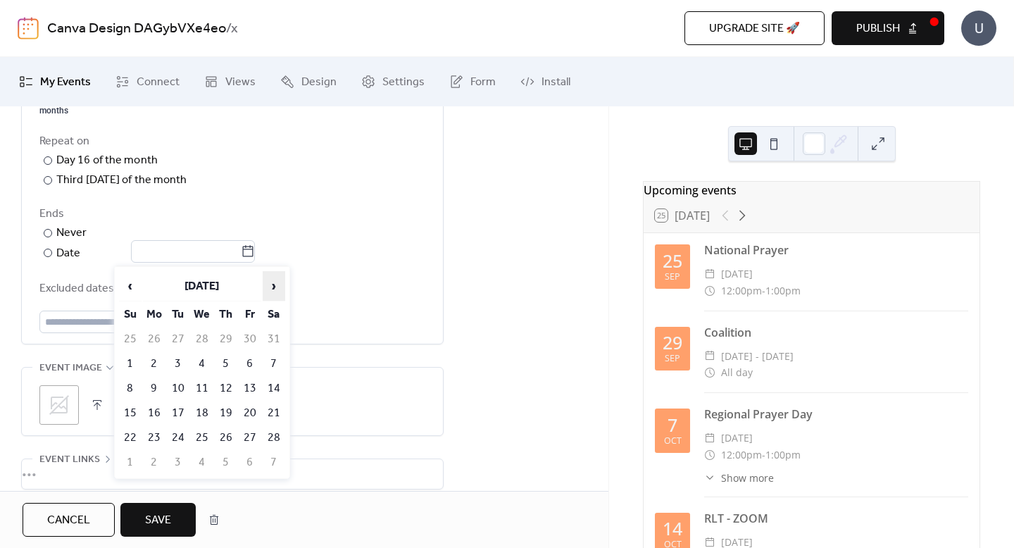
click at [274, 288] on span "›" at bounding box center [273, 286] width 21 height 28
click at [274, 289] on span "›" at bounding box center [273, 286] width 21 height 28
click at [274, 288] on span "›" at bounding box center [273, 286] width 21 height 28
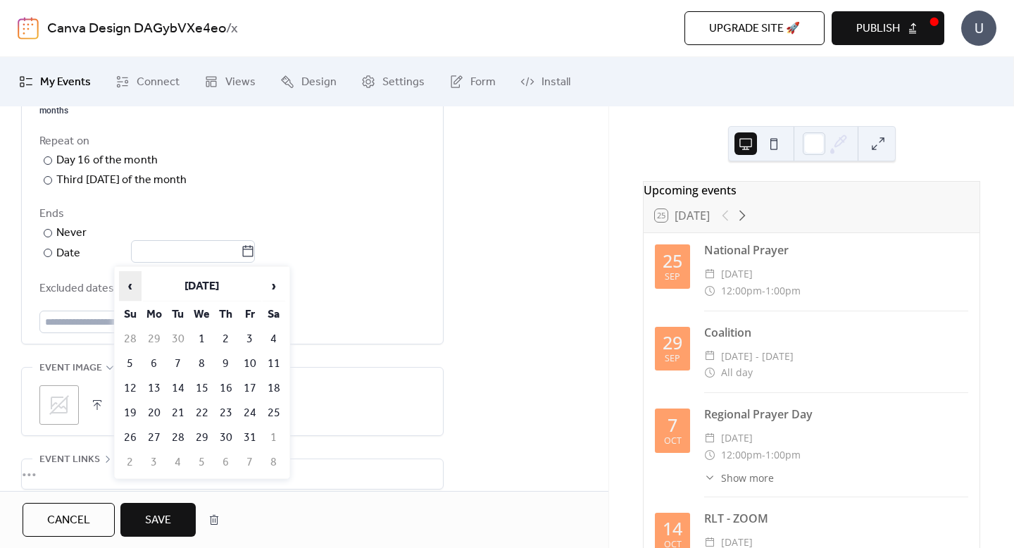
click at [136, 281] on span "‹" at bounding box center [130, 286] width 21 height 28
click at [175, 385] on td "16" at bounding box center [178, 388] width 23 height 23
type input "**********"
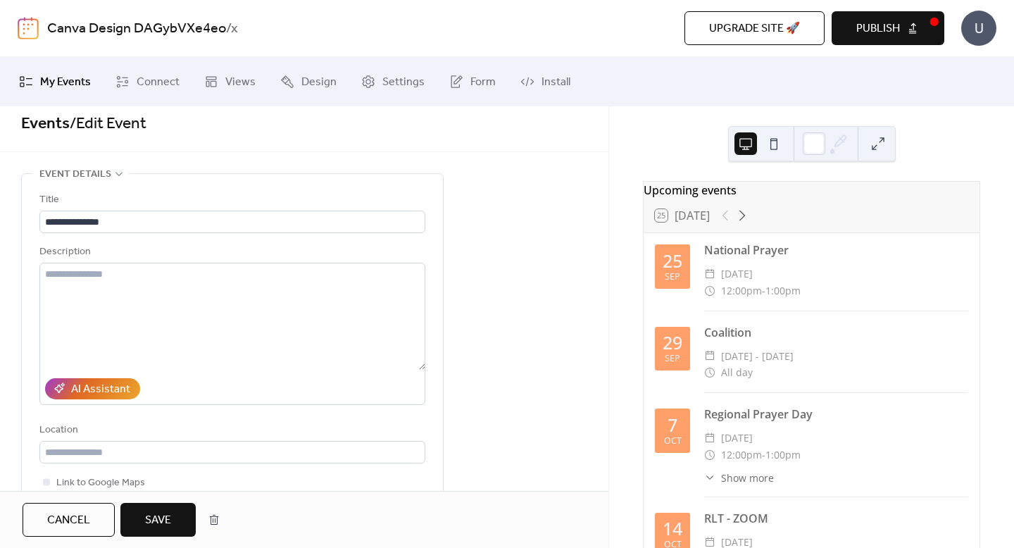
scroll to position [4, 0]
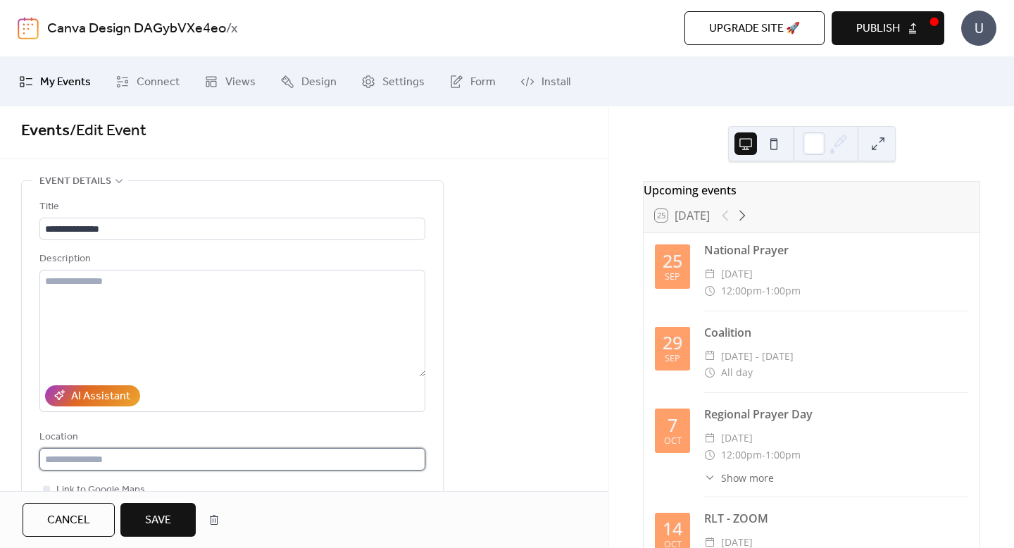
click at [185, 456] on input "text" at bounding box center [232, 459] width 386 height 23
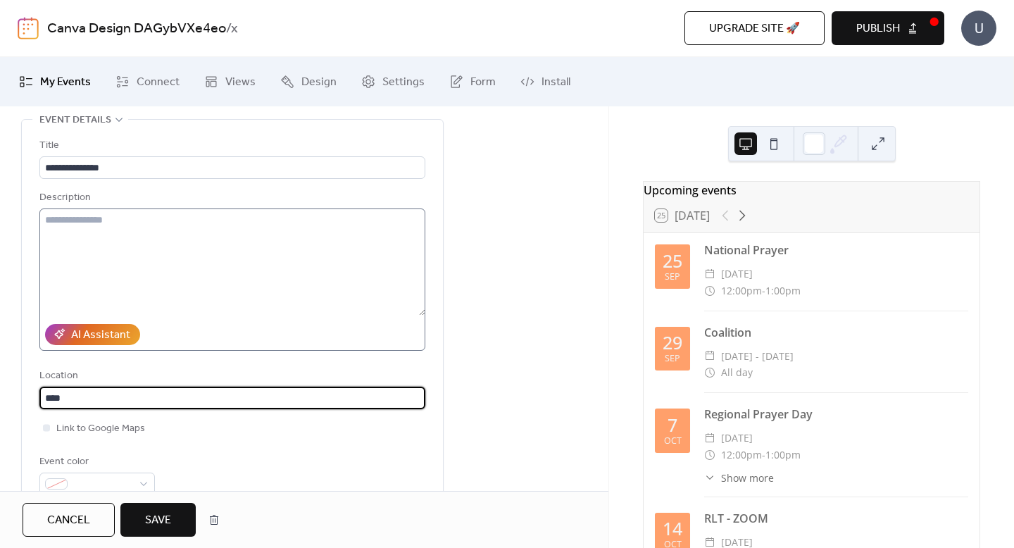
scroll to position [0, 0]
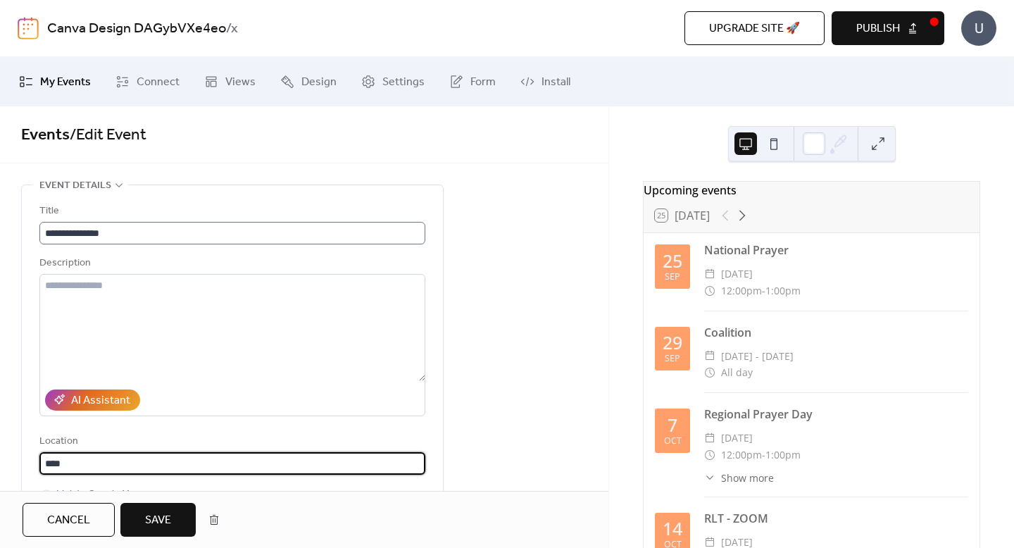
type input "****"
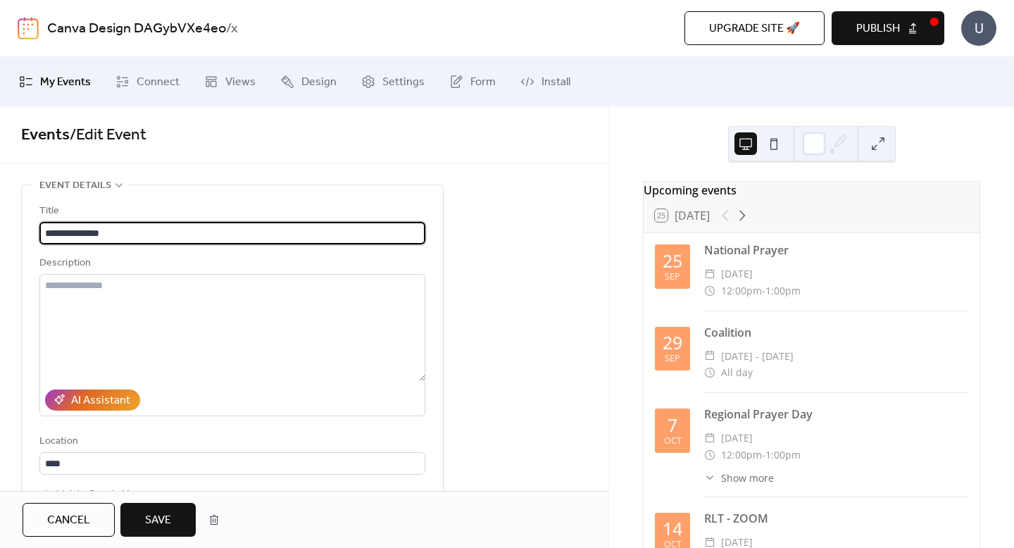
click at [151, 237] on input "**********" at bounding box center [232, 233] width 386 height 23
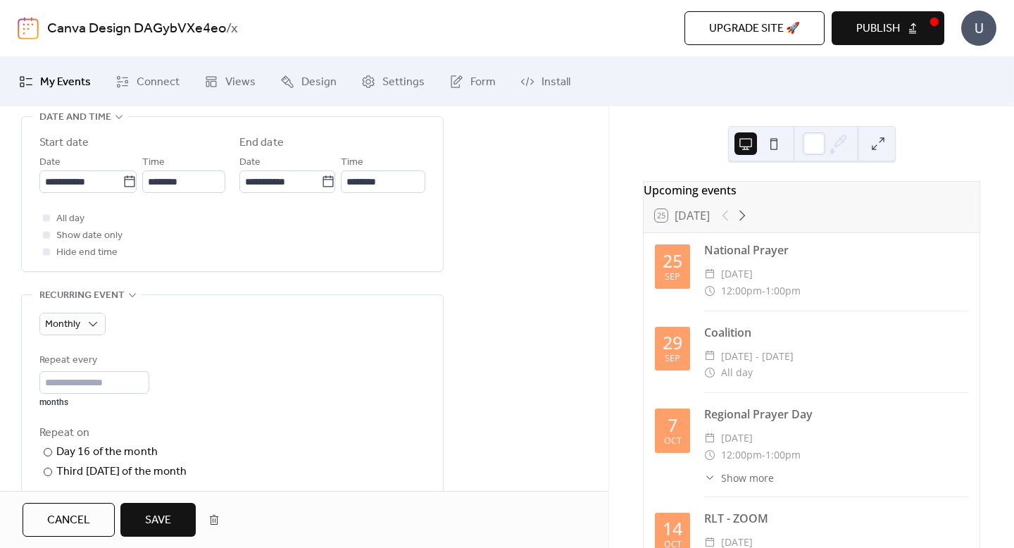
scroll to position [502, 0]
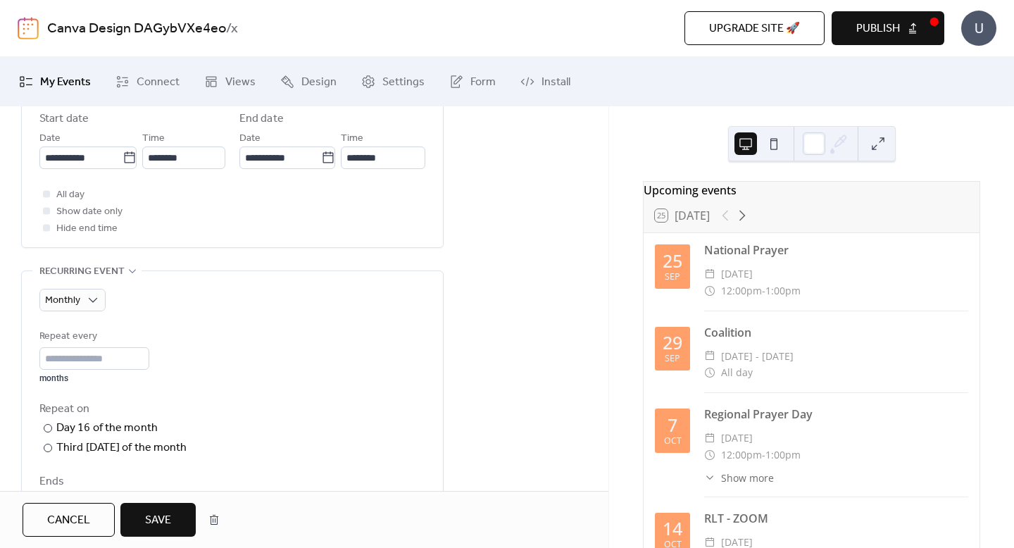
type input "**********"
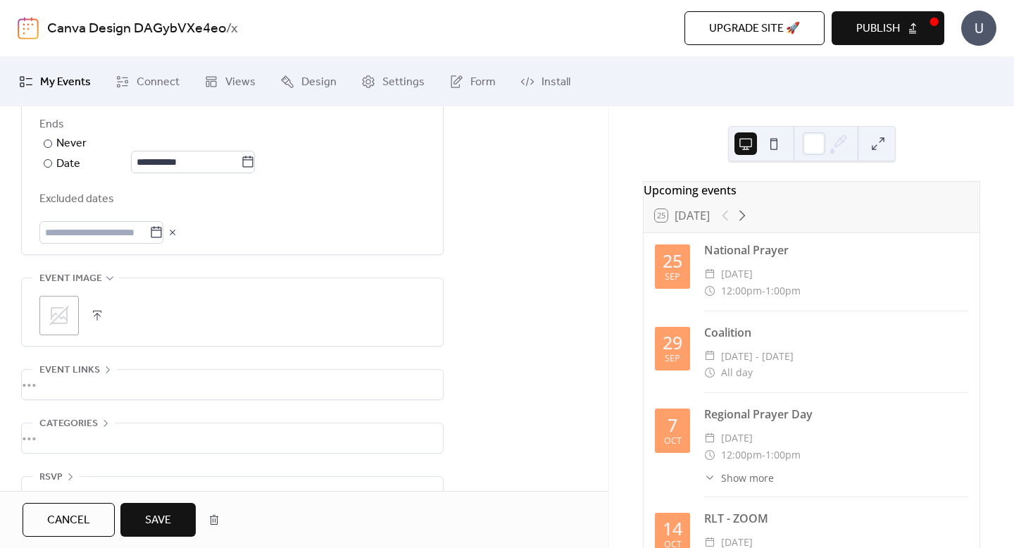
scroll to position [893, 0]
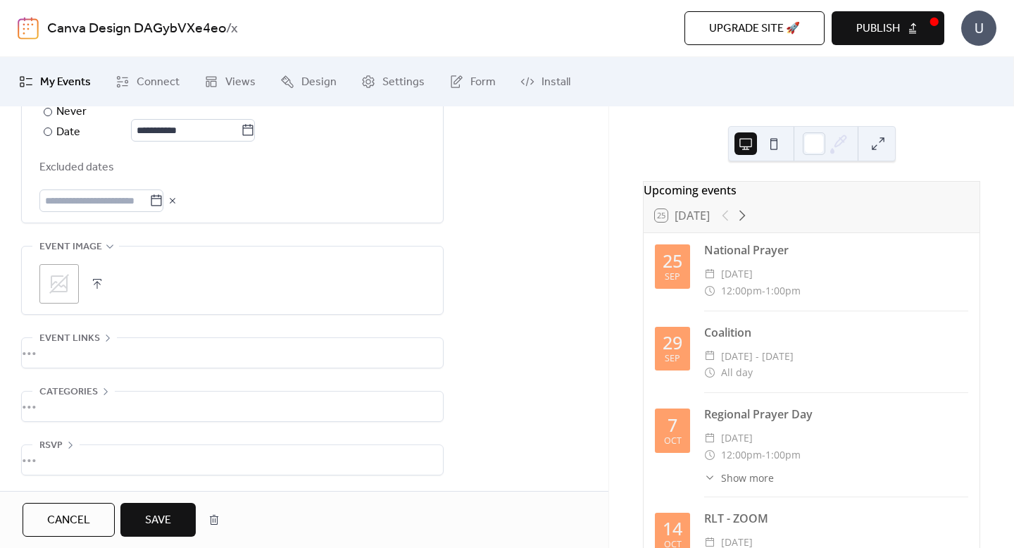
click at [147, 524] on span "Save" at bounding box center [158, 520] width 26 height 17
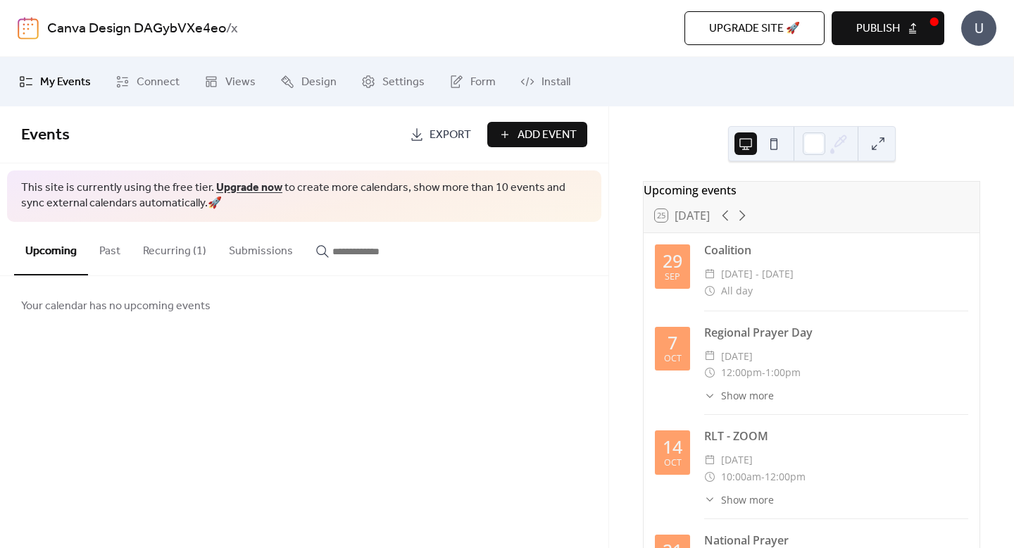
click at [167, 247] on button "Recurring (1)" at bounding box center [175, 248] width 86 height 52
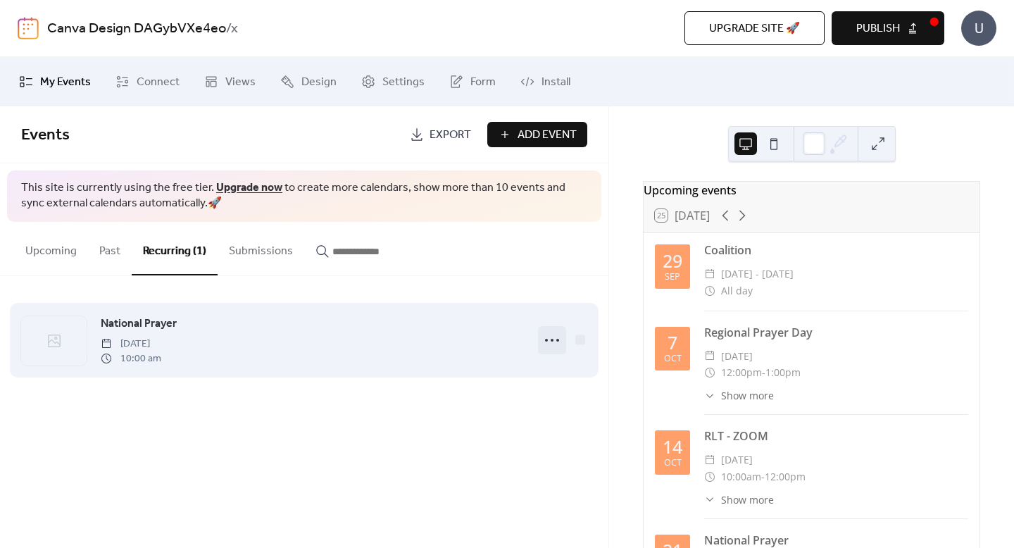
click at [550, 340] on icon at bounding box center [552, 340] width 23 height 23
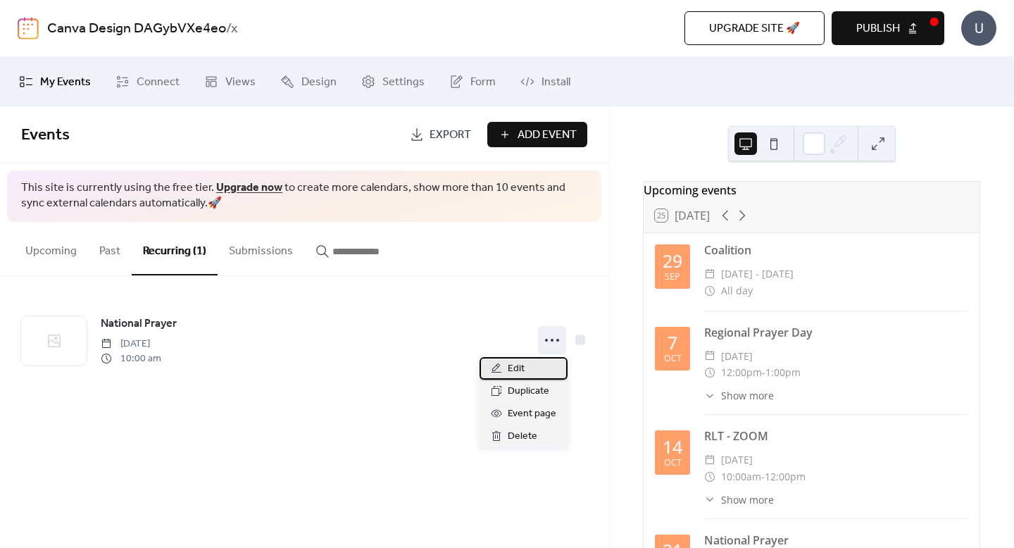
click at [521, 365] on span "Edit" at bounding box center [516, 369] width 17 height 17
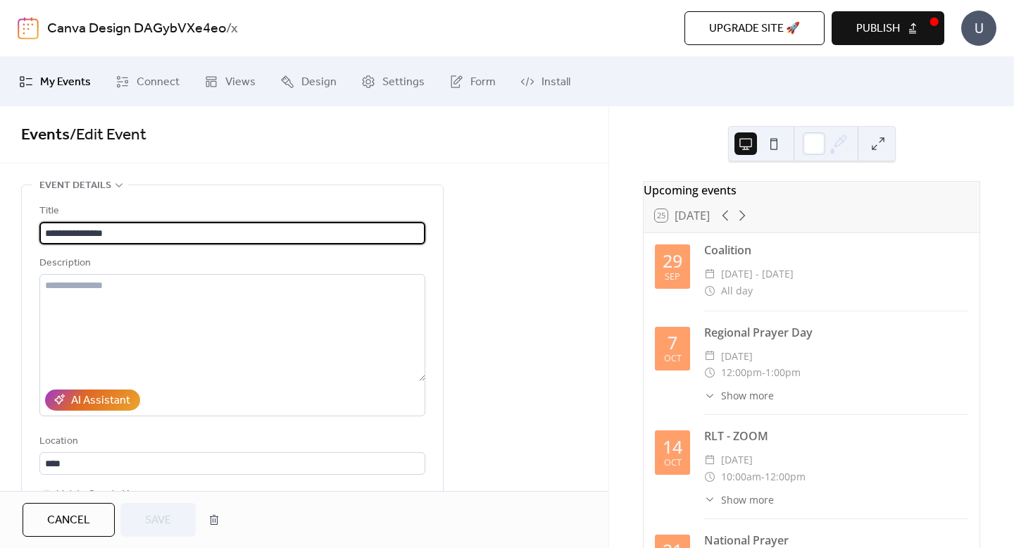
type input "**********"
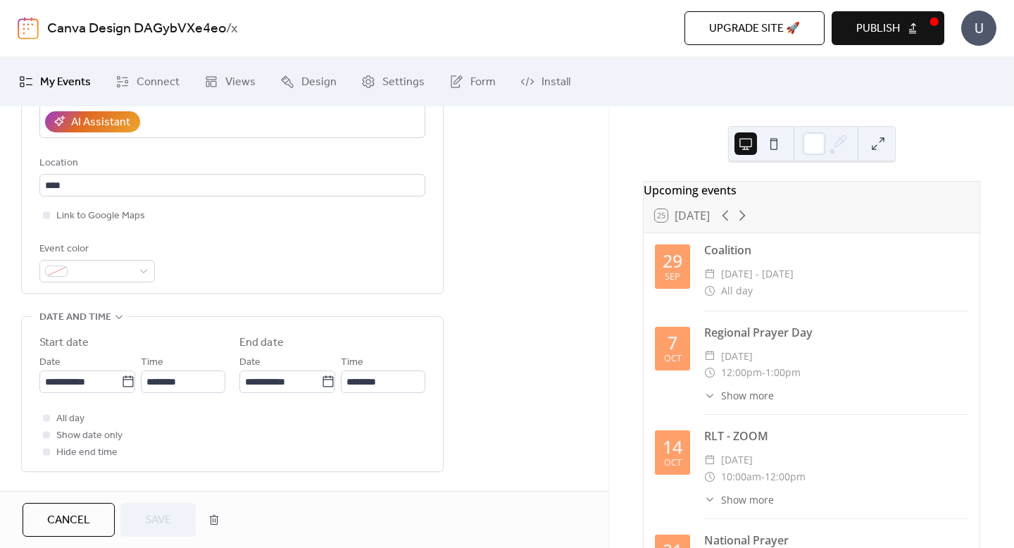
scroll to position [348, 0]
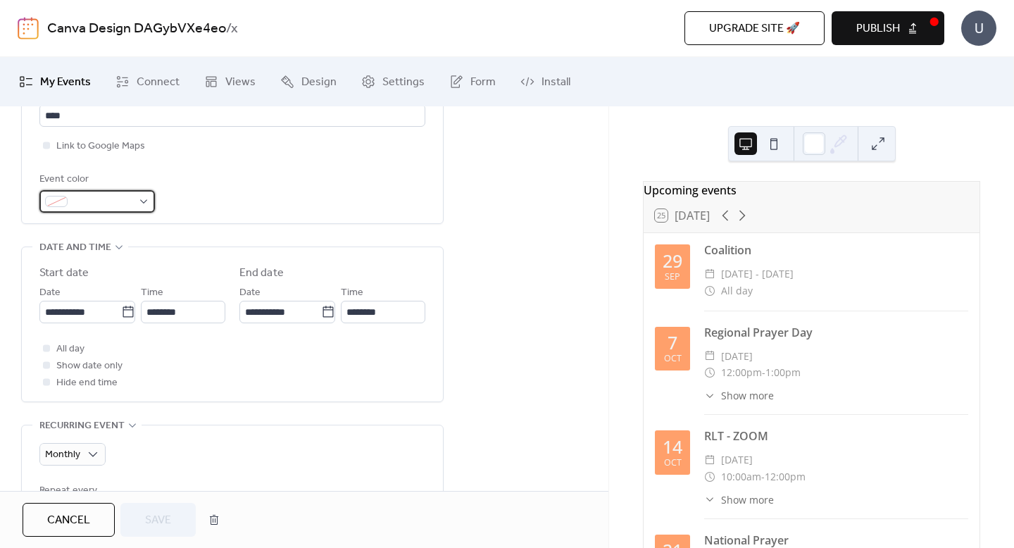
click at [144, 202] on div at bounding box center [97, 201] width 116 height 23
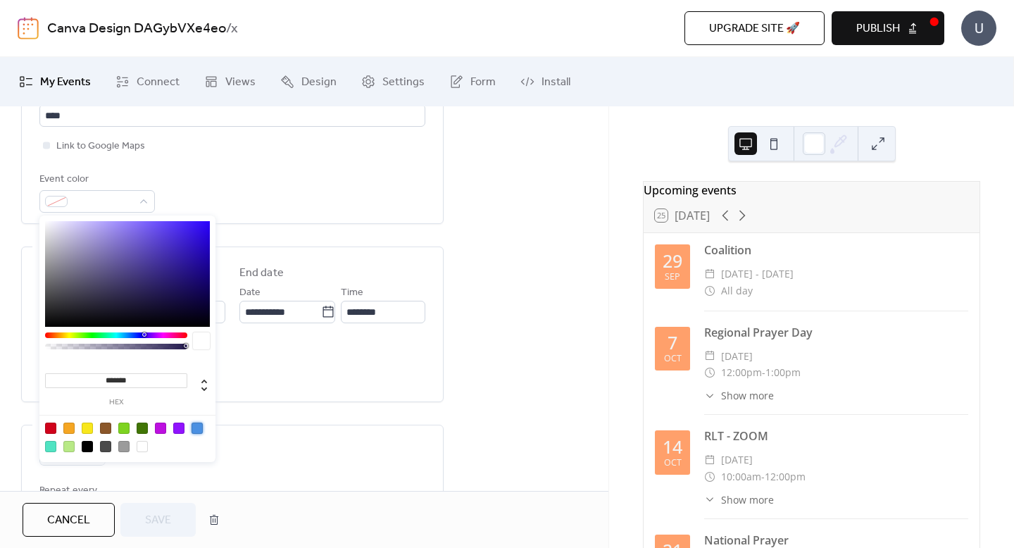
click at [192, 425] on div at bounding box center [197, 428] width 11 height 11
type input "*******"
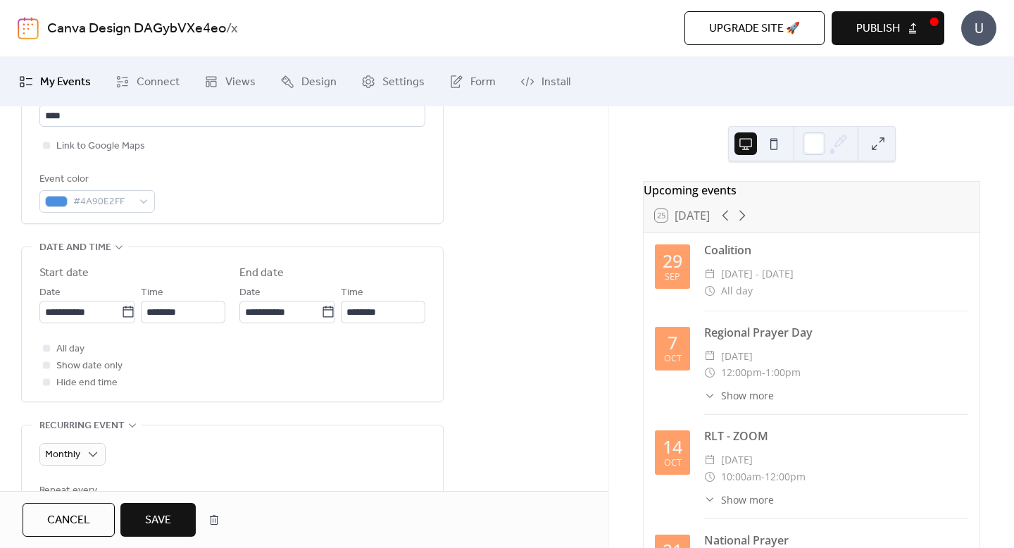
click at [139, 521] on button "Save" at bounding box center [157, 520] width 75 height 34
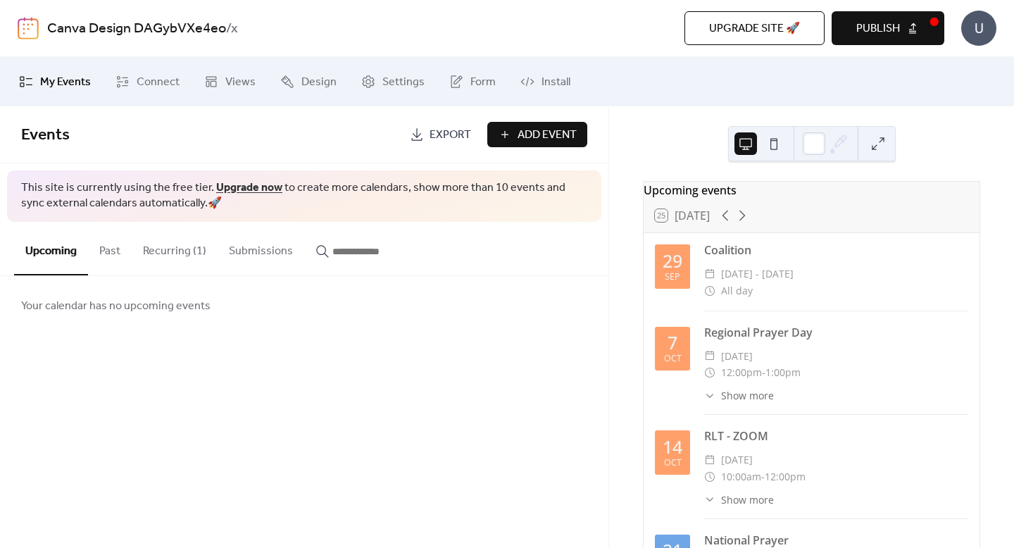
click at [175, 247] on button "Recurring (1)" at bounding box center [175, 248] width 86 height 52
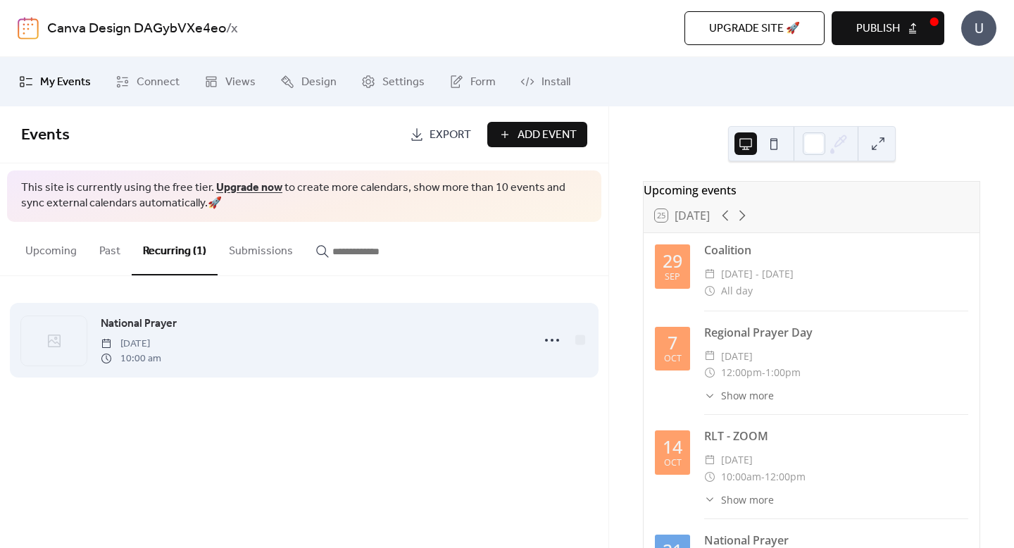
click at [110, 357] on icon at bounding box center [106, 358] width 11 height 11
click at [555, 337] on icon at bounding box center [552, 340] width 23 height 23
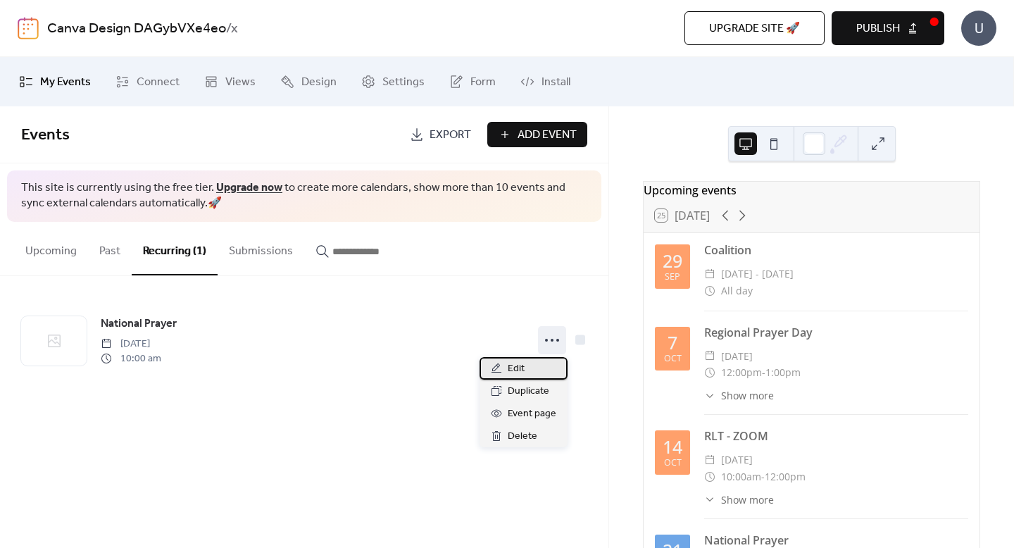
click at [530, 371] on div "Edit" at bounding box center [524, 368] width 88 height 23
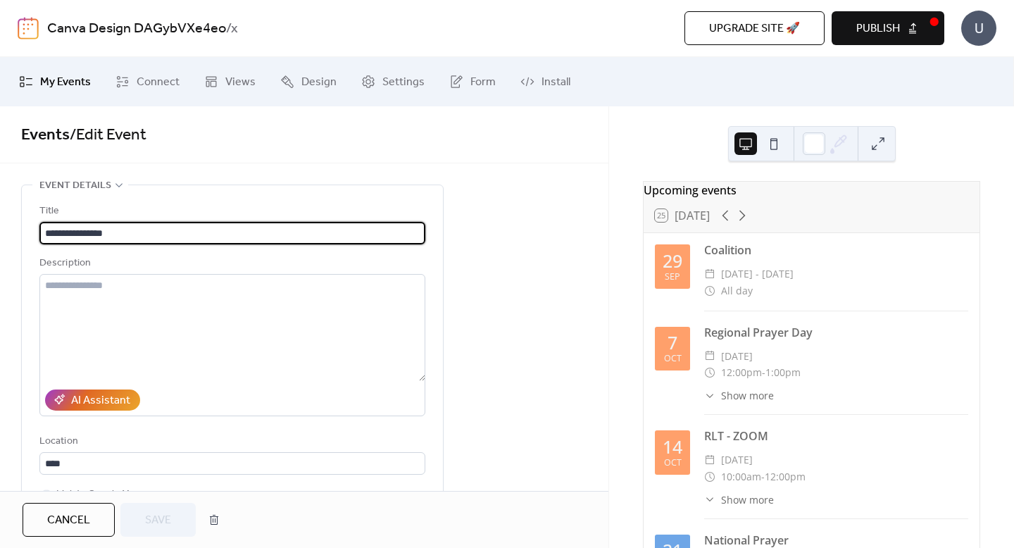
type input "**********"
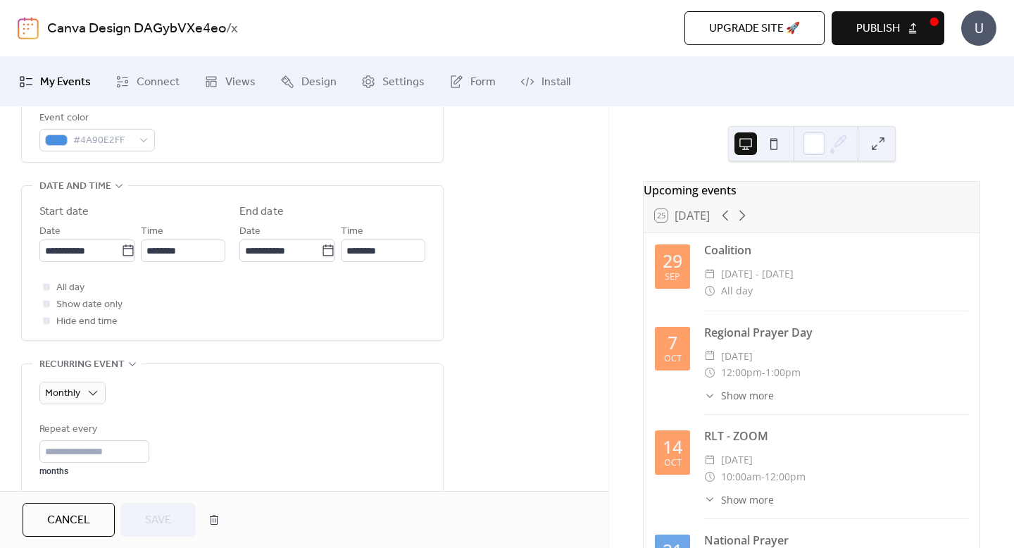
scroll to position [402, 0]
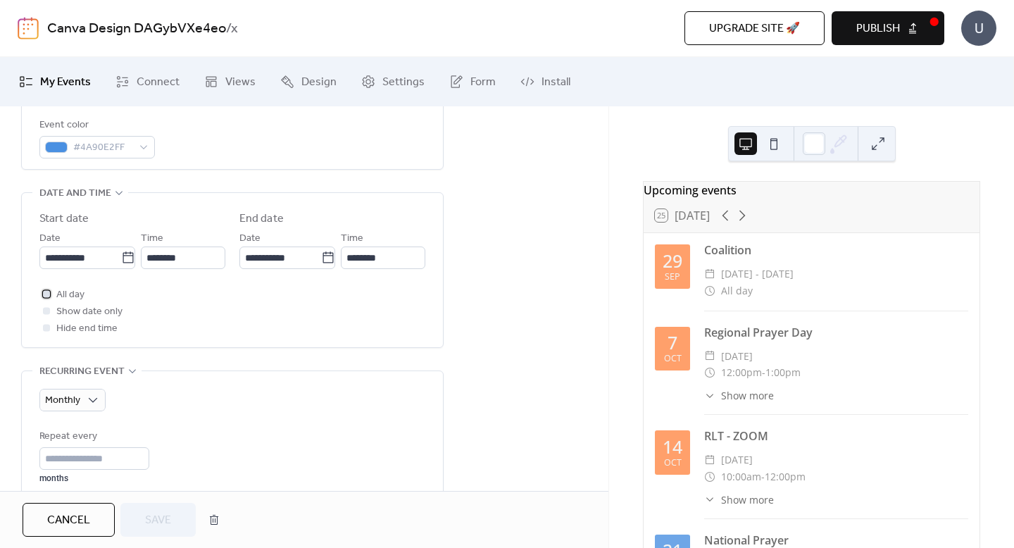
click at [46, 294] on div at bounding box center [46, 293] width 7 height 7
click at [46, 294] on icon at bounding box center [46, 293] width 4 height 3
click at [48, 309] on div at bounding box center [46, 310] width 7 height 7
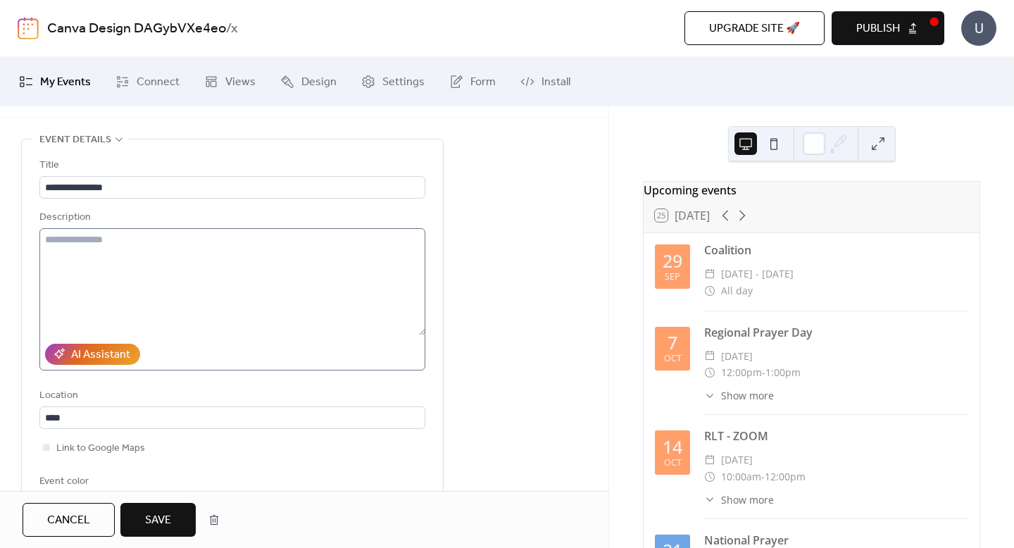
scroll to position [25, 0]
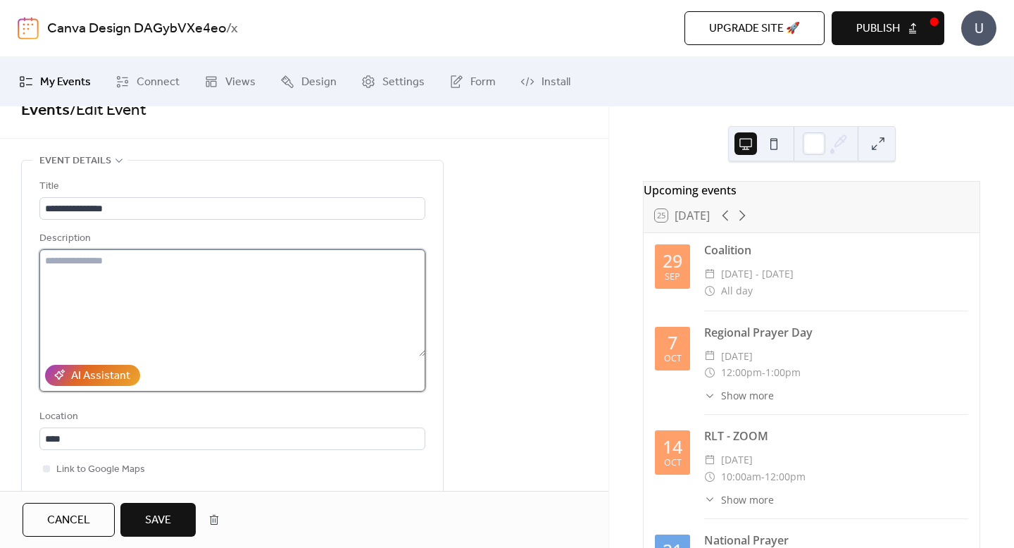
click at [99, 266] on textarea at bounding box center [232, 302] width 386 height 107
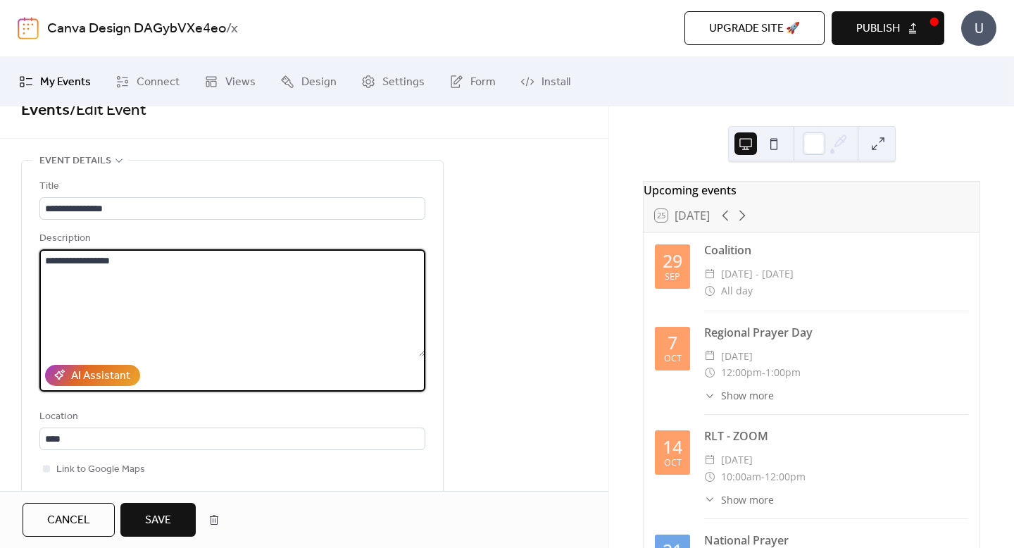
click at [52, 262] on textarea "**********" at bounding box center [232, 302] width 386 height 107
click at [60, 266] on textarea "**********" at bounding box center [232, 302] width 386 height 107
click at [183, 294] on textarea "**********" at bounding box center [232, 302] width 386 height 107
type textarea "**********"
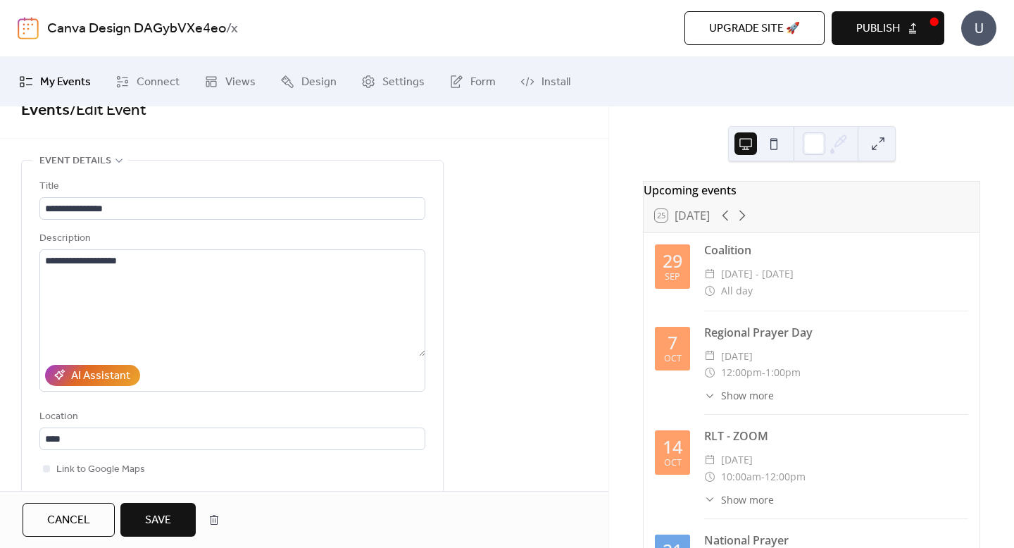
click at [165, 518] on span "Save" at bounding box center [158, 520] width 26 height 17
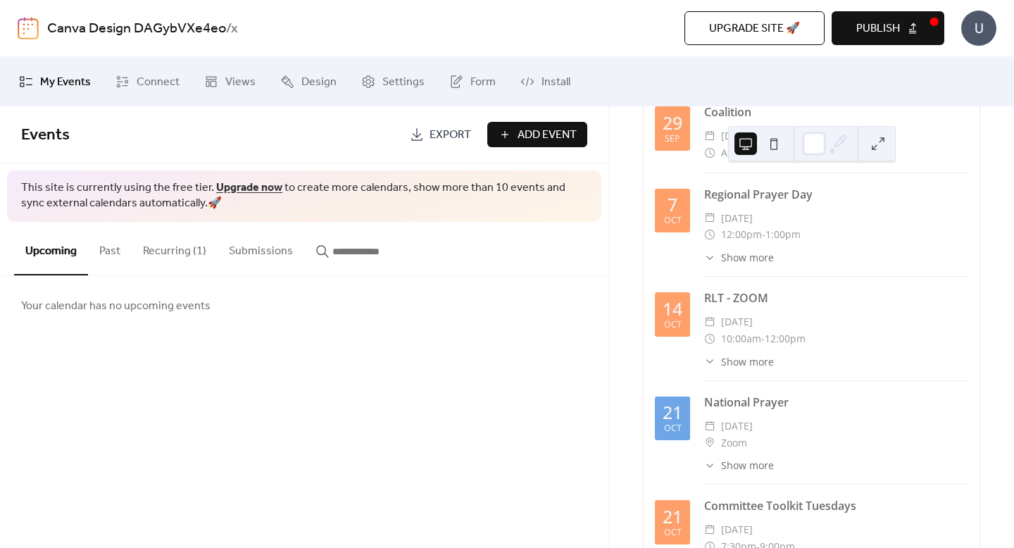
scroll to position [139, 0]
click at [157, 251] on button "Recurring (1)" at bounding box center [175, 248] width 86 height 52
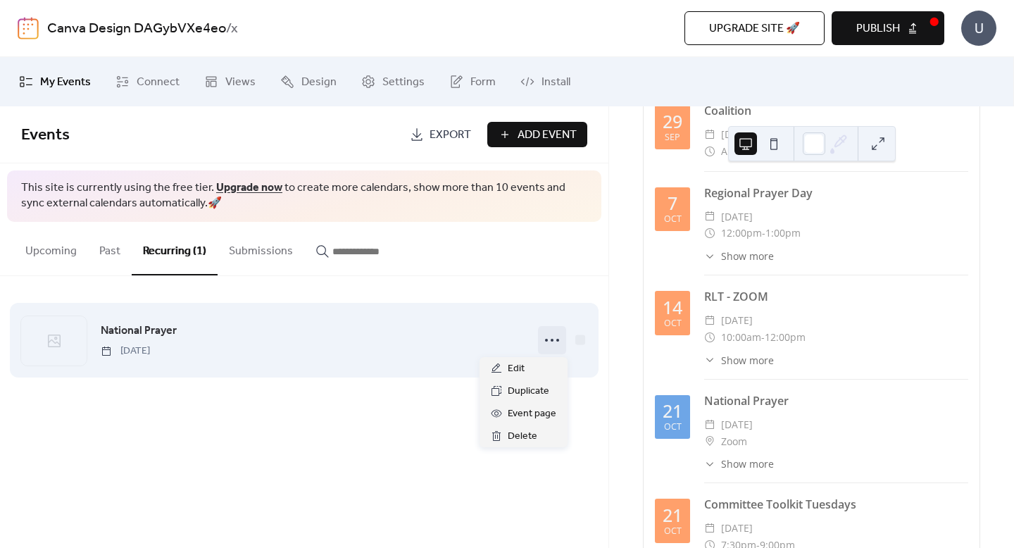
click at [545, 342] on icon at bounding box center [552, 340] width 23 height 23
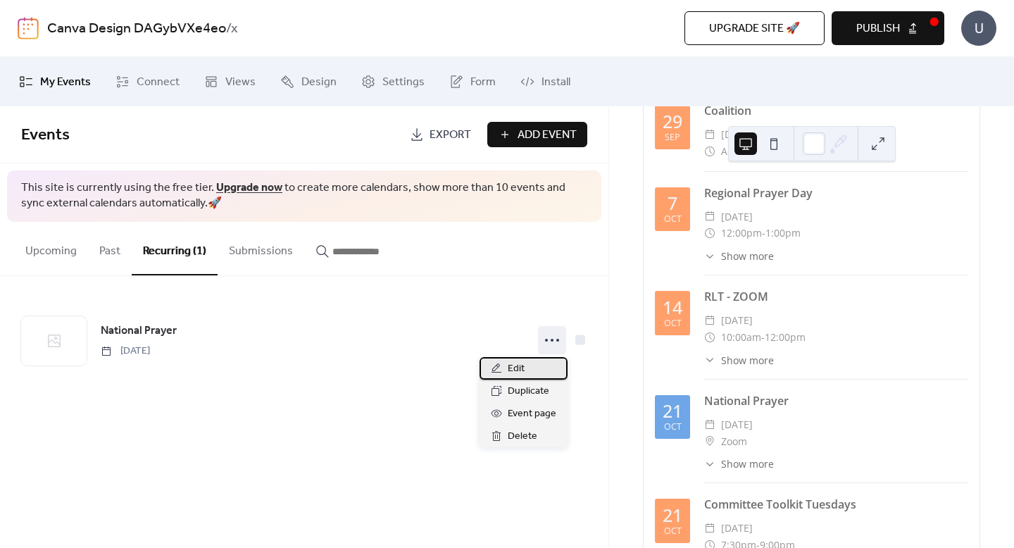
click at [535, 360] on div "Edit" at bounding box center [524, 368] width 88 height 23
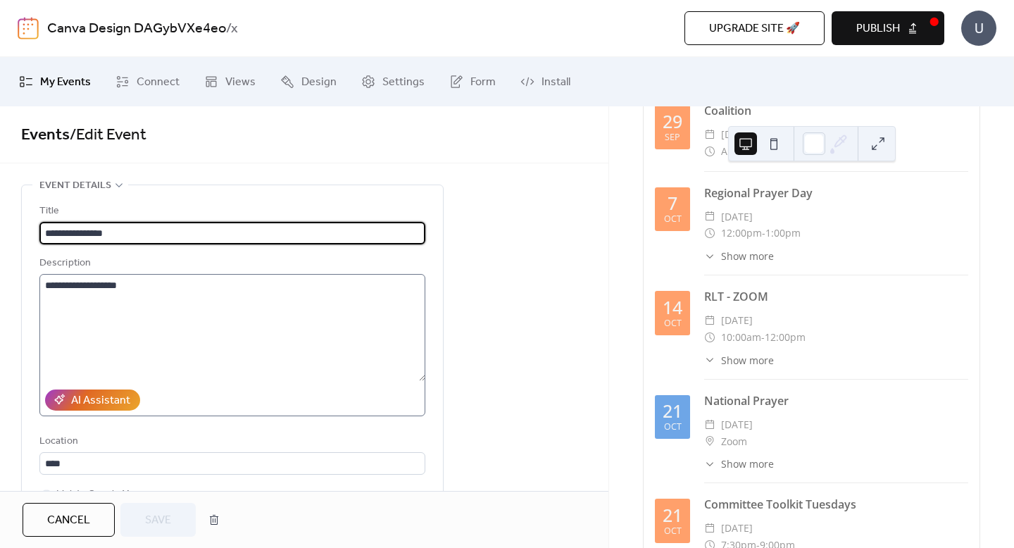
type input "**********"
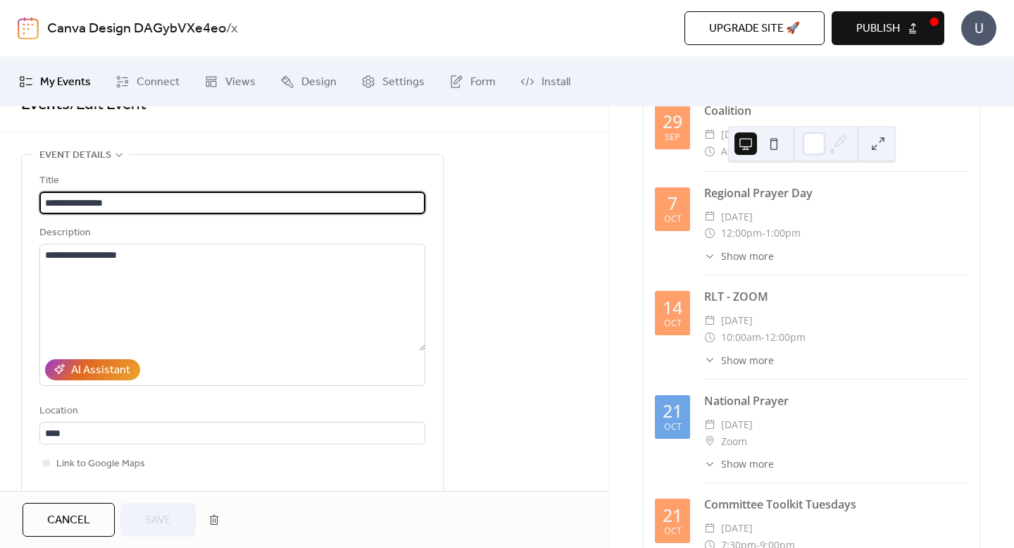
scroll to position [35, 0]
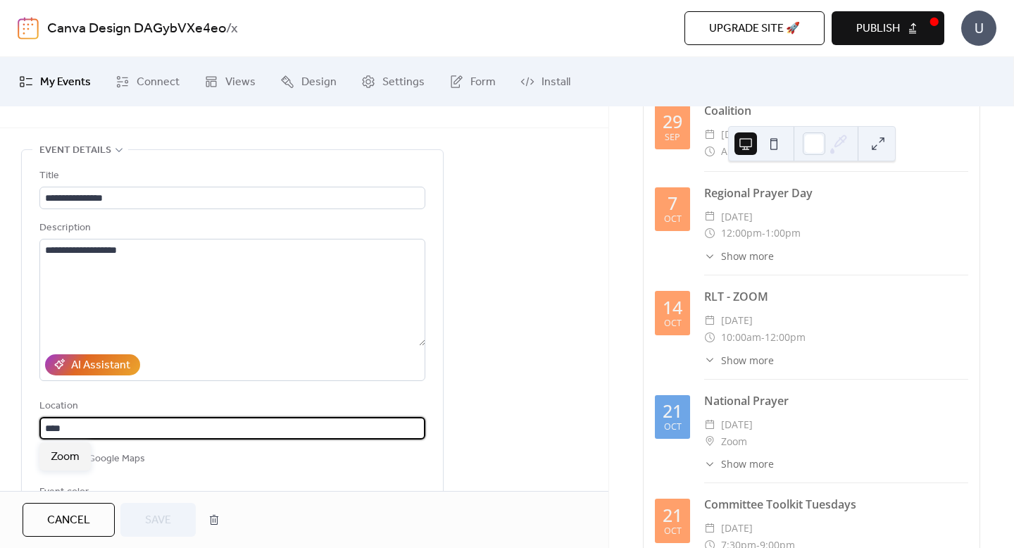
drag, startPoint x: 98, startPoint y: 428, endPoint x: 43, endPoint y: 425, distance: 55.0
click at [43, 425] on input "****" at bounding box center [232, 428] width 386 height 23
click at [143, 516] on button "Save" at bounding box center [157, 520] width 75 height 34
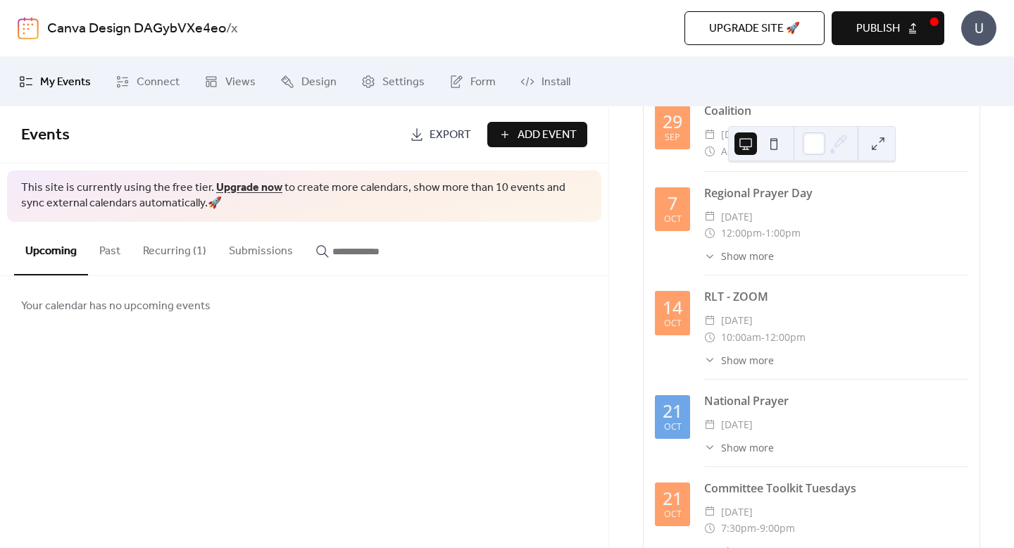
click at [713, 453] on icon at bounding box center [709, 447] width 11 height 11
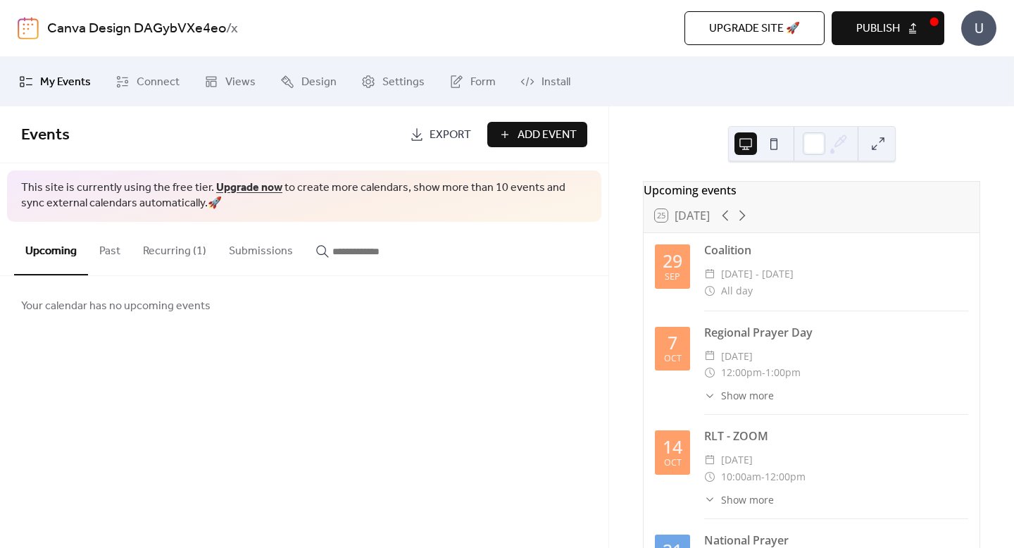
click at [879, 30] on span "Publish" at bounding box center [879, 28] width 44 height 17
click at [159, 81] on span "Connect" at bounding box center [158, 82] width 43 height 17
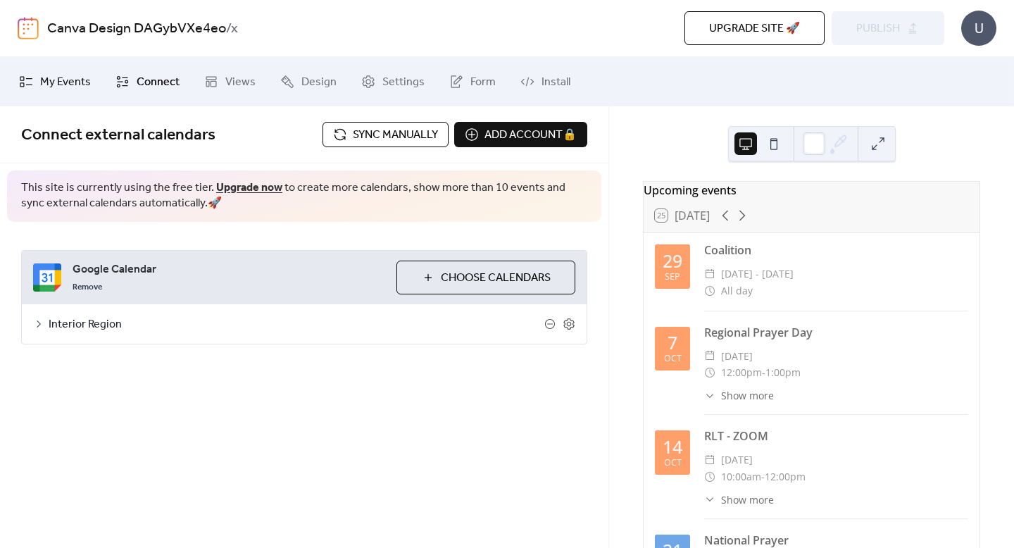
click at [69, 82] on span "My Events" at bounding box center [65, 82] width 51 height 17
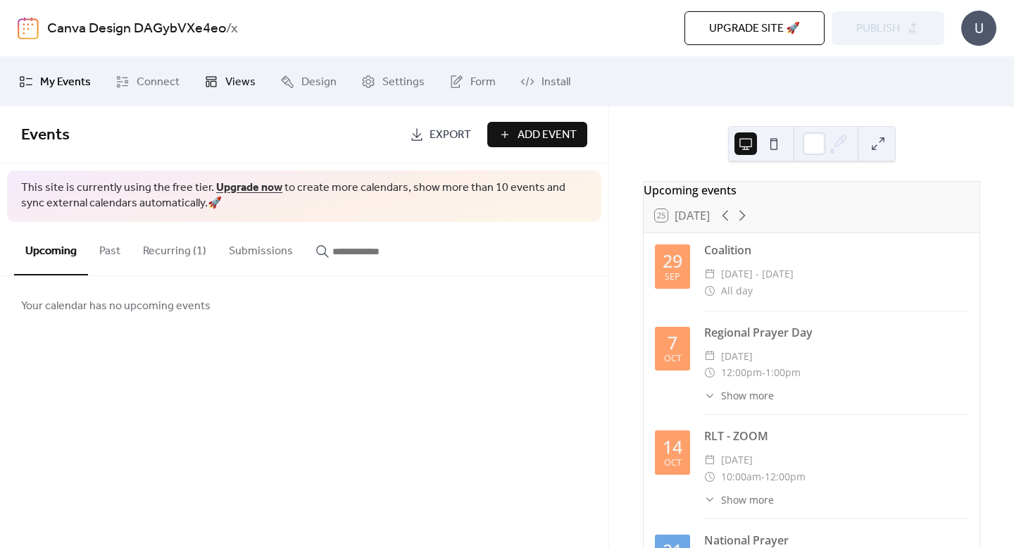
click at [251, 82] on span "Views" at bounding box center [240, 82] width 30 height 17
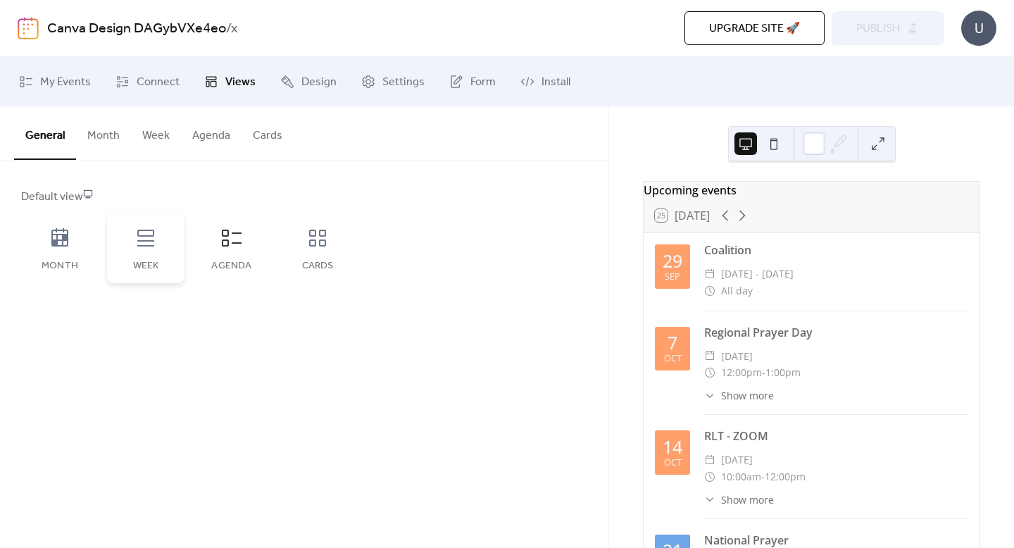
click at [147, 256] on div "Week" at bounding box center [145, 248] width 77 height 70
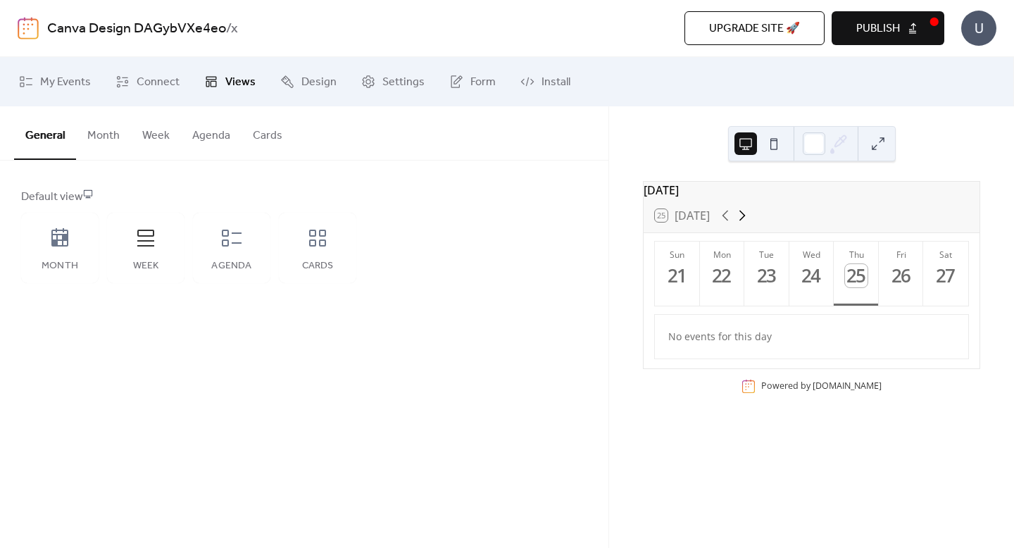
click at [744, 223] on icon at bounding box center [742, 215] width 17 height 17
click at [763, 286] on div "7" at bounding box center [767, 275] width 23 height 23
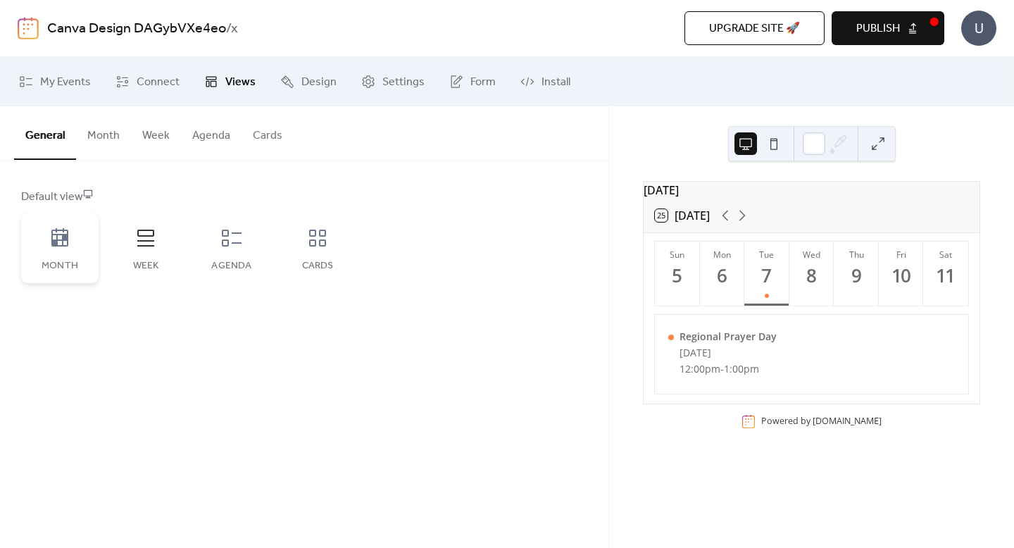
click at [54, 253] on div "Month" at bounding box center [59, 248] width 77 height 70
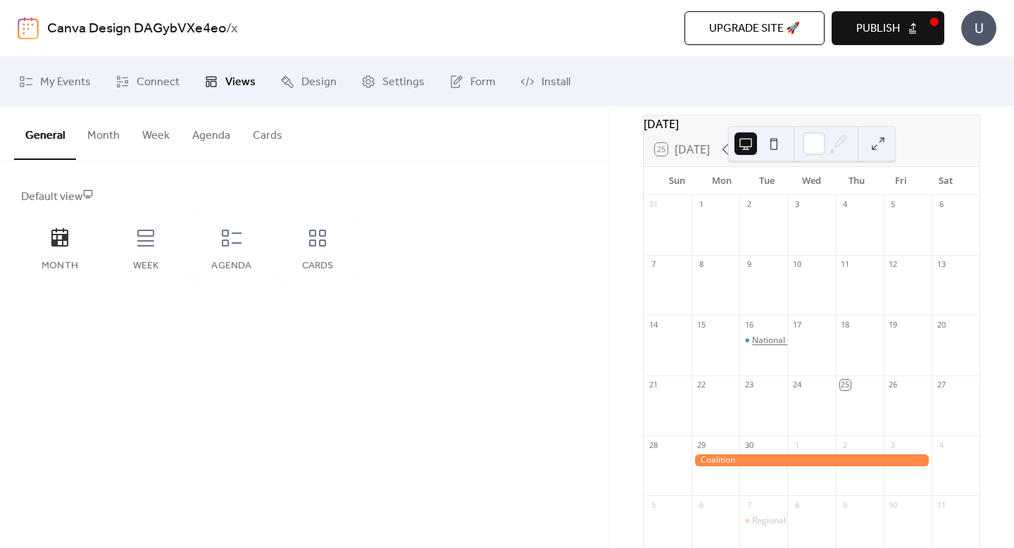
scroll to position [48, 0]
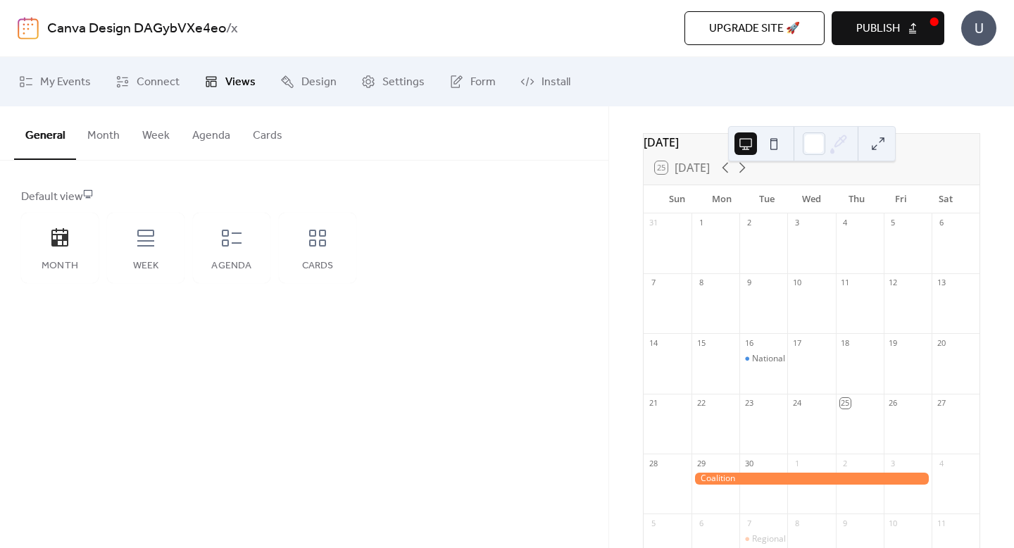
click at [893, 25] on span "Publish" at bounding box center [879, 28] width 44 height 17
click at [768, 365] on div "National Prayer" at bounding box center [782, 359] width 61 height 12
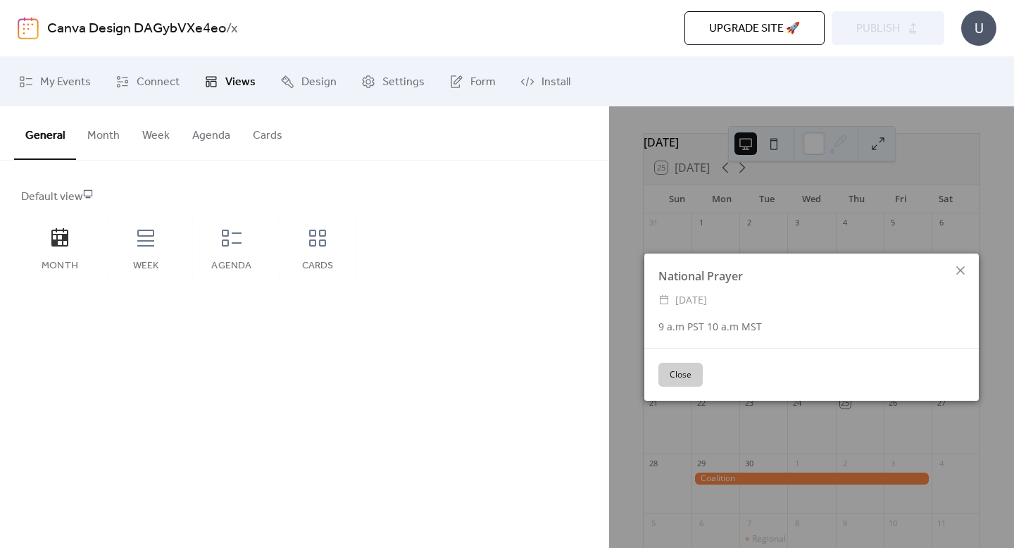
click at [689, 374] on button "Close" at bounding box center [681, 375] width 44 height 24
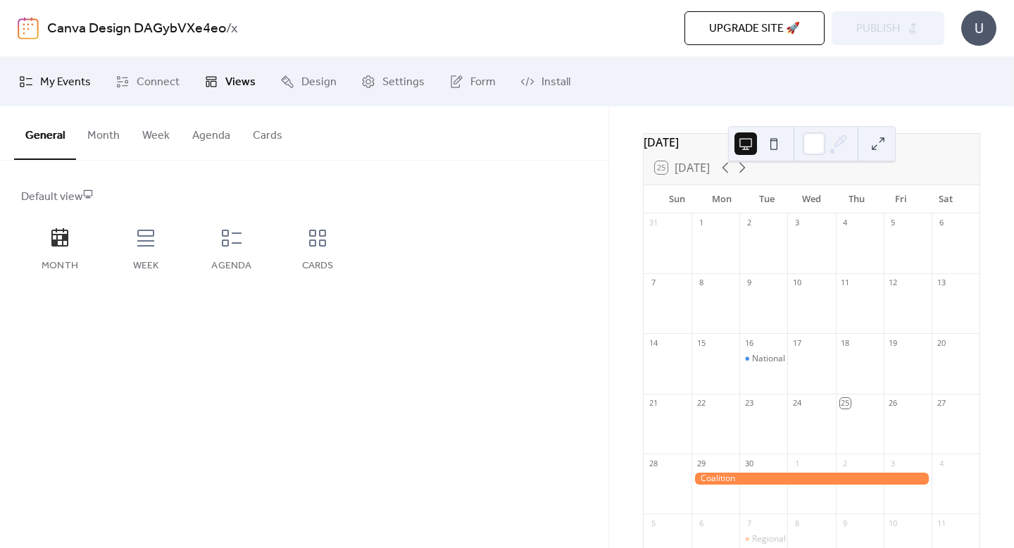
click at [54, 84] on span "My Events" at bounding box center [65, 82] width 51 height 17
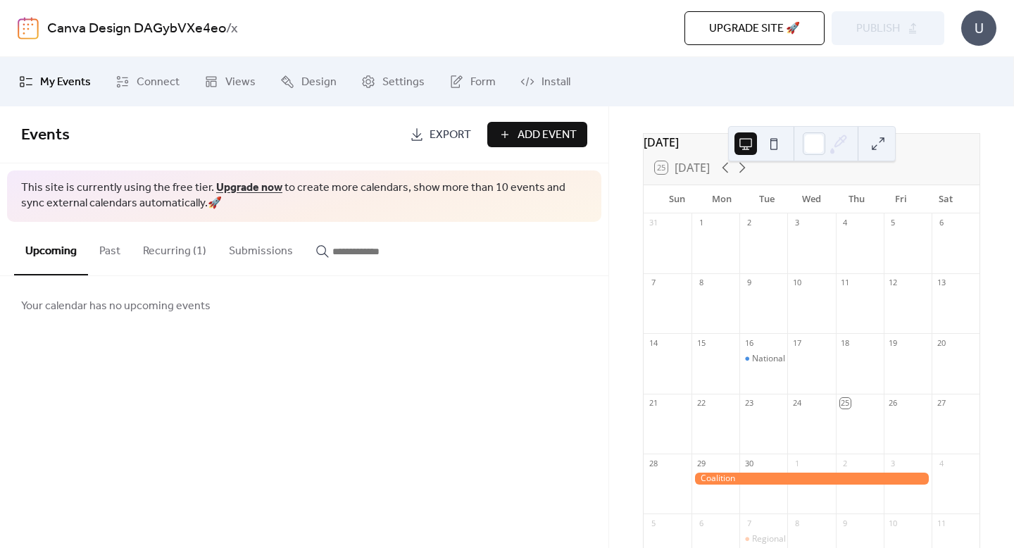
click at [184, 251] on button "Recurring (1)" at bounding box center [175, 248] width 86 height 52
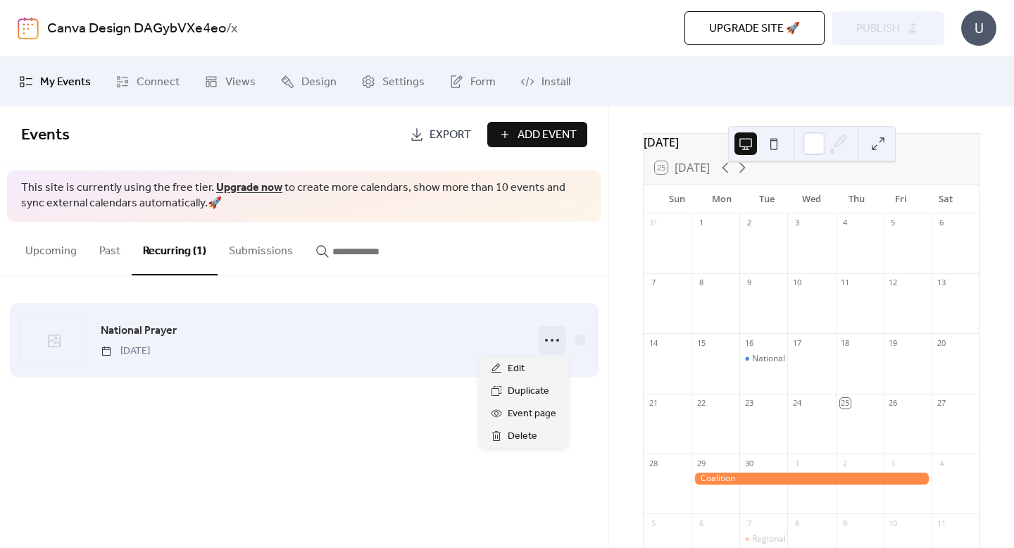
click at [543, 341] on icon at bounding box center [552, 340] width 23 height 23
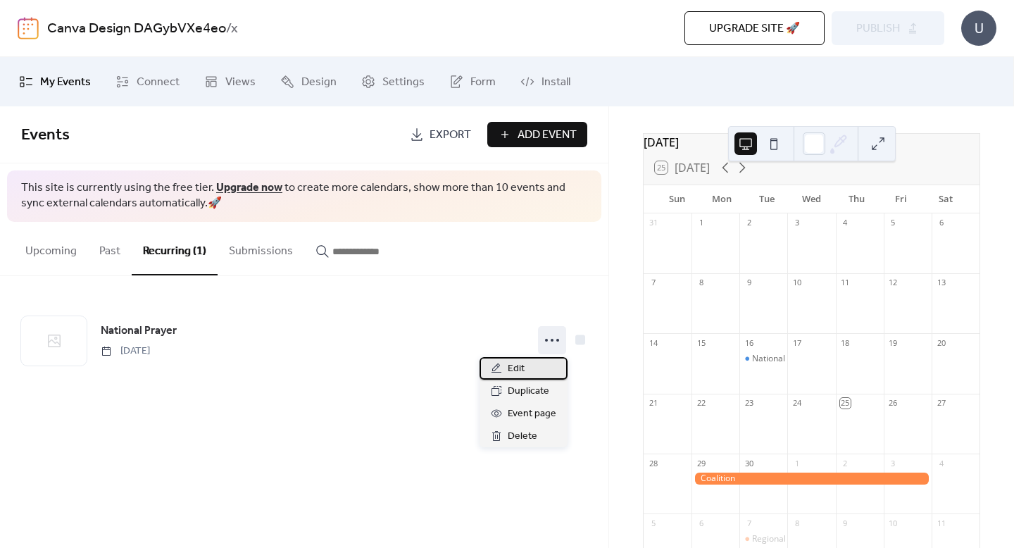
click at [523, 371] on span "Edit" at bounding box center [516, 369] width 17 height 17
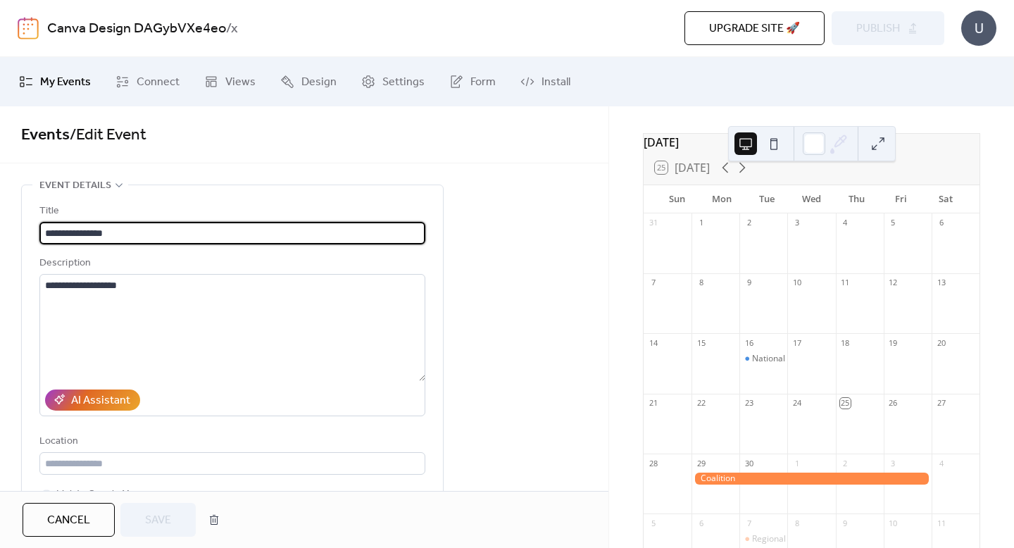
type input "**********"
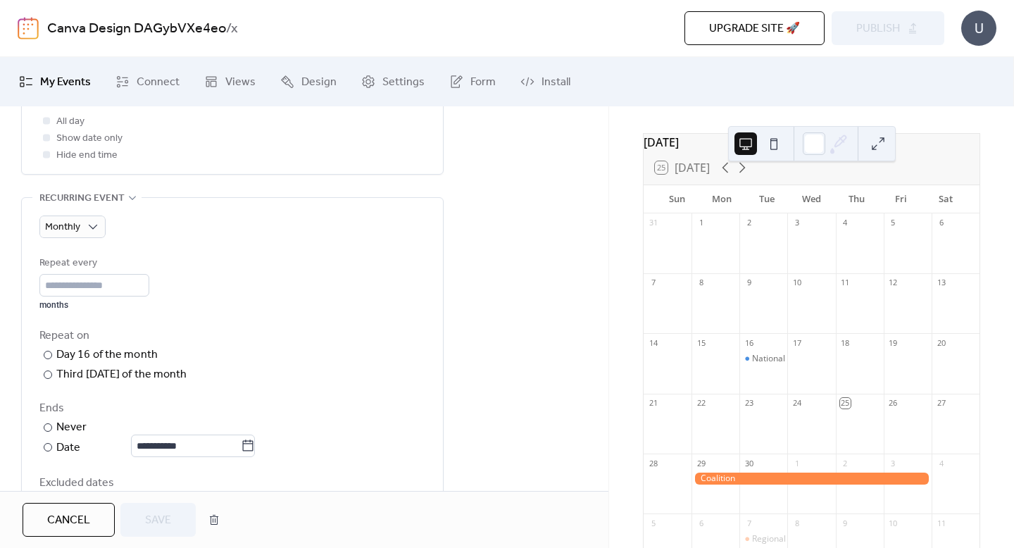
scroll to position [575, 0]
click at [149, 289] on input "*" at bounding box center [94, 286] width 110 height 23
click at [149, 281] on input "*" at bounding box center [94, 286] width 110 height 23
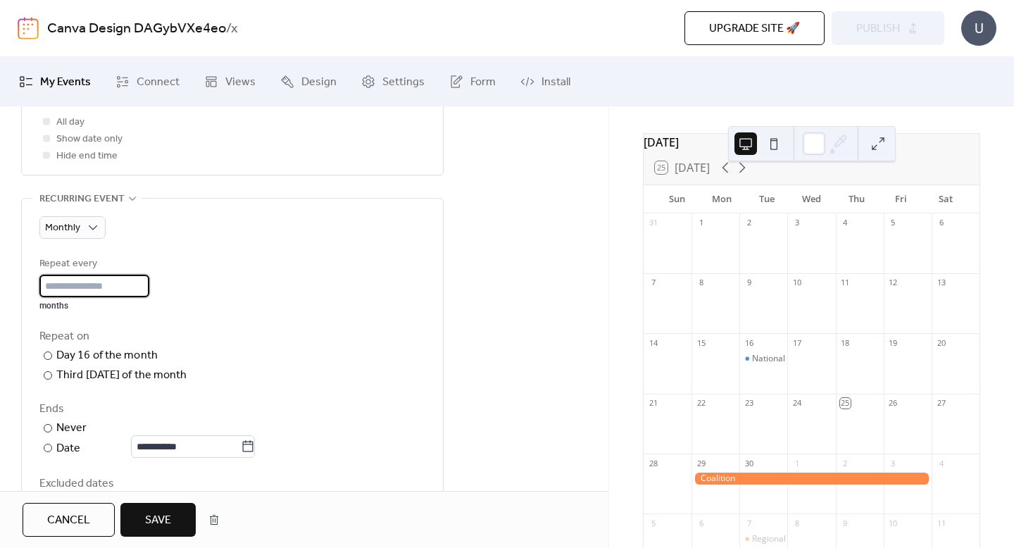
type input "*"
click at [147, 289] on input "*" at bounding box center [94, 286] width 110 height 23
click at [193, 297] on div "Repeat every * months" at bounding box center [232, 284] width 386 height 56
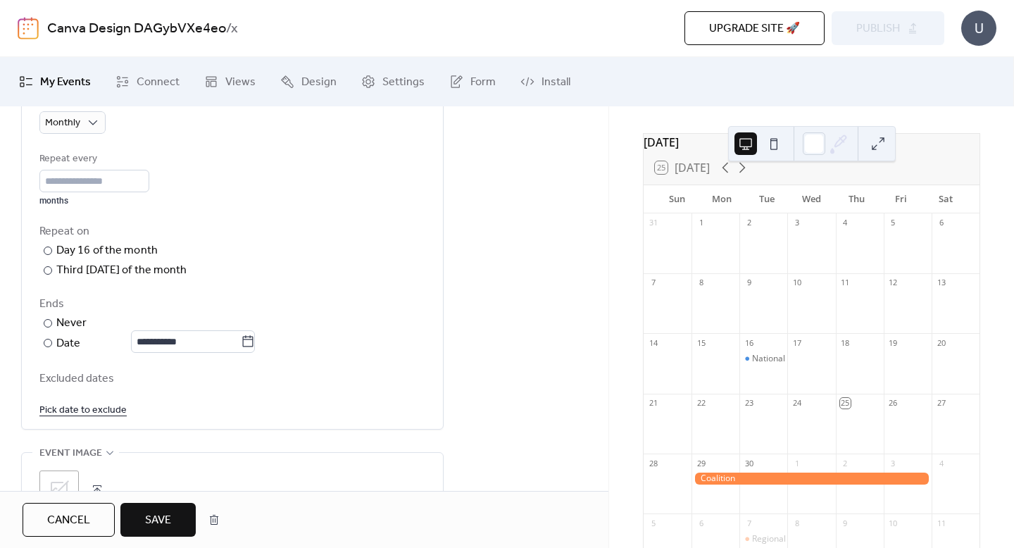
scroll to position [683, 0]
click at [747, 173] on icon at bounding box center [742, 167] width 17 height 17
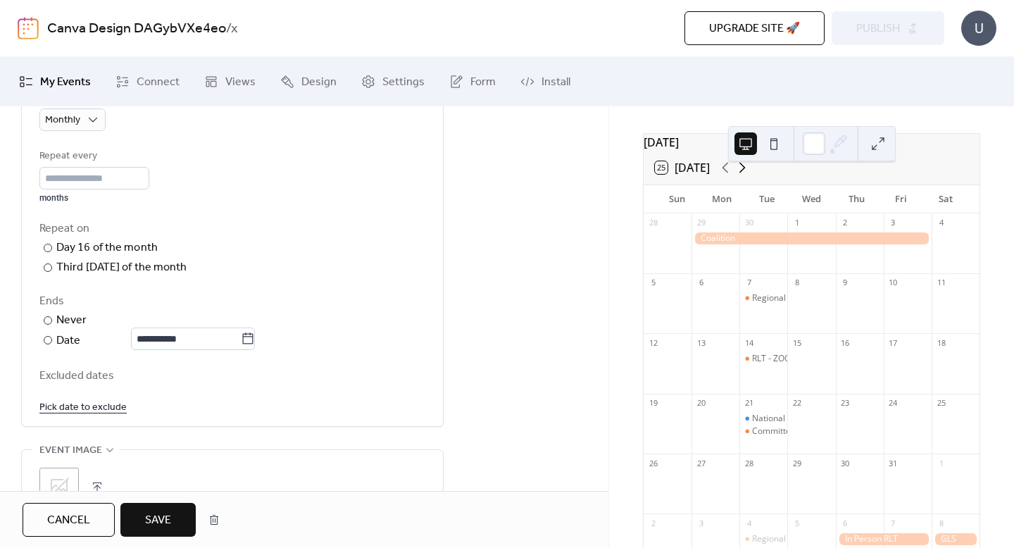
click at [747, 173] on icon at bounding box center [742, 167] width 17 height 17
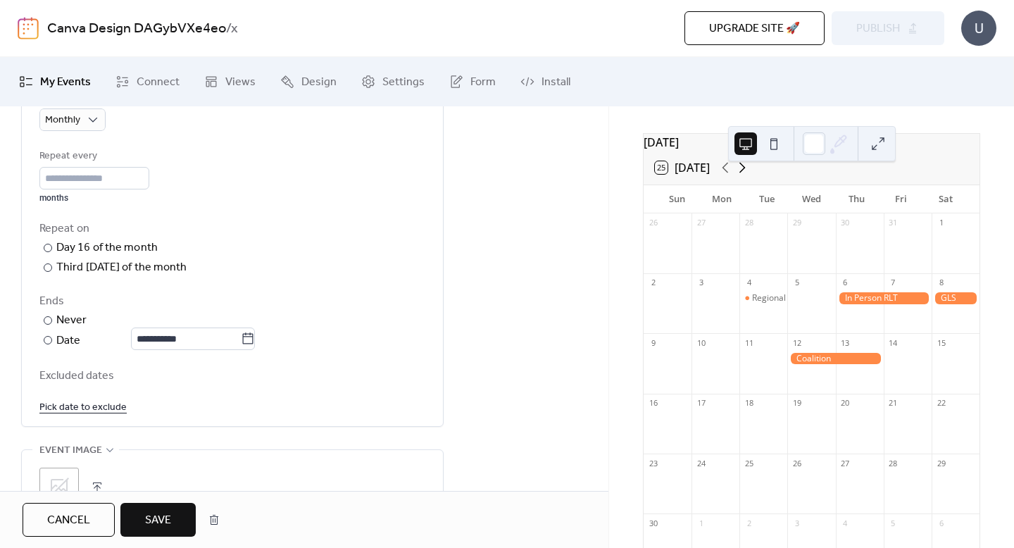
click at [747, 173] on icon at bounding box center [742, 167] width 17 height 17
click at [724, 174] on icon at bounding box center [725, 167] width 17 height 17
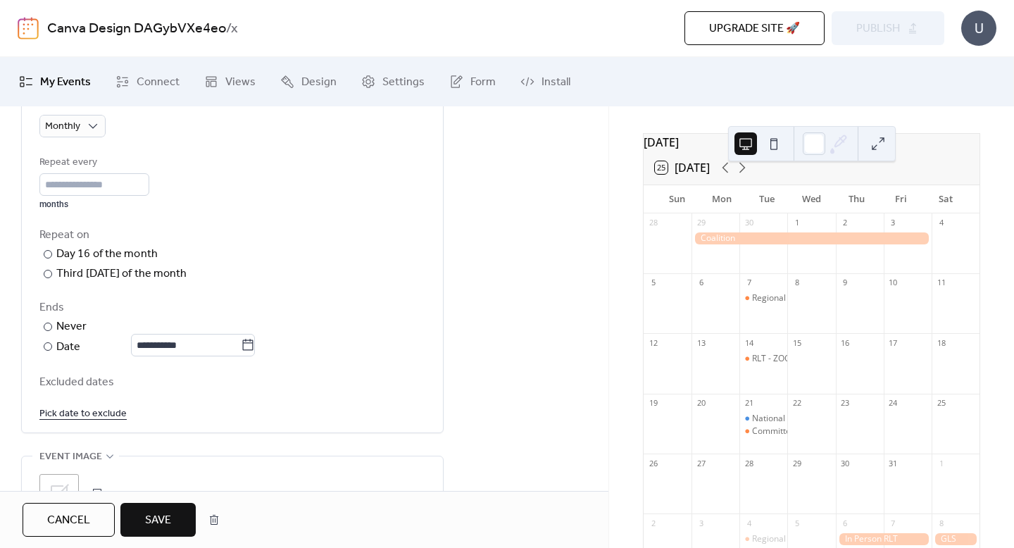
scroll to position [717, 0]
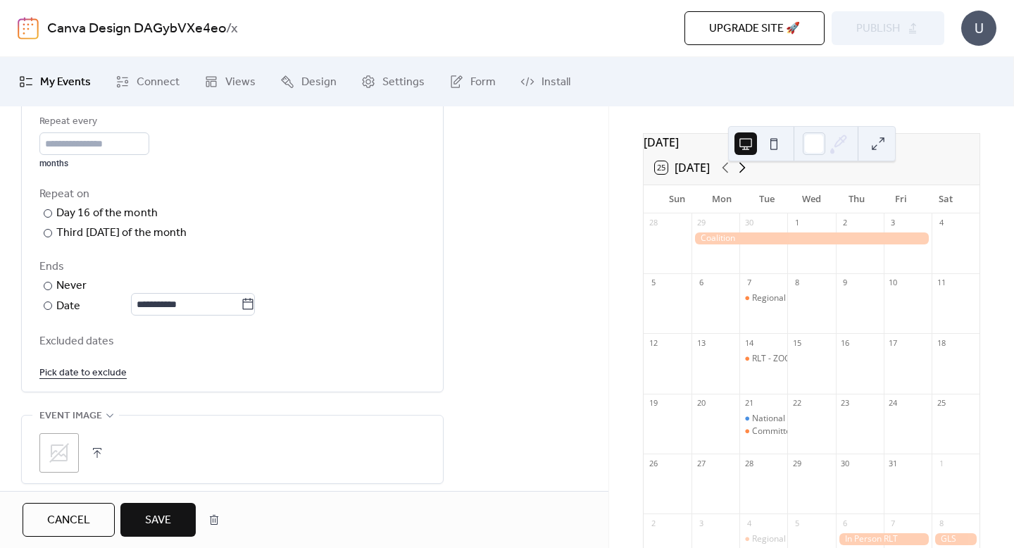
click at [749, 176] on icon at bounding box center [742, 167] width 17 height 17
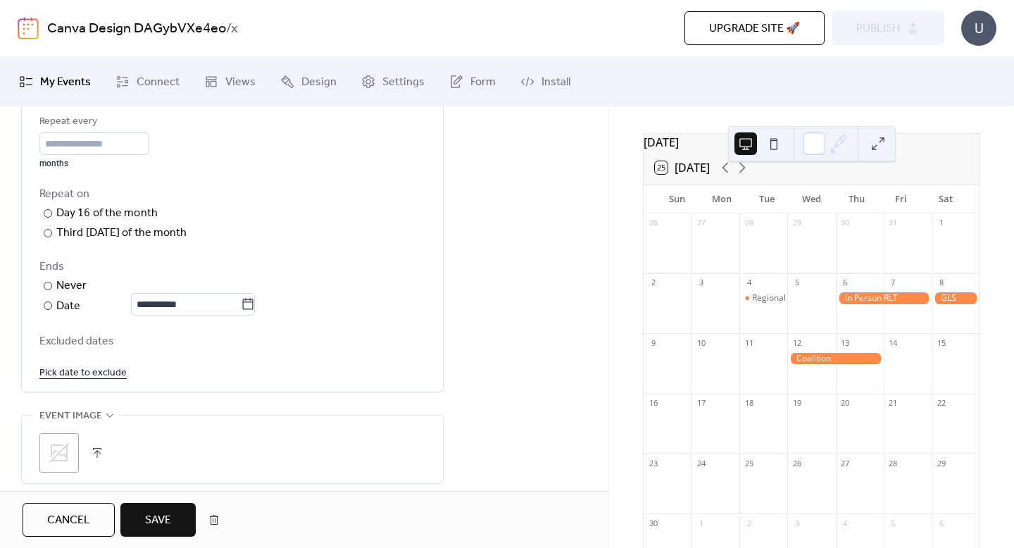
click at [757, 427] on div at bounding box center [764, 431] width 48 height 36
click at [760, 425] on div at bounding box center [764, 431] width 48 height 36
click at [46, 288] on div at bounding box center [48, 286] width 8 height 8
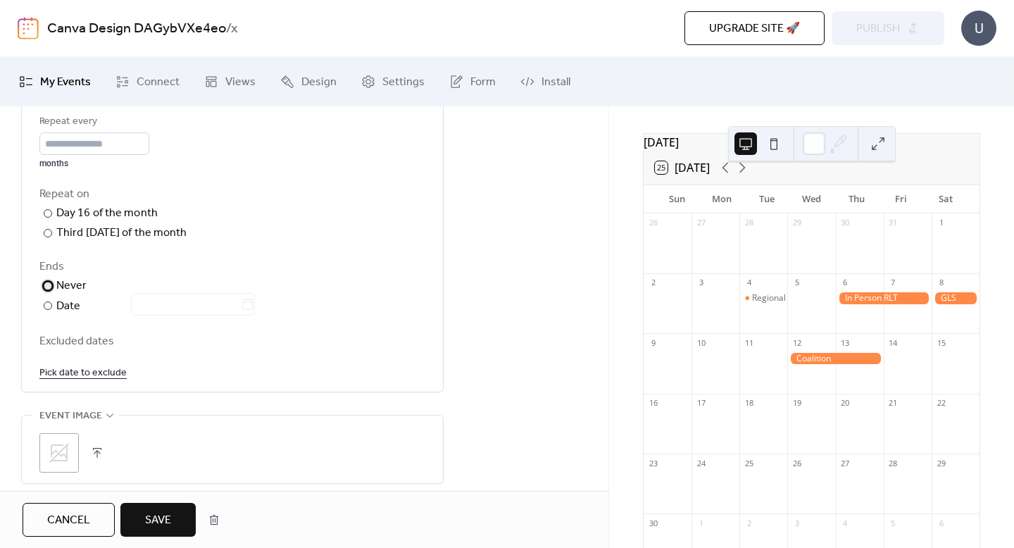
click at [178, 288] on label "​ Never" at bounding box center [148, 286] width 218 height 17
click at [161, 271] on div "Ends" at bounding box center [230, 267] width 383 height 17
click at [49, 304] on div at bounding box center [48, 306] width 8 height 8
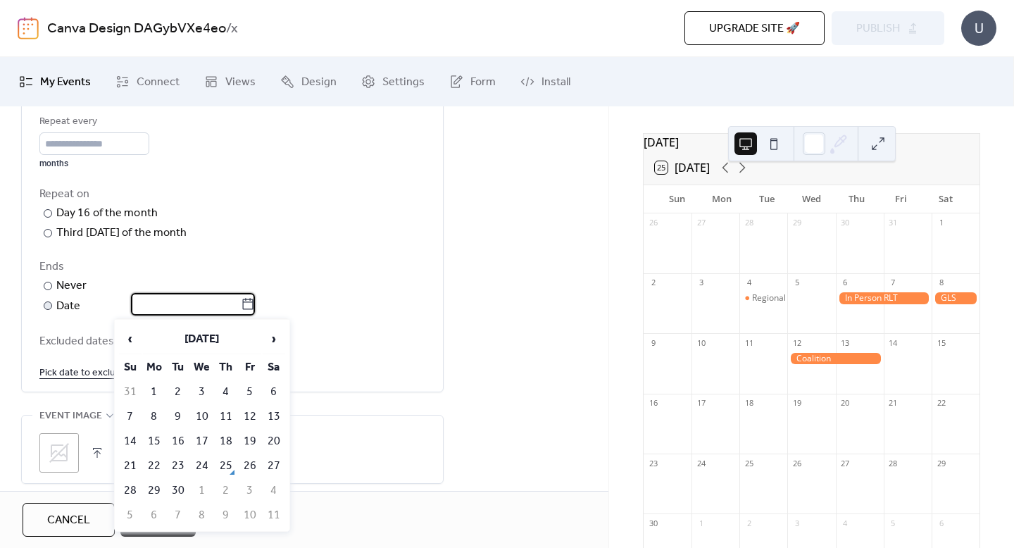
click at [241, 309] on input "text" at bounding box center [186, 304] width 110 height 23
click at [267, 338] on span "›" at bounding box center [273, 339] width 21 height 28
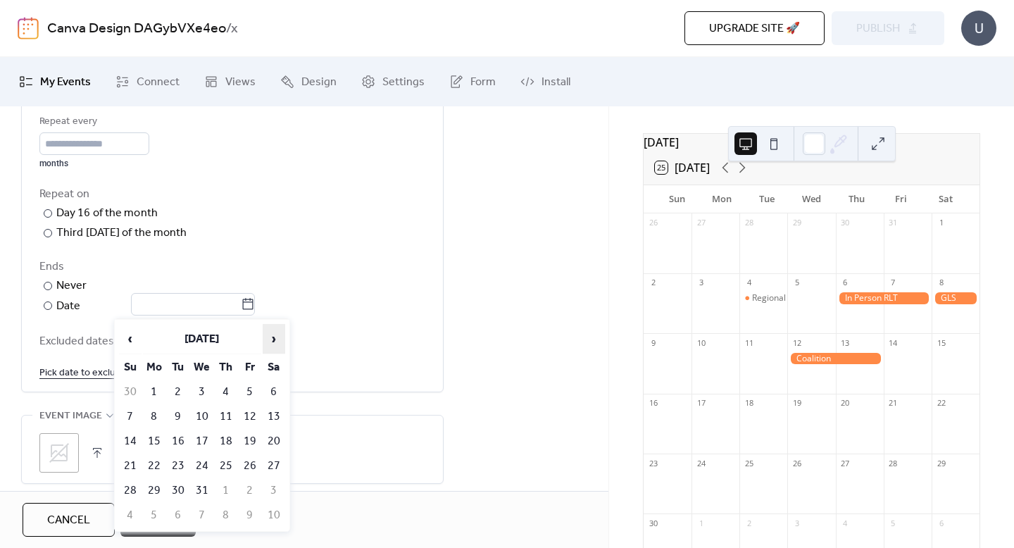
click at [268, 338] on span "›" at bounding box center [273, 339] width 21 height 28
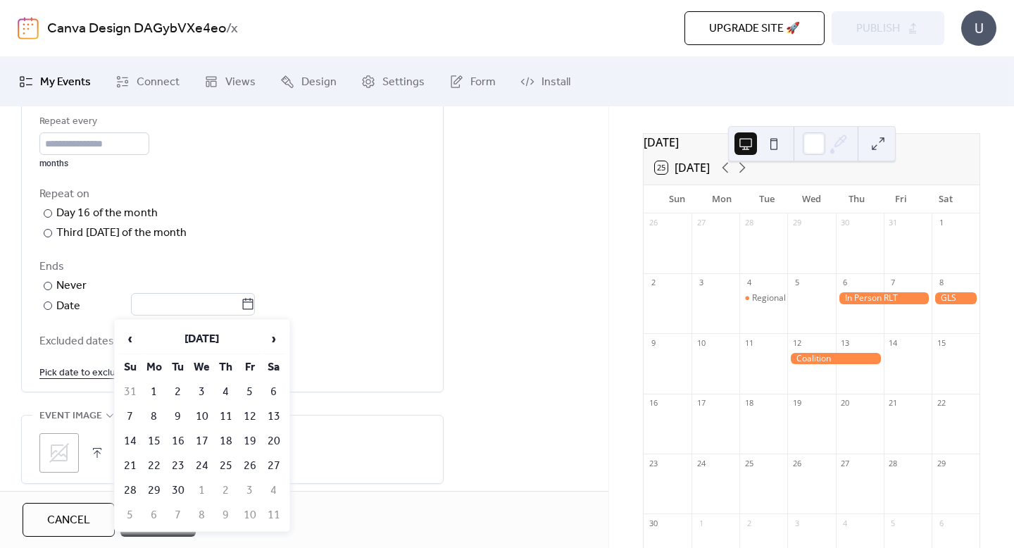
click at [167, 440] on td "16" at bounding box center [178, 441] width 23 height 23
type input "**********"
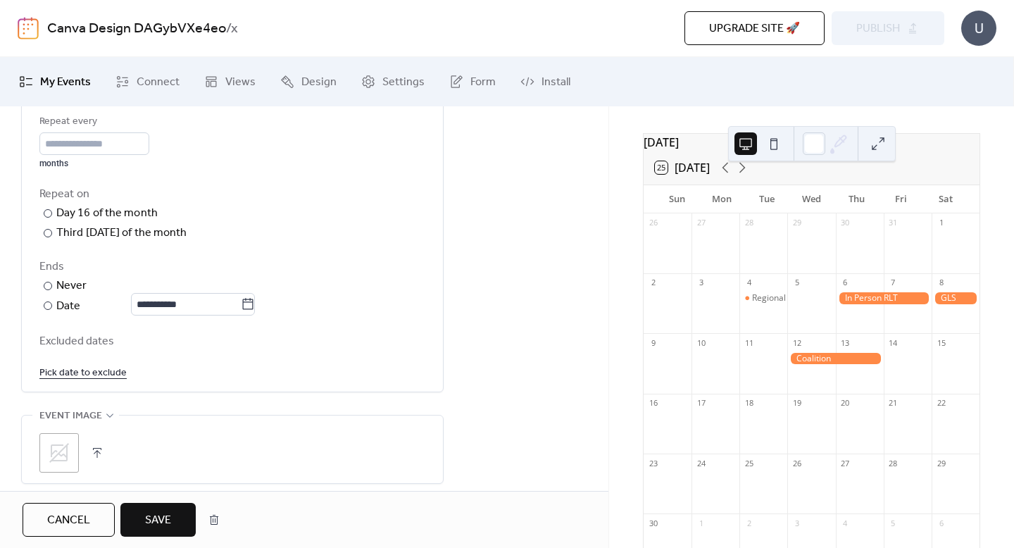
click at [175, 264] on div "Ends" at bounding box center [230, 267] width 383 height 17
click at [148, 139] on input "*" at bounding box center [94, 143] width 110 height 23
click at [188, 151] on div "Repeat every * months" at bounding box center [232, 141] width 386 height 56
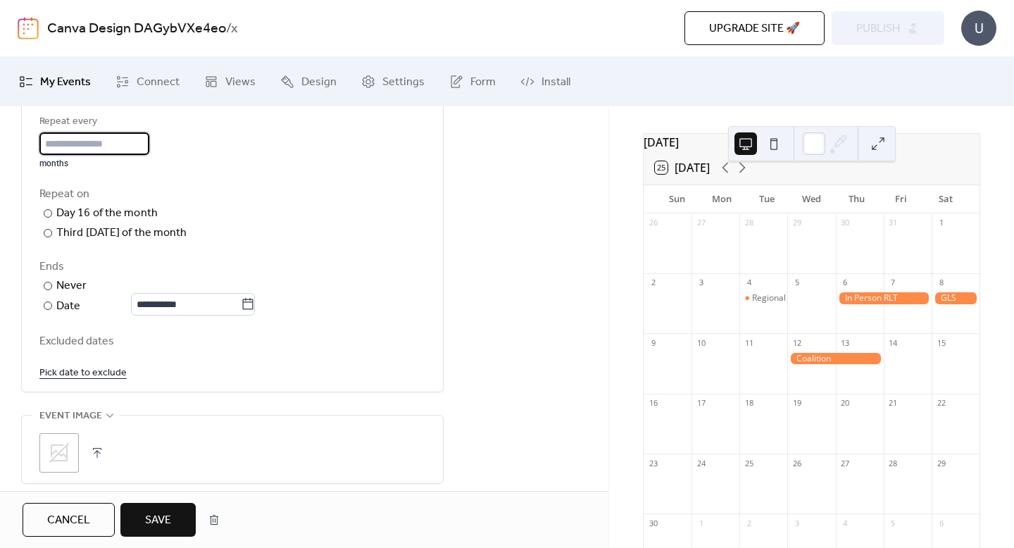
click at [145, 148] on input "*" at bounding box center [94, 143] width 110 height 23
type input "*"
click at [145, 148] on input "*" at bounding box center [94, 143] width 110 height 23
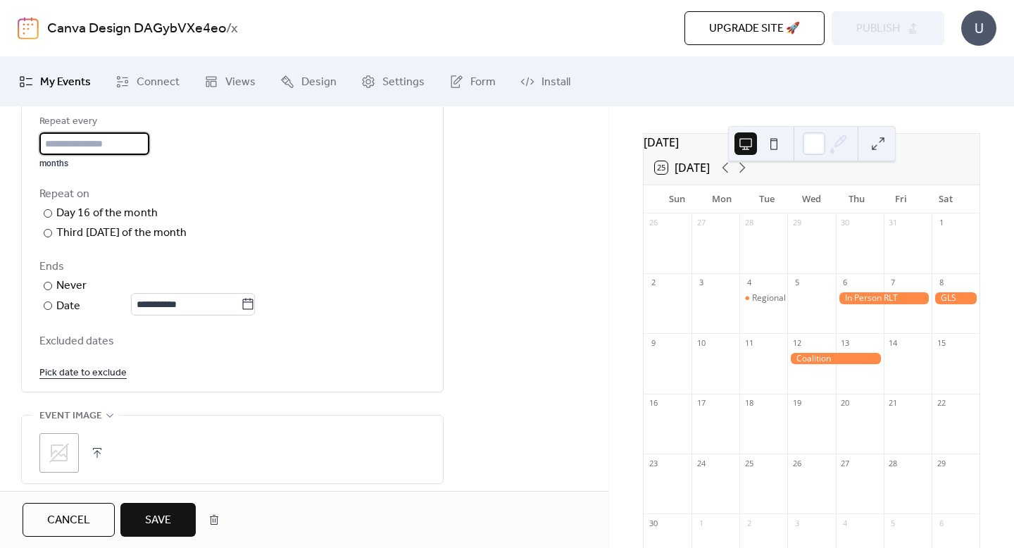
click at [198, 159] on div "Repeat every * months" at bounding box center [232, 141] width 386 height 56
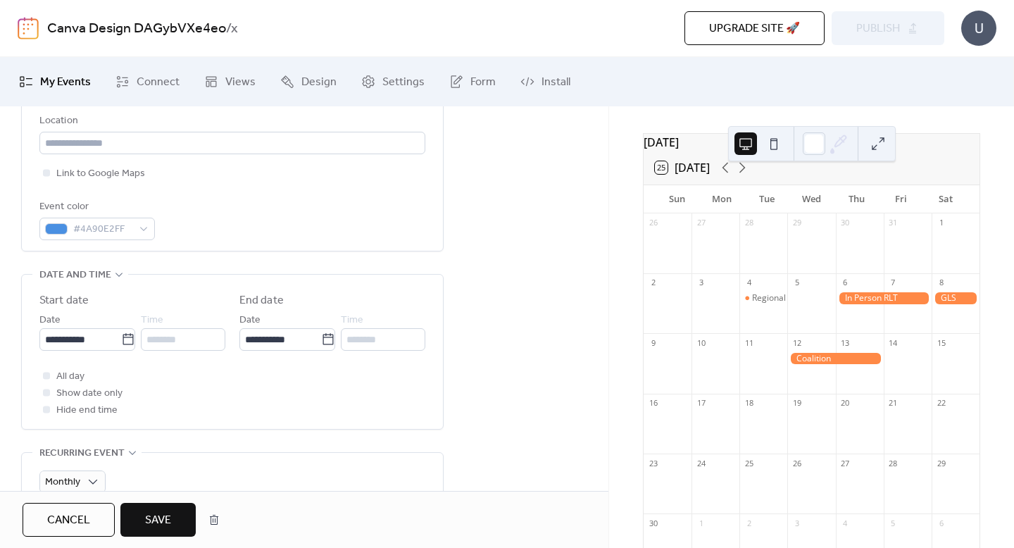
scroll to position [327, 0]
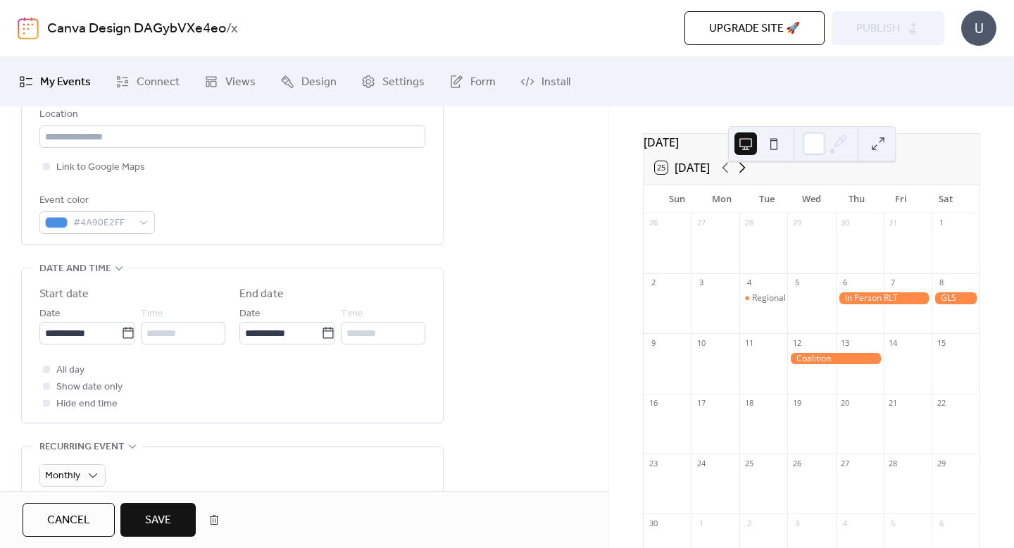
click at [743, 176] on icon at bounding box center [742, 167] width 17 height 17
click at [727, 176] on icon at bounding box center [725, 167] width 17 height 17
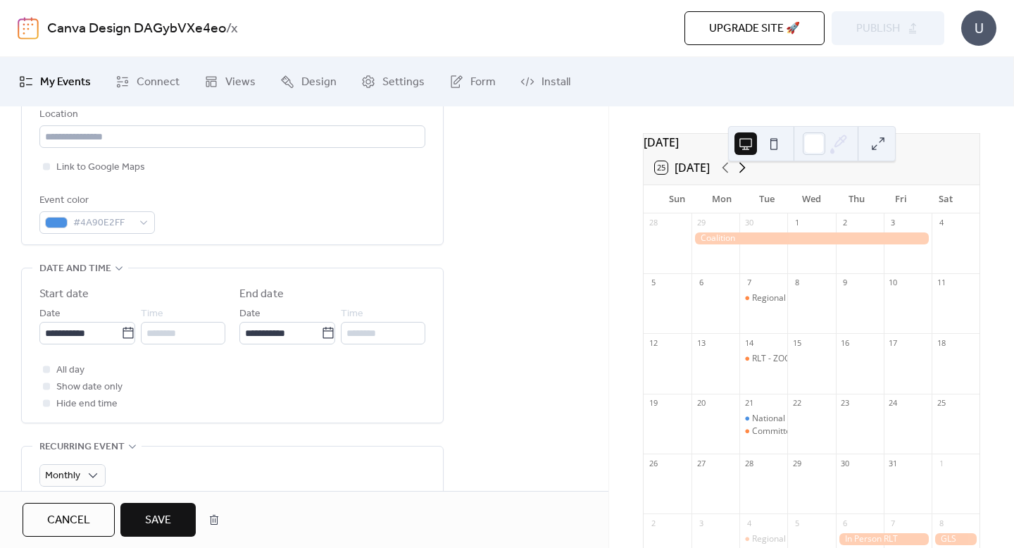
click at [742, 174] on icon at bounding box center [742, 167] width 17 height 17
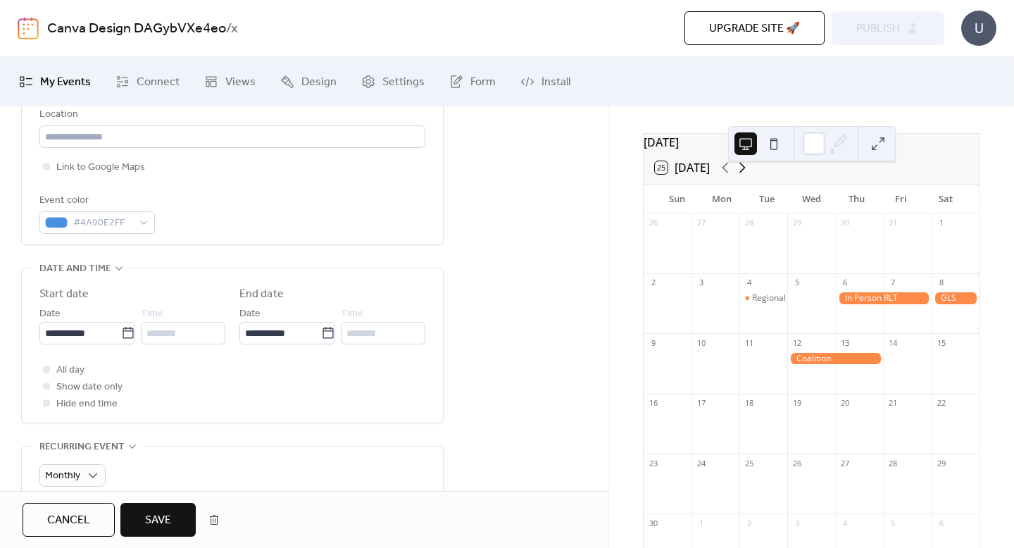
click at [742, 174] on icon at bounding box center [742, 167] width 17 height 17
click at [161, 526] on span "Save" at bounding box center [158, 520] width 26 height 17
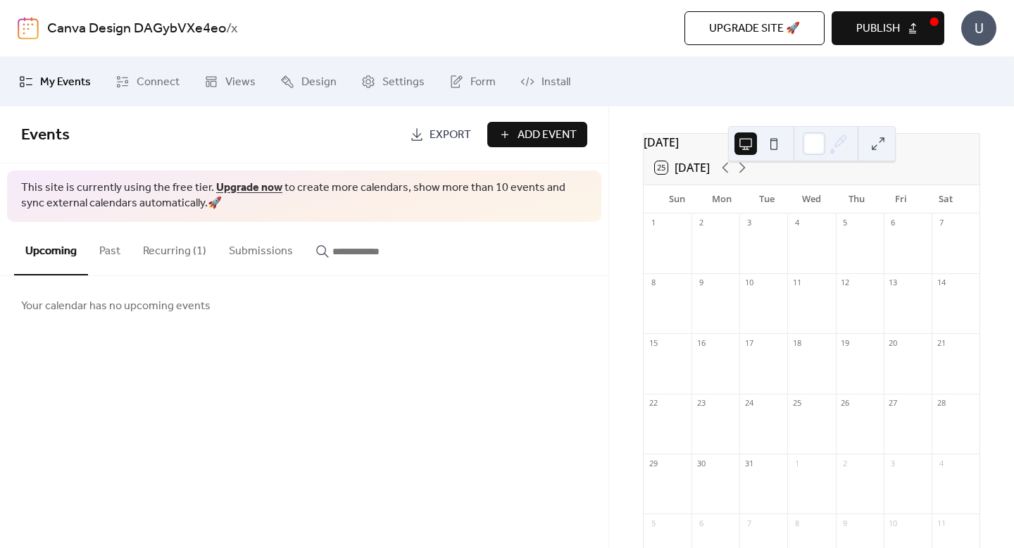
click at [881, 27] on span "Publish" at bounding box center [879, 28] width 44 height 17
